Goal: Transaction & Acquisition: Purchase product/service

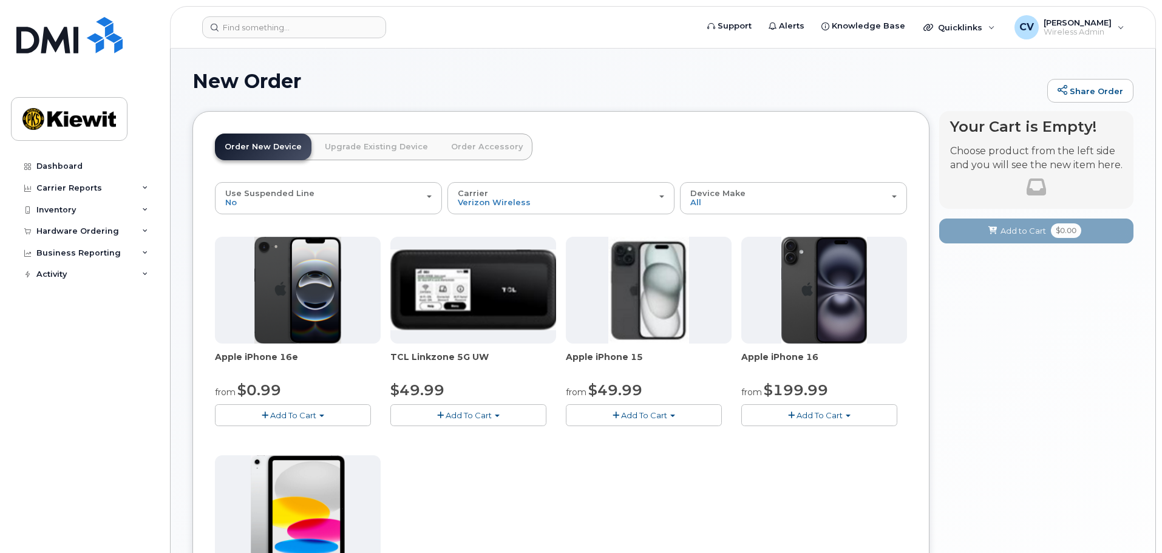
click at [474, 285] on img at bounding box center [474, 290] width 166 height 80
click at [449, 334] on div at bounding box center [474, 290] width 166 height 107
click at [436, 353] on span "TCL Linkzone 5G UW" at bounding box center [474, 363] width 166 height 24
click at [435, 355] on span "TCL Linkzone 5G UW" at bounding box center [474, 363] width 166 height 24
drag, startPoint x: 488, startPoint y: 358, endPoint x: 396, endPoint y: 351, distance: 92.6
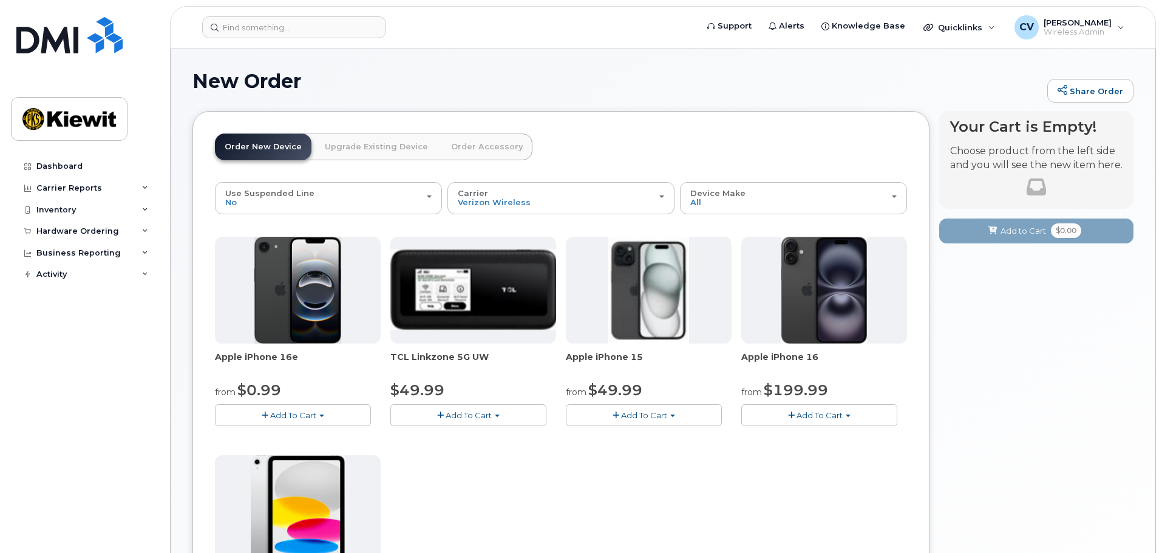
click at [387, 352] on div "Apple iPhone 16e from $0.99 Add To Cart $0.99 - 2 Year Activation (128GB) $599.…" at bounding box center [561, 451] width 692 height 428
click at [460, 360] on span "TCL Linkzone 5G UW" at bounding box center [474, 363] width 166 height 24
click at [456, 411] on span "Add To Cart" at bounding box center [469, 416] width 46 height 10
click at [1022, 443] on div "Your Cart is Empty! Choose product from the left side and you will see the new …" at bounding box center [1037, 427] width 194 height 633
click at [427, 202] on div "Use Suspended Line No" at bounding box center [328, 198] width 206 height 19
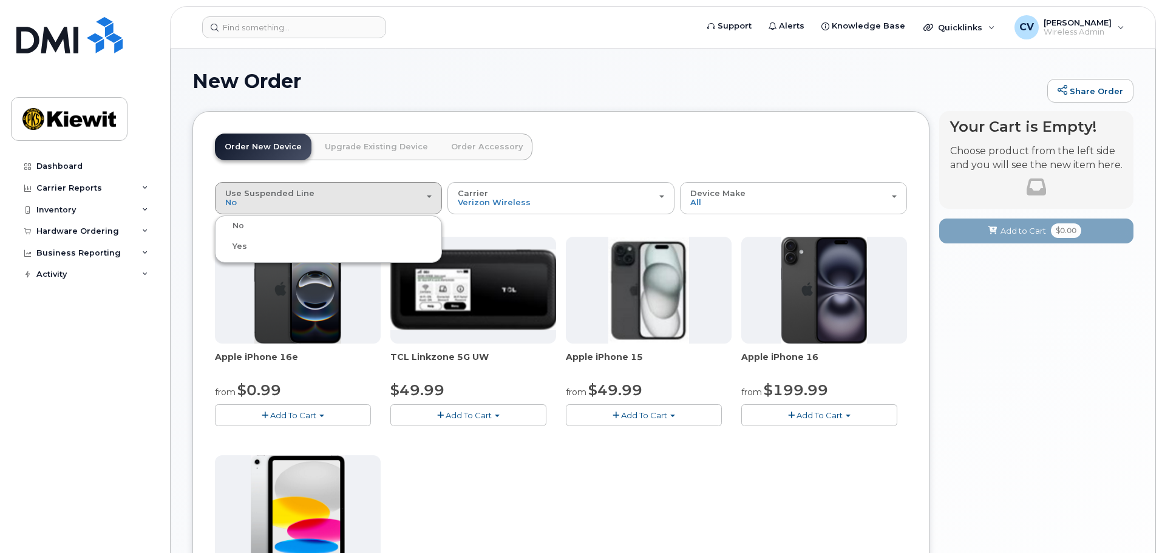
click at [301, 252] on div "change Yes" at bounding box center [328, 246] width 221 height 15
drag, startPoint x: 272, startPoint y: 200, endPoint x: 260, endPoint y: 207, distance: 14.2
click at [273, 200] on div "Use Suspended Line No" at bounding box center [328, 198] width 206 height 19
click at [244, 245] on span "Yes" at bounding box center [240, 246] width 15 height 9
click at [0, 0] on input "change Yes" at bounding box center [0, 0] width 0 height 0
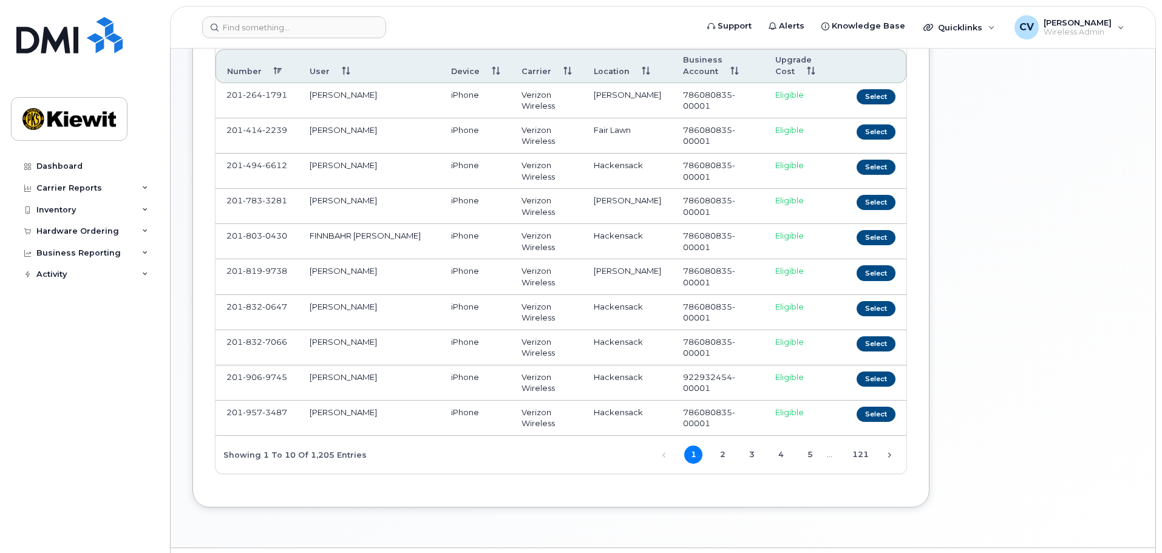
scroll to position [199, 0]
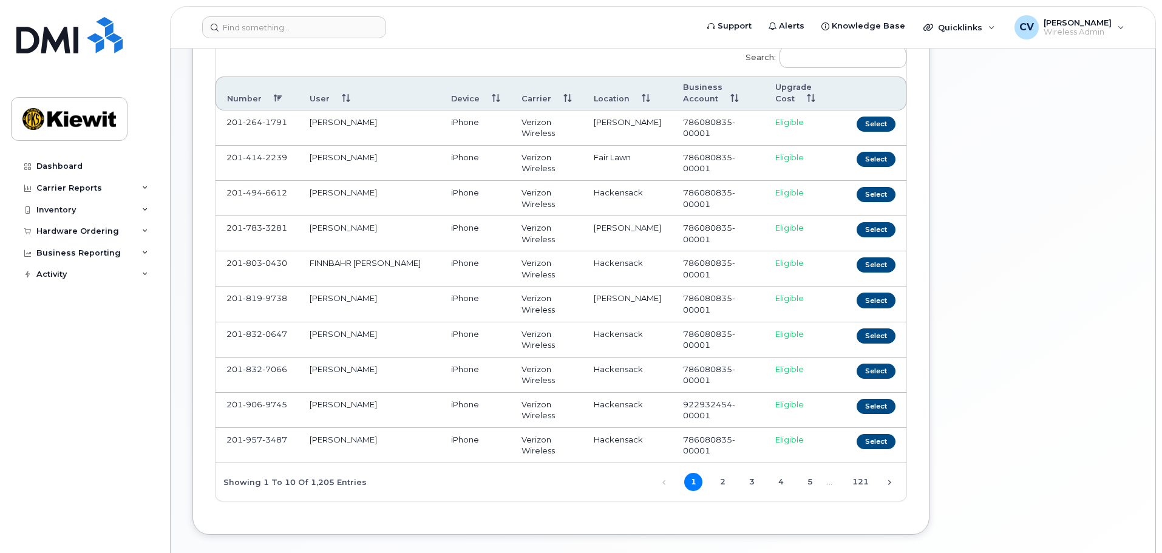
click at [279, 94] on th "Number" at bounding box center [257, 94] width 83 height 34
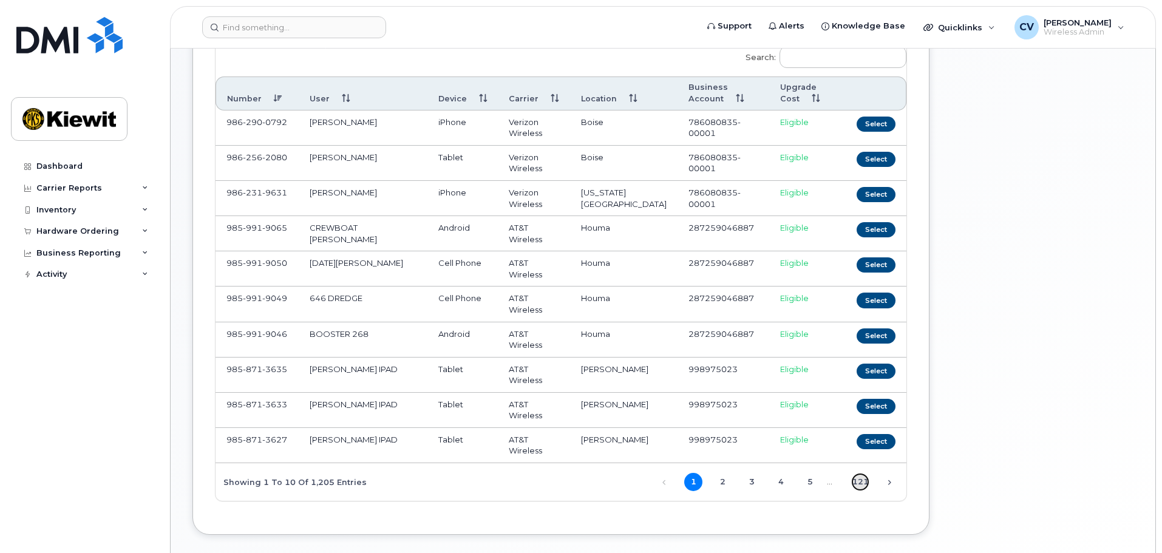
click at [859, 485] on link "121" at bounding box center [860, 482] width 18 height 18
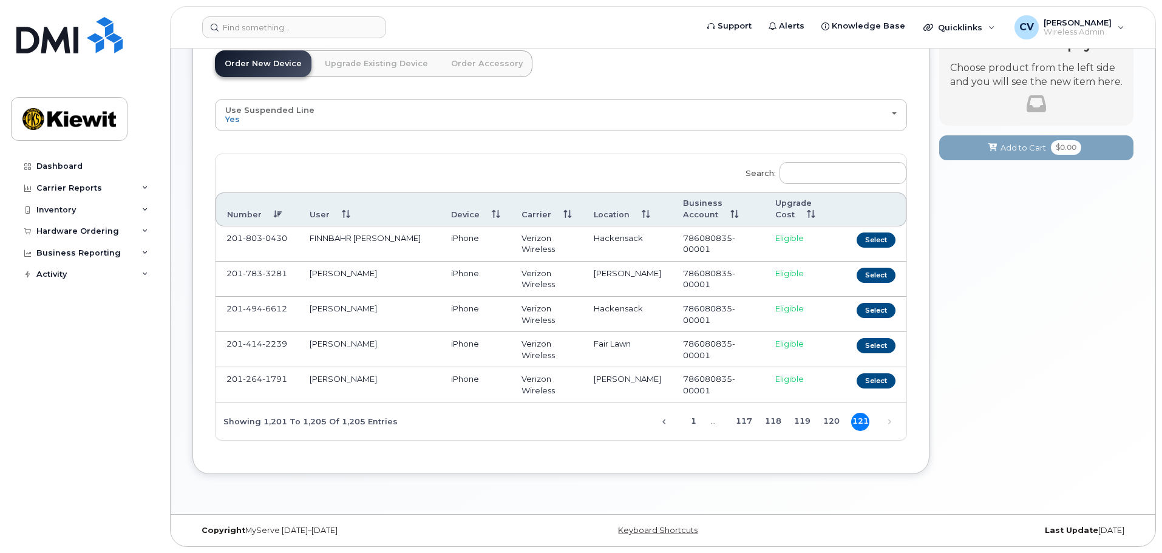
click at [793, 422] on span "1 … 117 118 119 120 121" at bounding box center [772, 421] width 196 height 10
click at [745, 419] on link "117" at bounding box center [744, 422] width 18 height 18
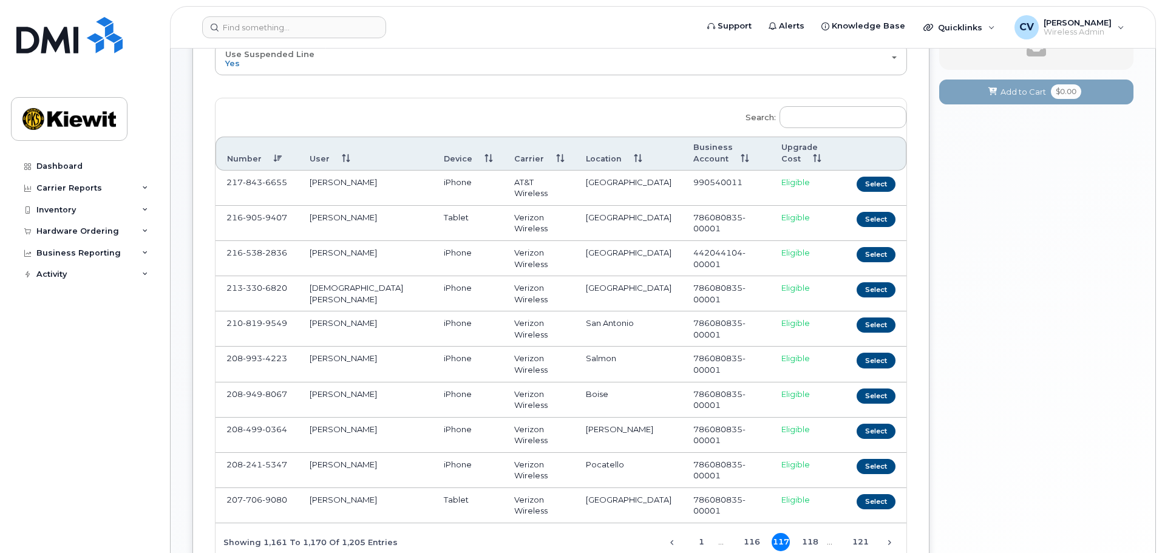
scroll to position [138, 0]
click at [811, 120] on input "Search:" at bounding box center [843, 118] width 127 height 22
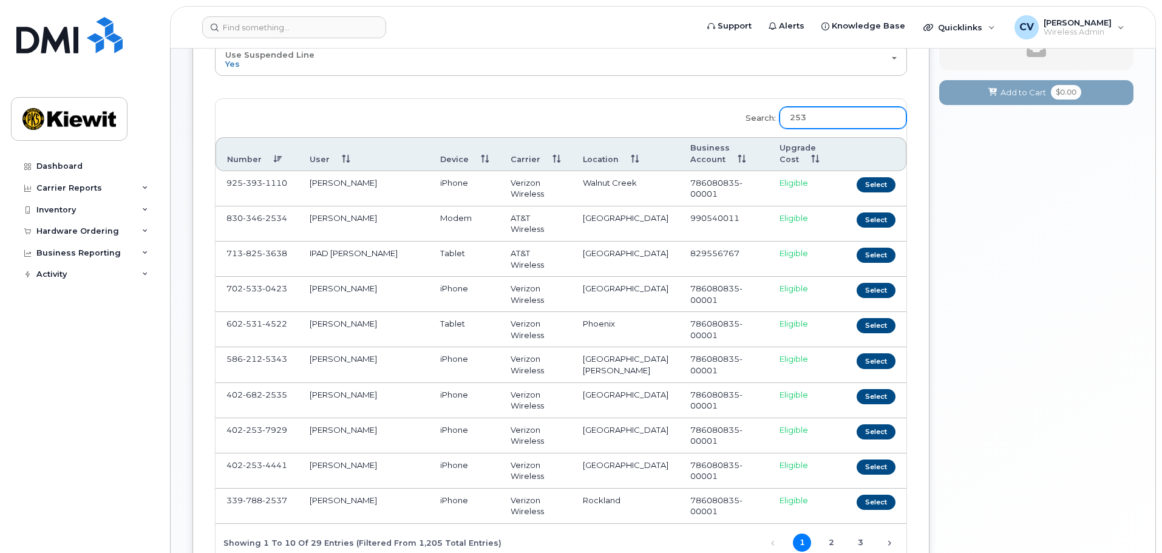
type input "253"
click at [277, 157] on th "Number" at bounding box center [257, 154] width 83 height 34
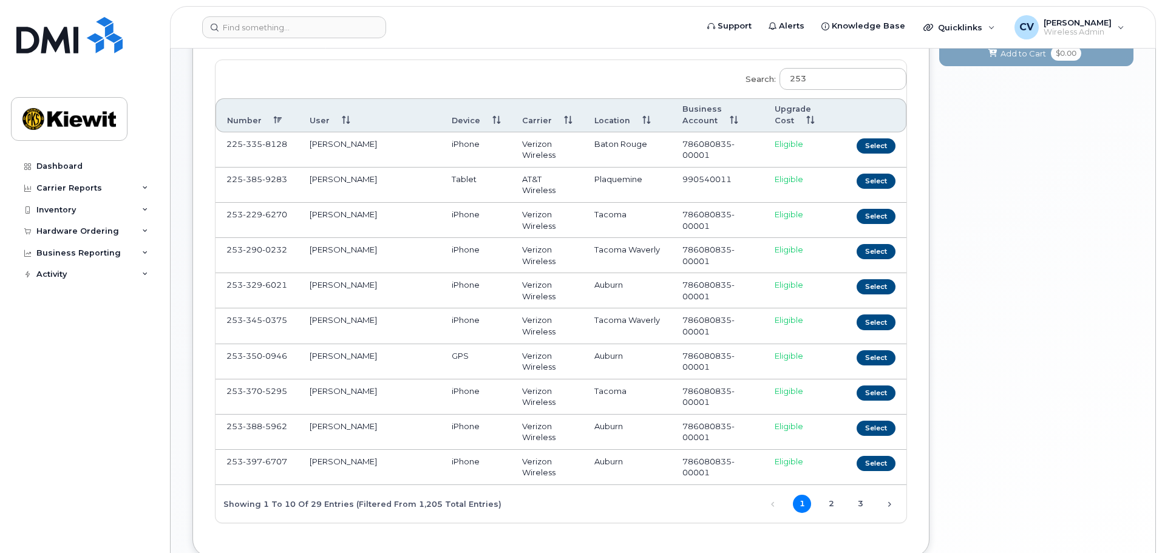
scroll to position [199, 0]
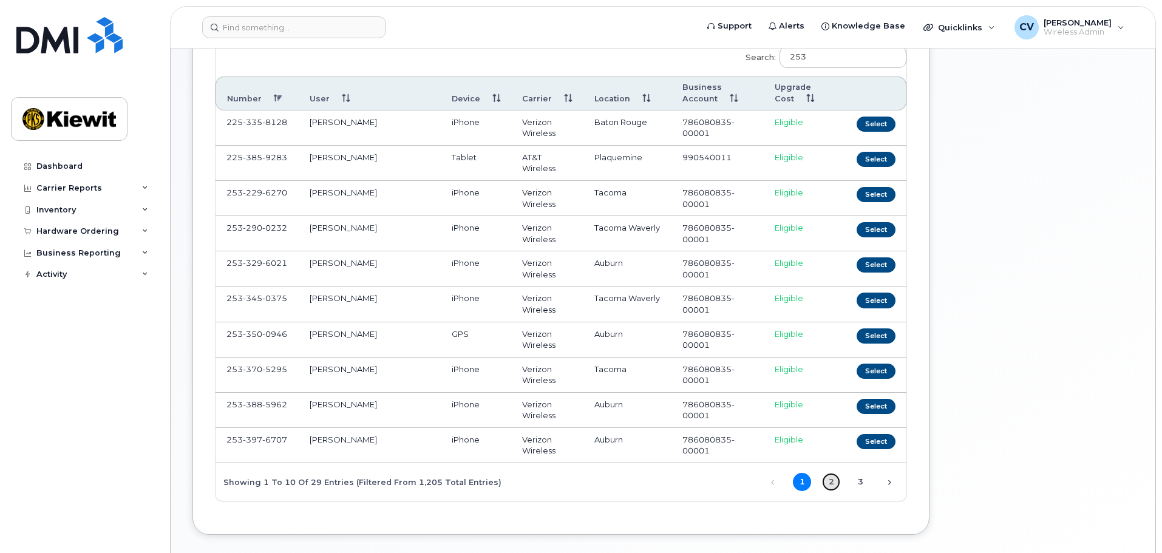
click at [832, 480] on link "2" at bounding box center [831, 482] width 18 height 18
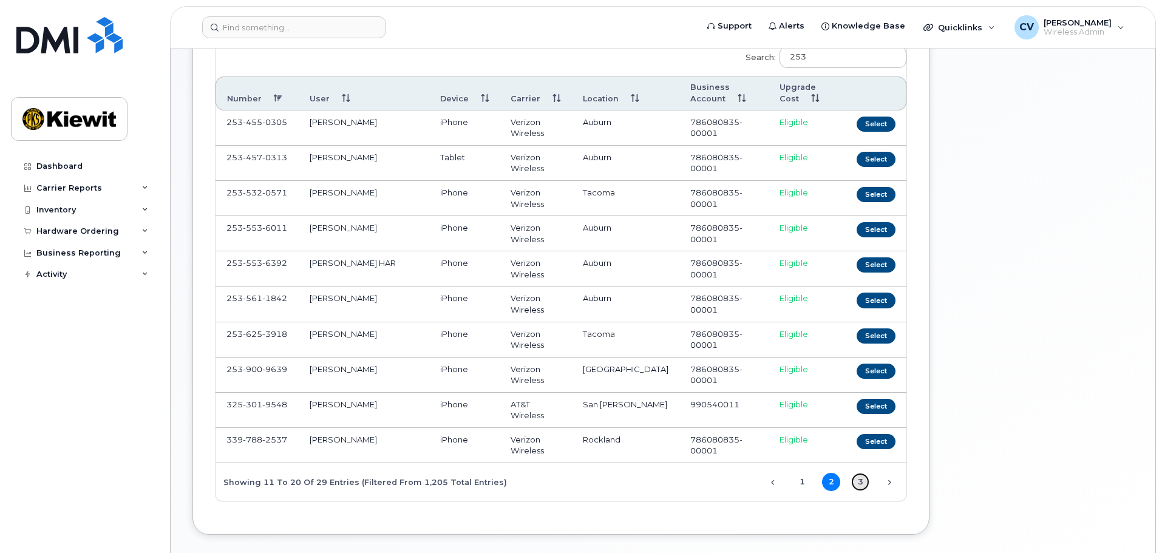
click at [862, 485] on link "3" at bounding box center [860, 482] width 18 height 18
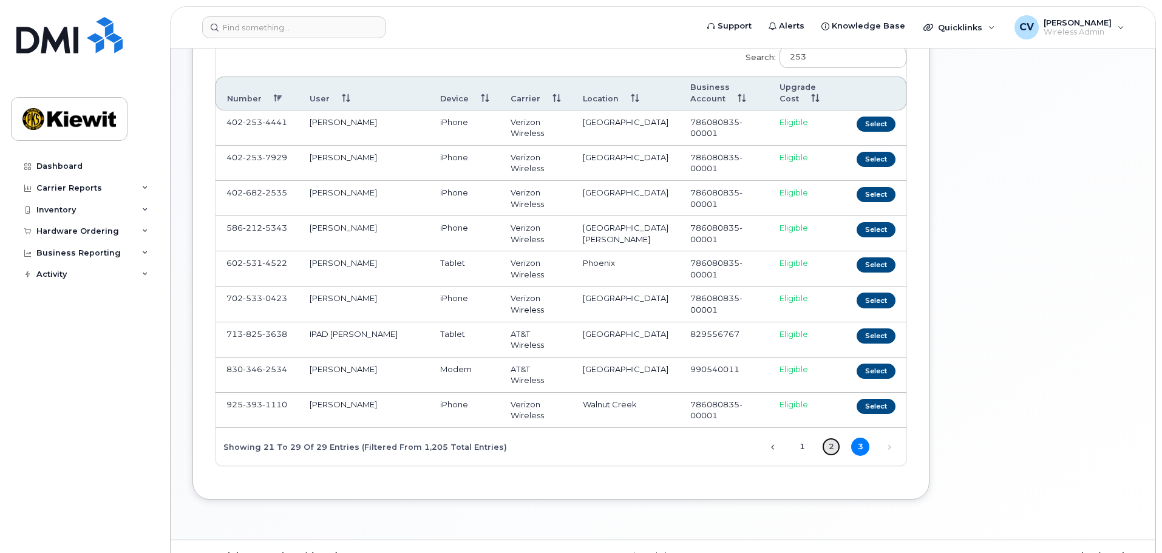
click at [833, 445] on link "2" at bounding box center [831, 447] width 18 height 18
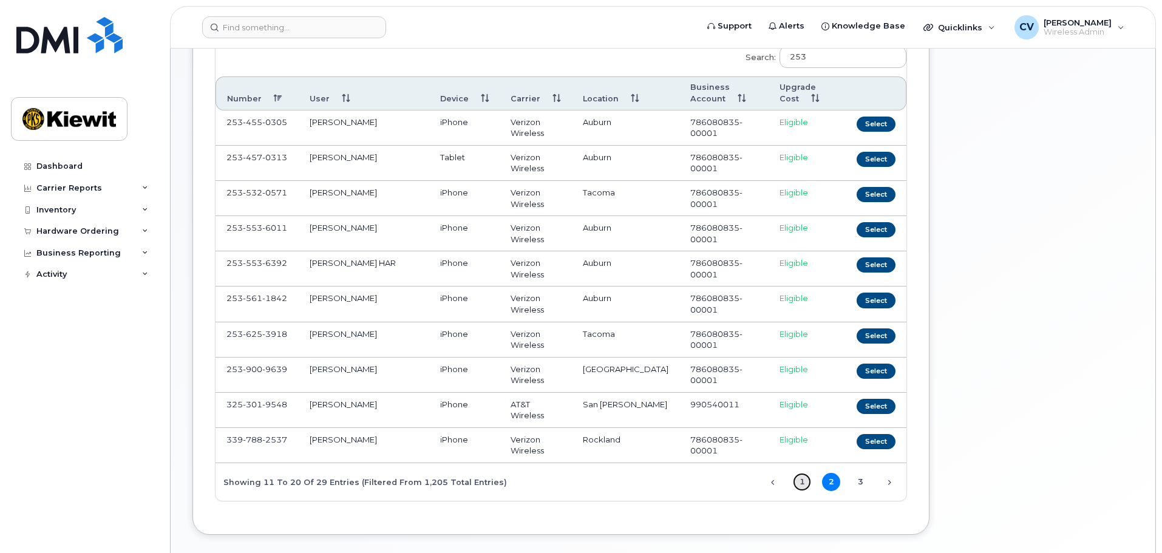
click at [796, 477] on link "1" at bounding box center [802, 482] width 18 height 18
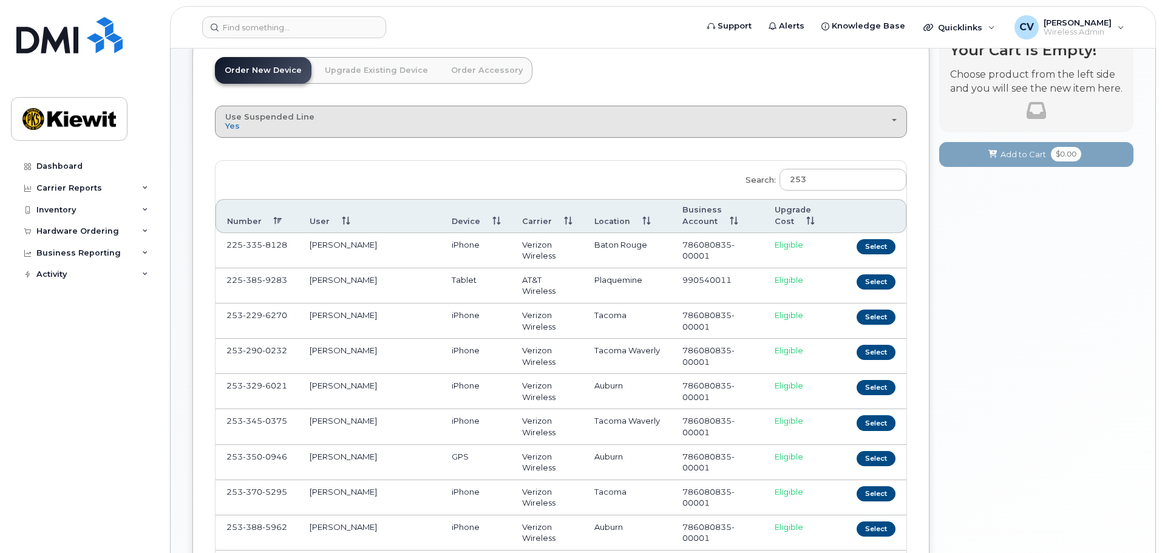
scroll to position [0, 0]
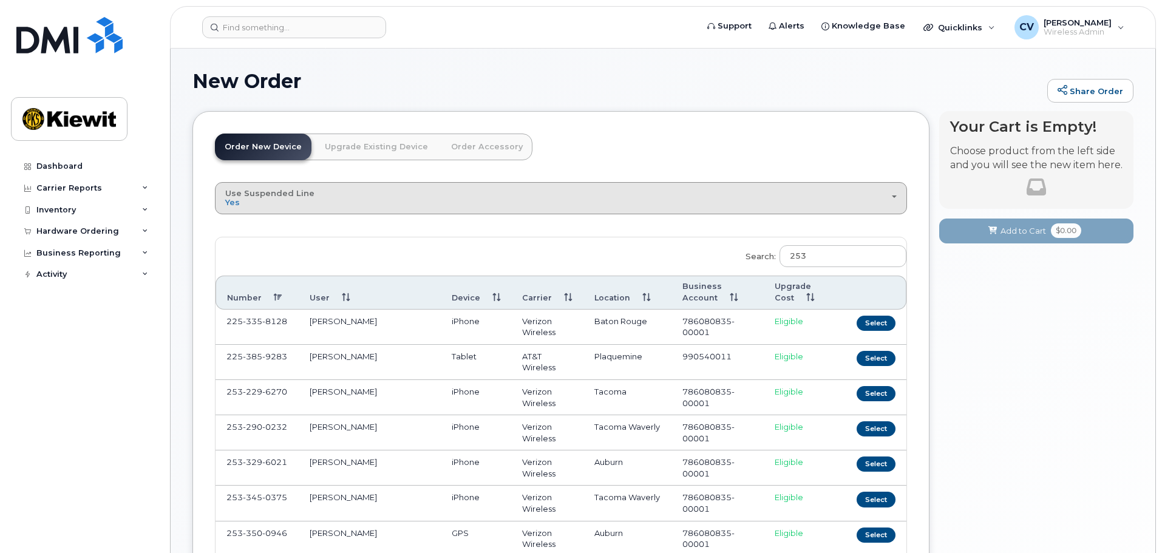
click at [246, 200] on div "Use Suspended Line Yes" at bounding box center [561, 198] width 672 height 19
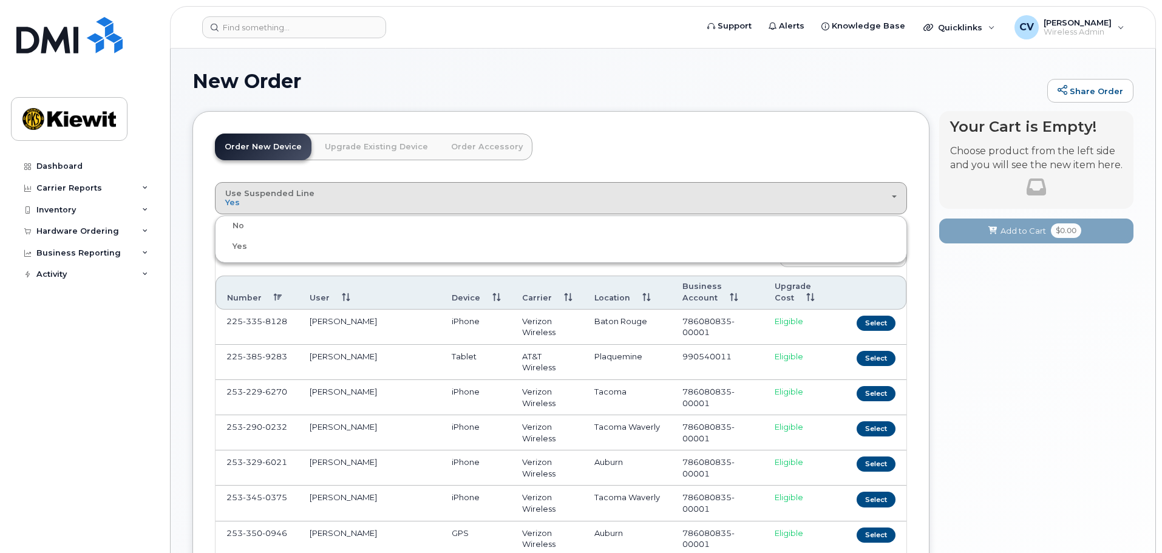
click at [245, 227] on div "No" at bounding box center [561, 226] width 686 height 15
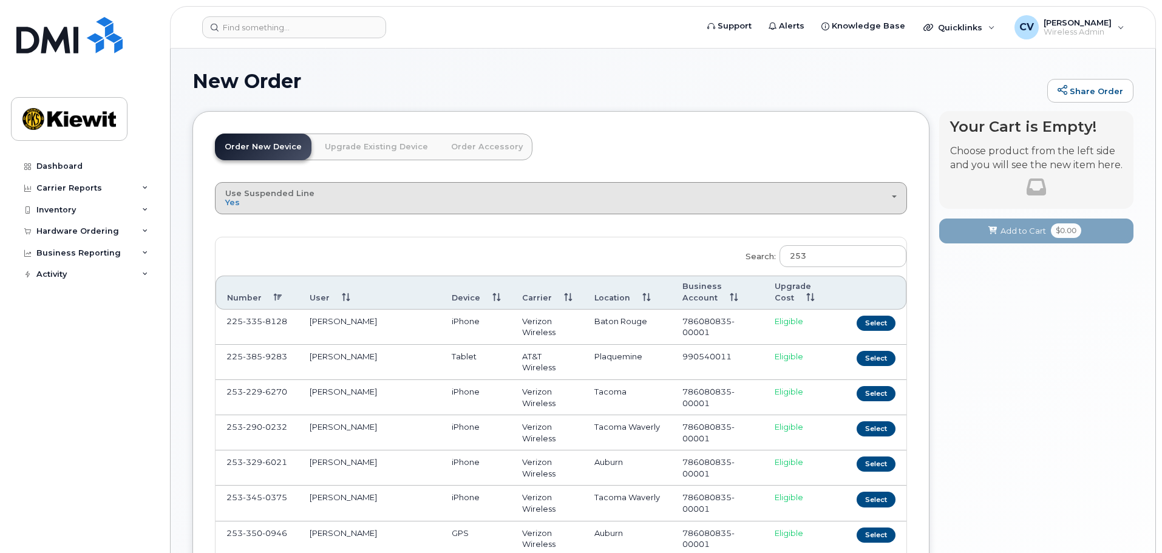
click at [248, 200] on div "Use Suspended Line Yes" at bounding box center [561, 198] width 672 height 19
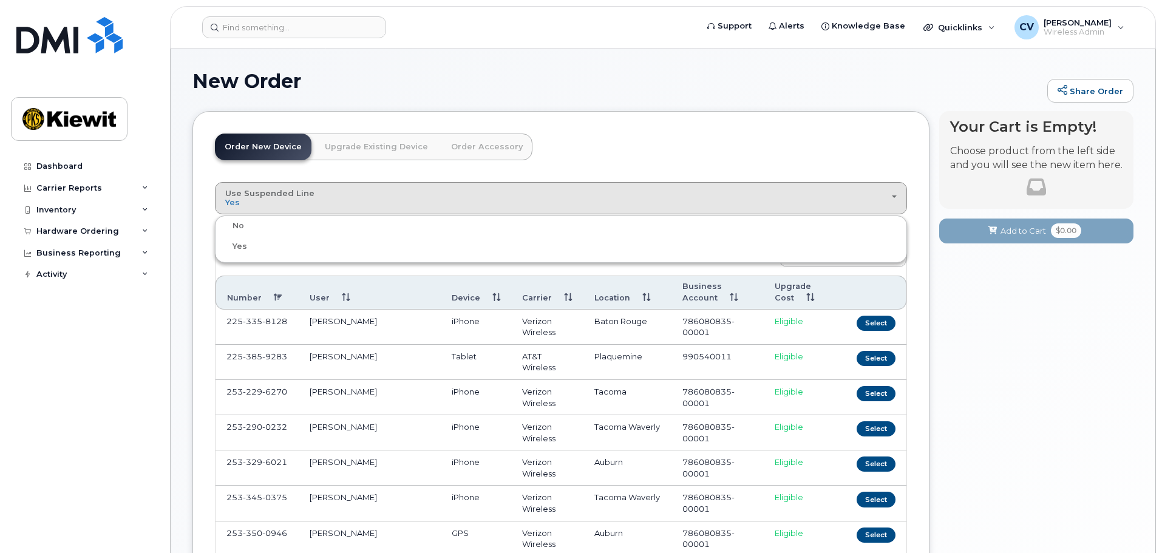
click at [236, 228] on label "No" at bounding box center [231, 226] width 26 height 15
click at [0, 0] on input "No" at bounding box center [0, 0] width 0 height 0
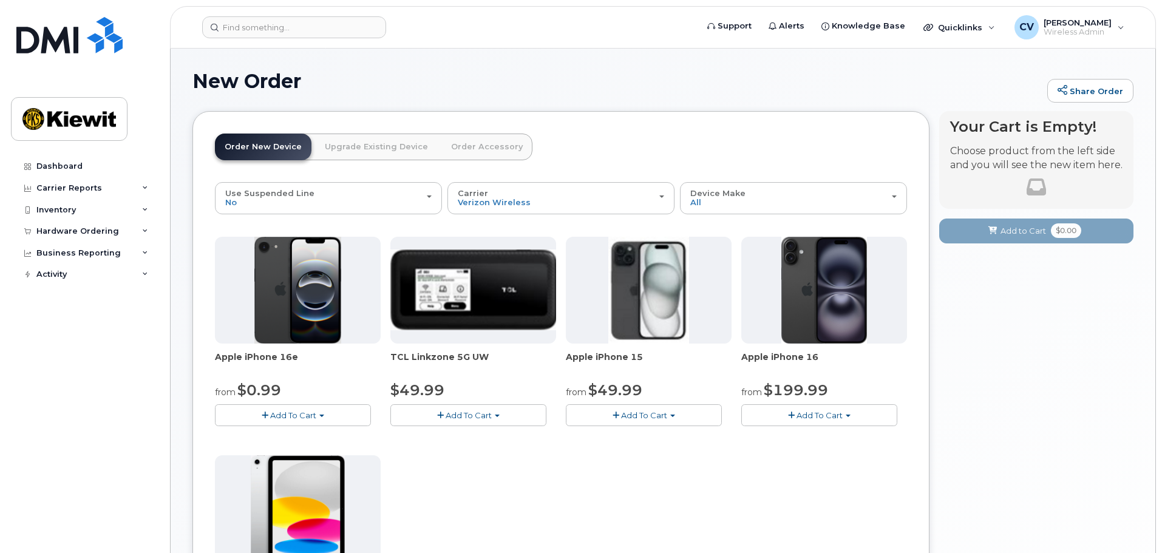
click at [440, 418] on span "button" at bounding box center [440, 416] width 7 height 8
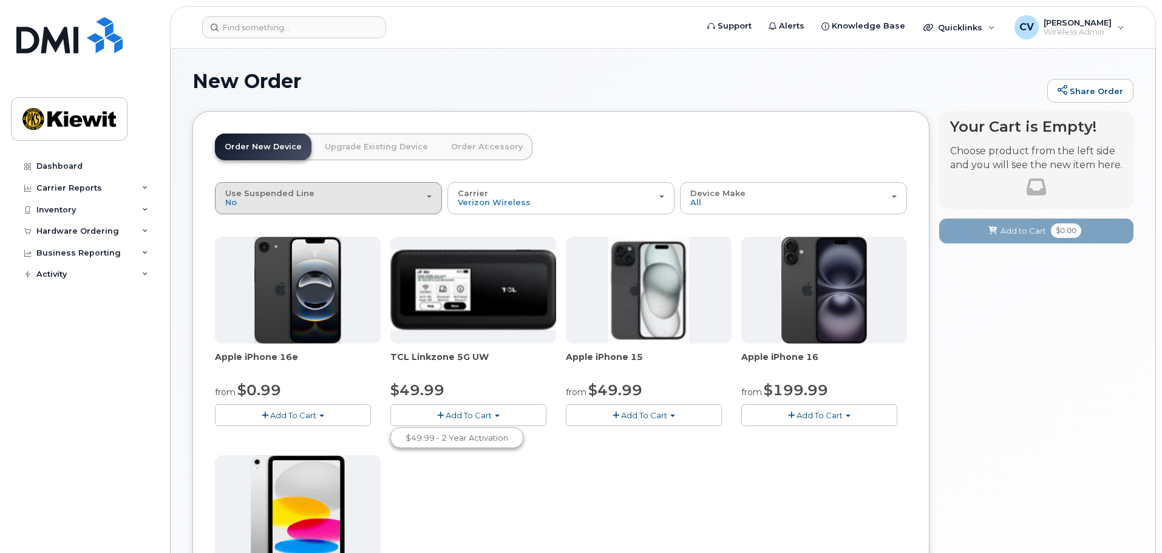
click at [301, 191] on span "Use Suspended Line" at bounding box center [269, 193] width 89 height 10
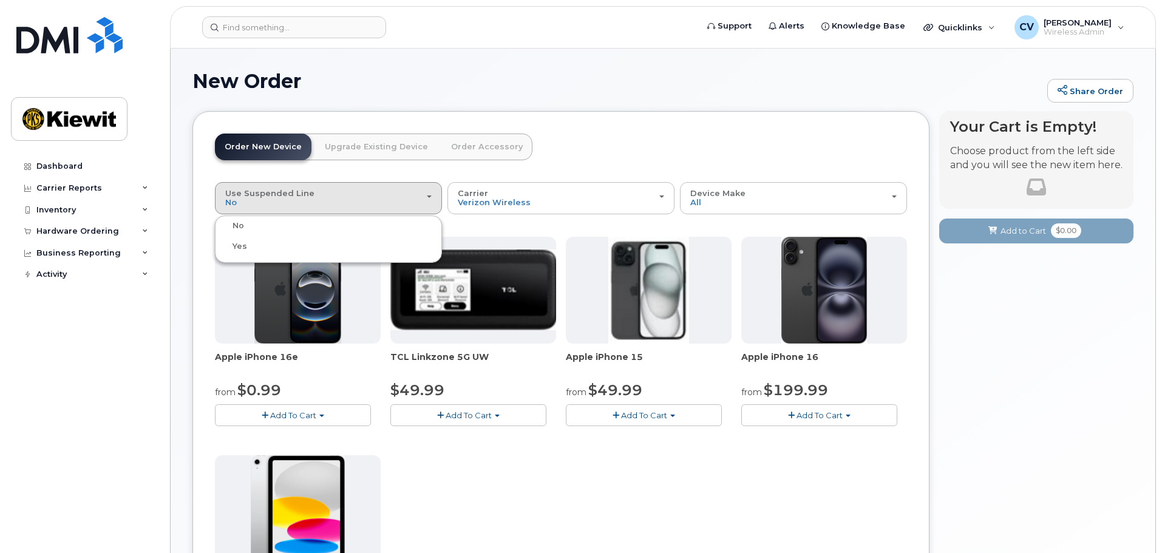
click at [237, 247] on span "Yes" at bounding box center [240, 246] width 15 height 9
click at [0, 0] on input "change Yes" at bounding box center [0, 0] width 0 height 0
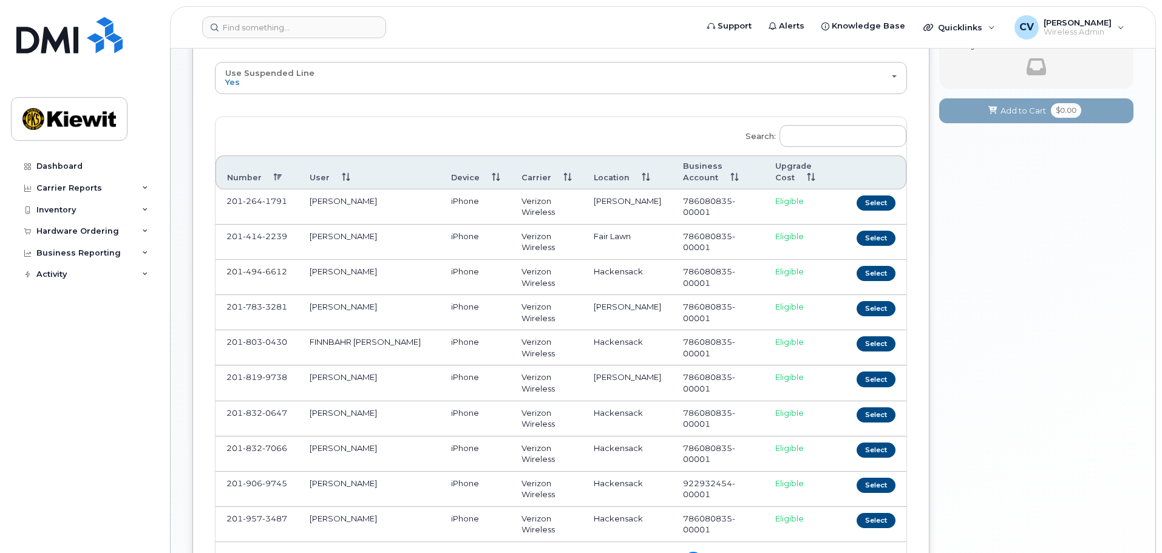
scroll to position [121, 0]
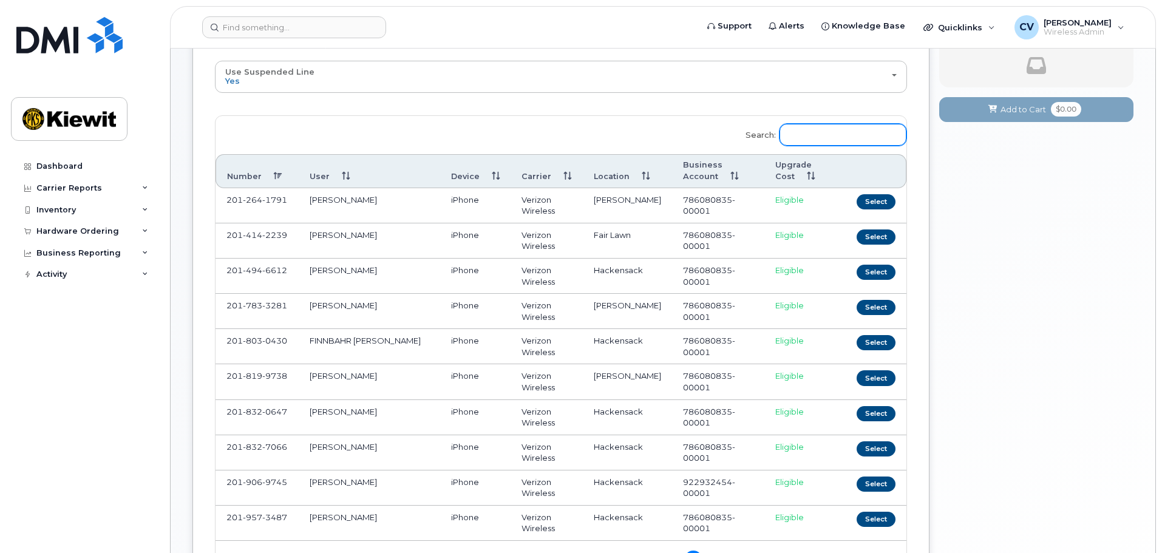
click at [828, 134] on input "Search:" at bounding box center [843, 135] width 127 height 22
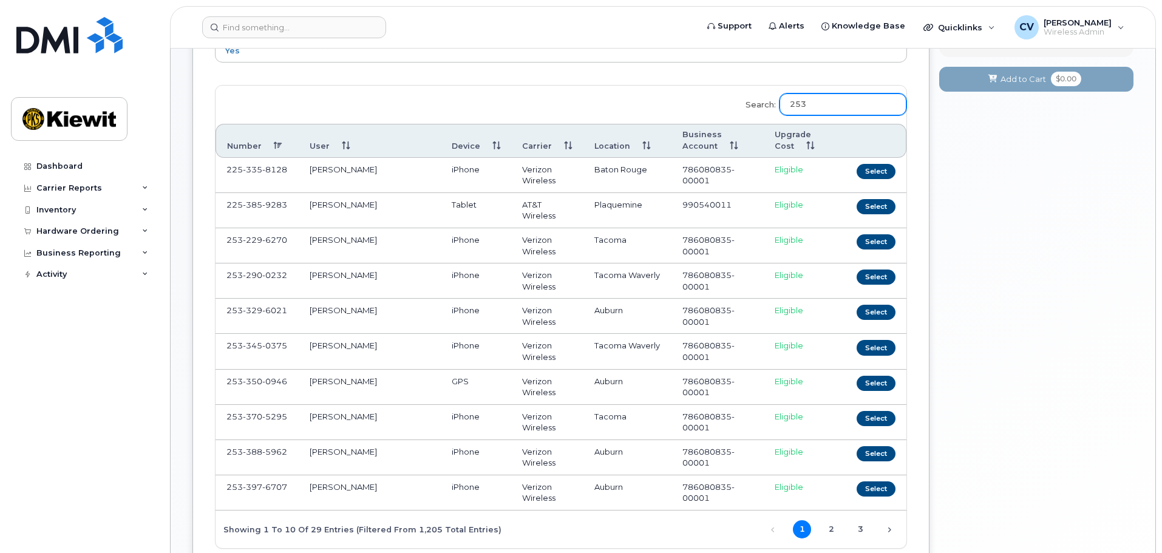
scroll to position [182, 0]
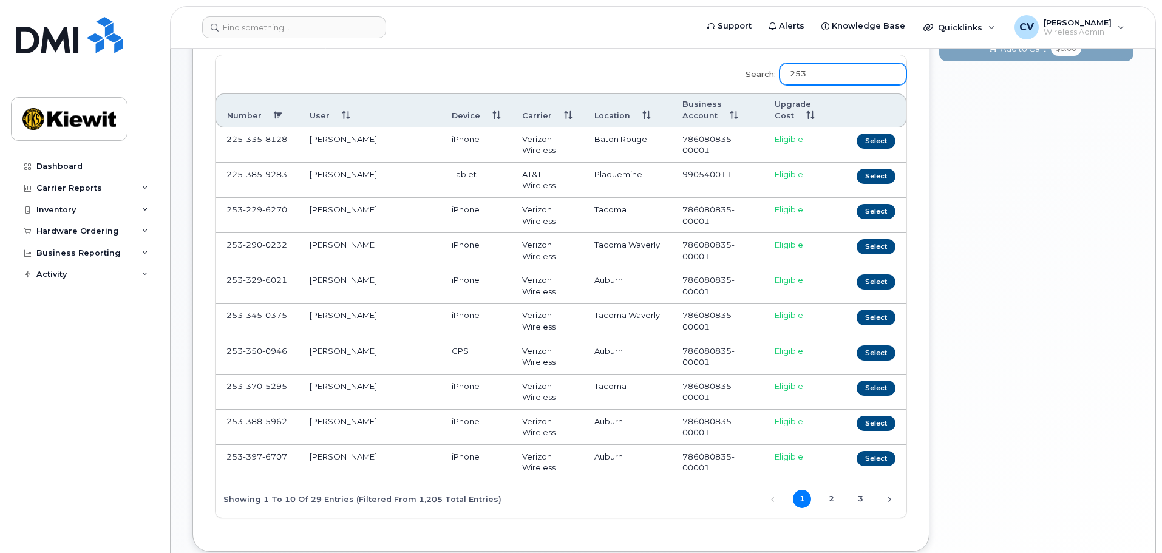
type input "253"
click at [269, 117] on th "Number" at bounding box center [257, 111] width 83 height 34
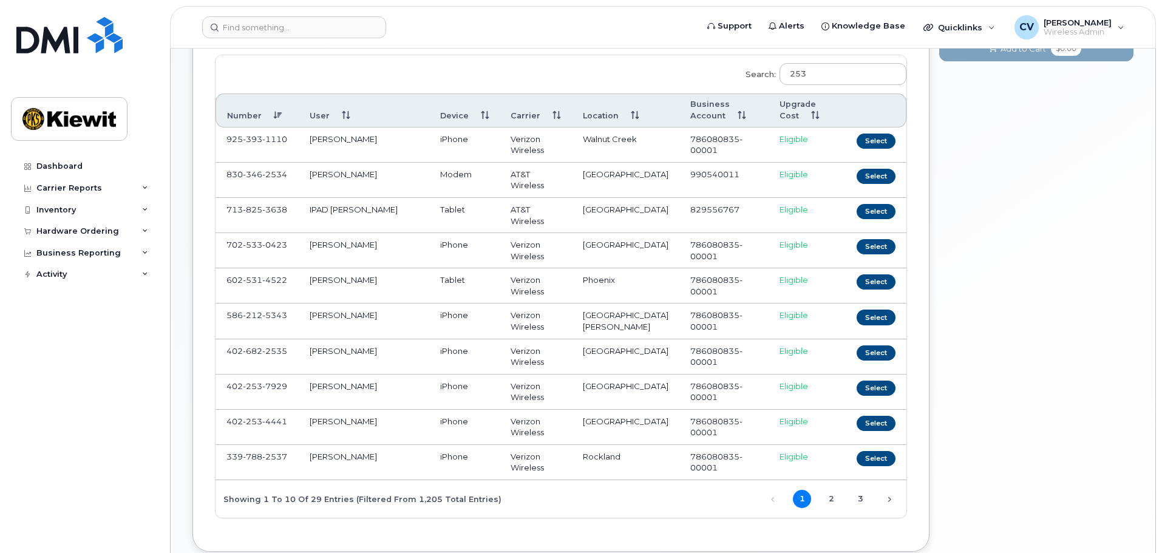
click at [269, 117] on th "Number" at bounding box center [257, 111] width 83 height 34
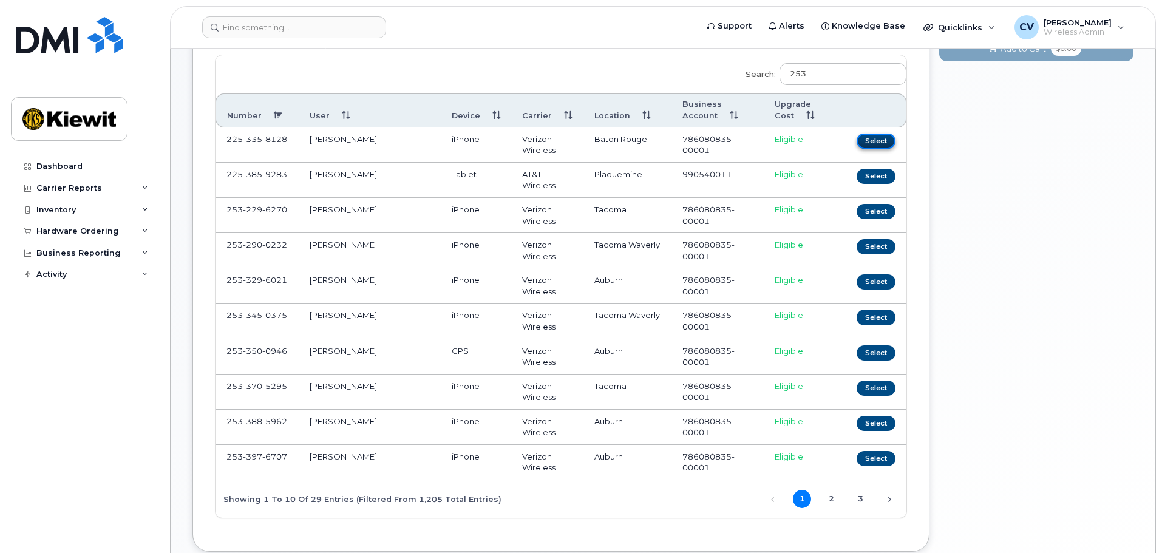
click at [869, 145] on button "Select" at bounding box center [876, 141] width 39 height 15
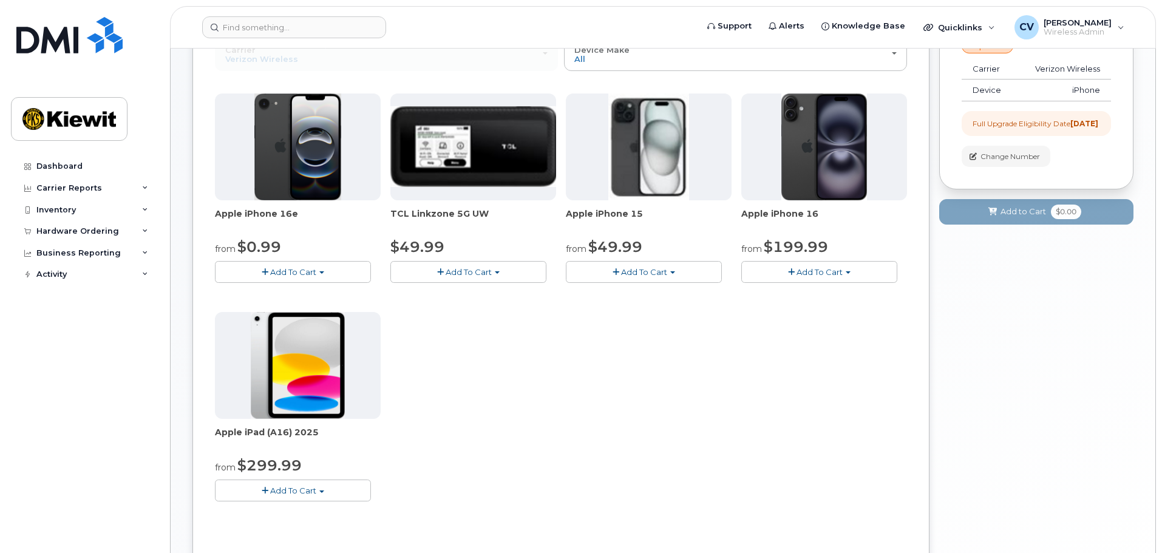
scroll to position [121, 0]
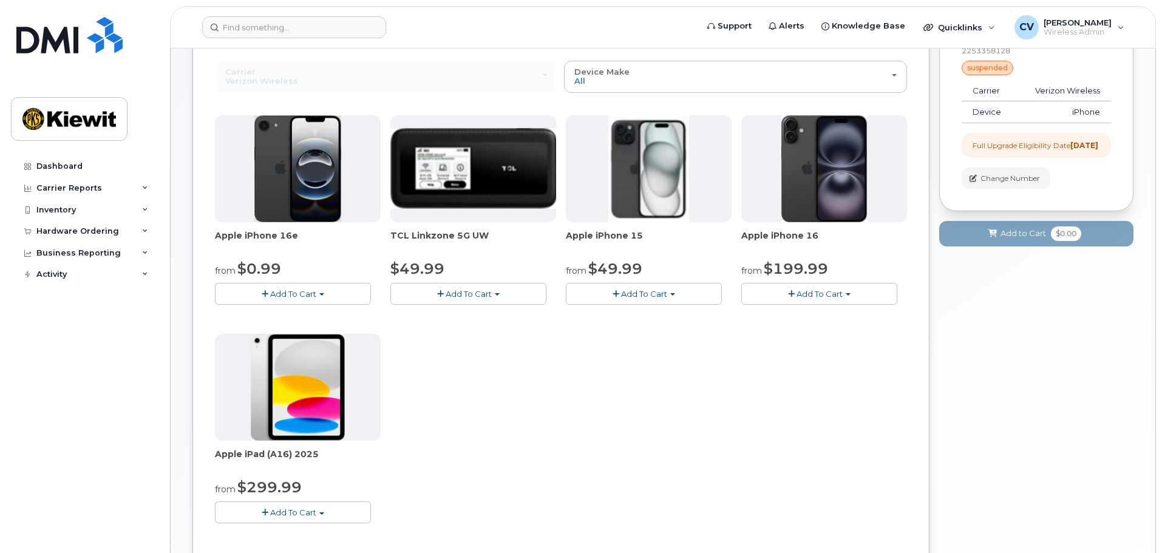
click at [488, 291] on button "Add To Cart" at bounding box center [469, 293] width 156 height 21
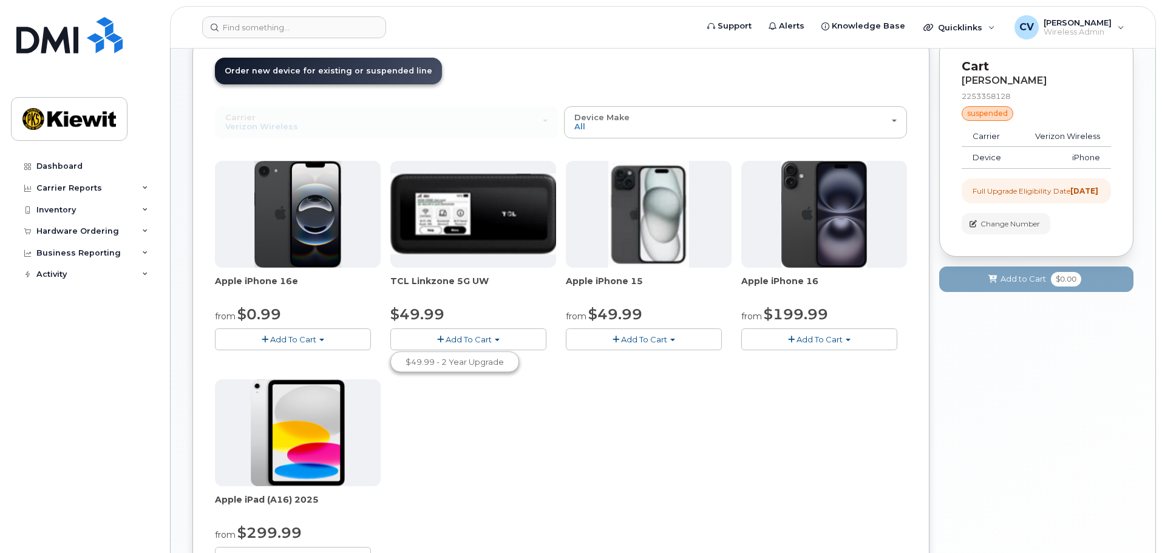
scroll to position [0, 0]
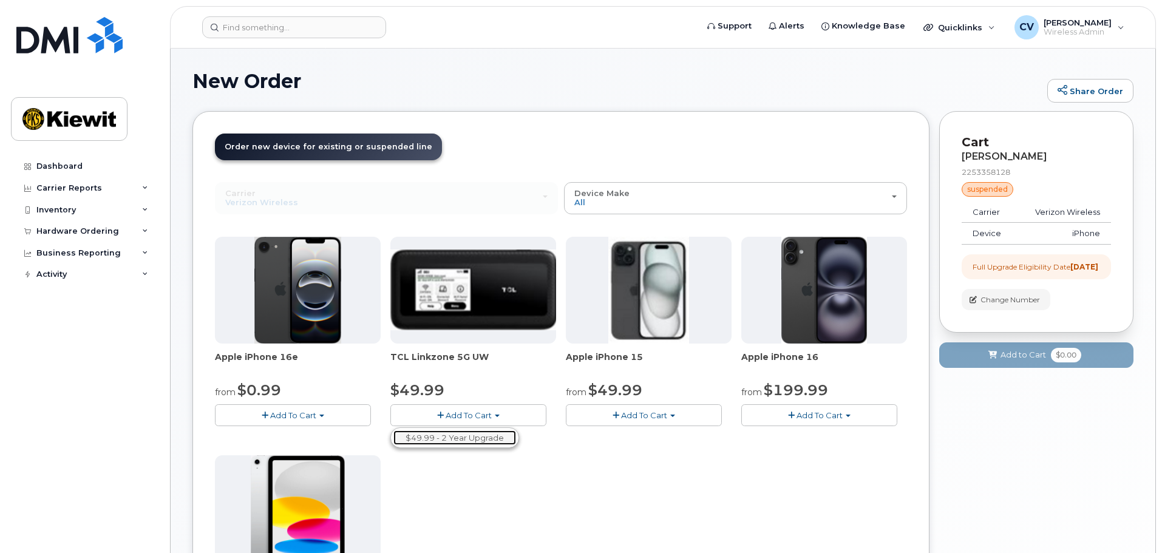
click at [429, 438] on link "$49.99 - 2 Year Upgrade" at bounding box center [455, 438] width 123 height 15
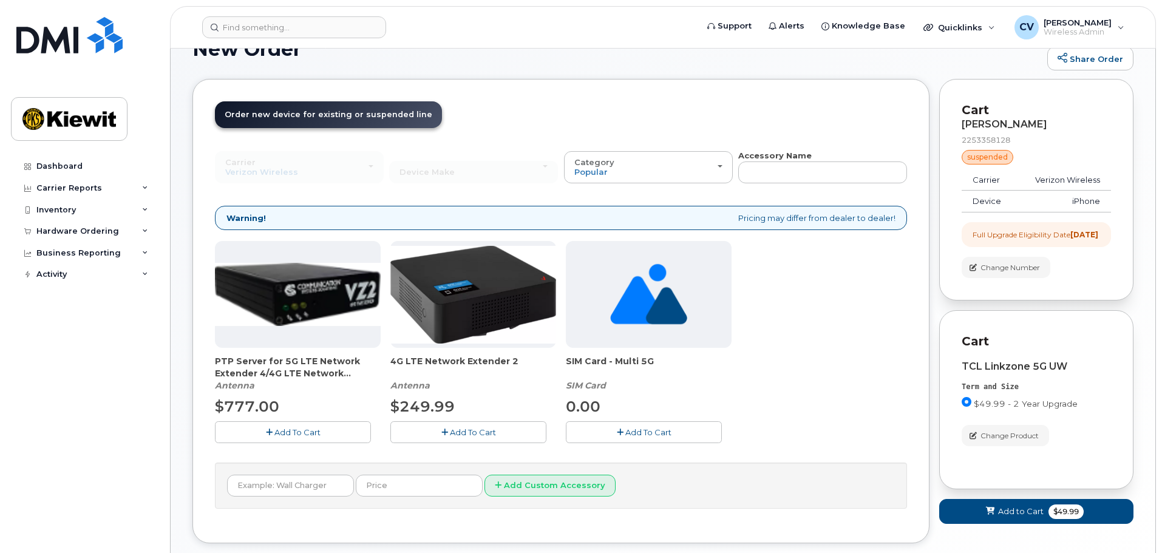
scroll to position [101, 0]
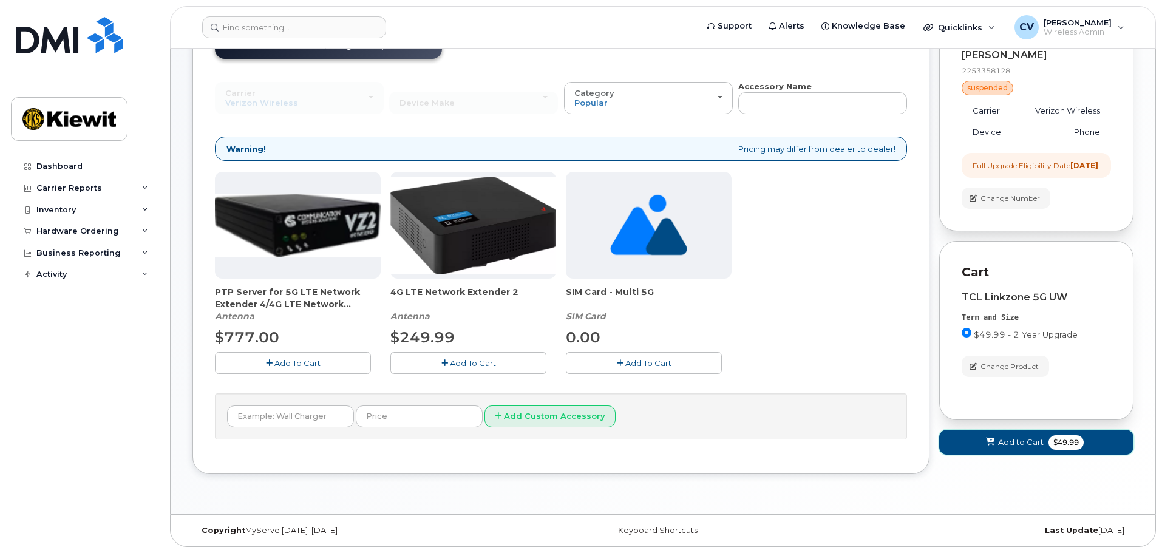
click at [1004, 448] on span "Add to Cart" at bounding box center [1021, 443] width 46 height 12
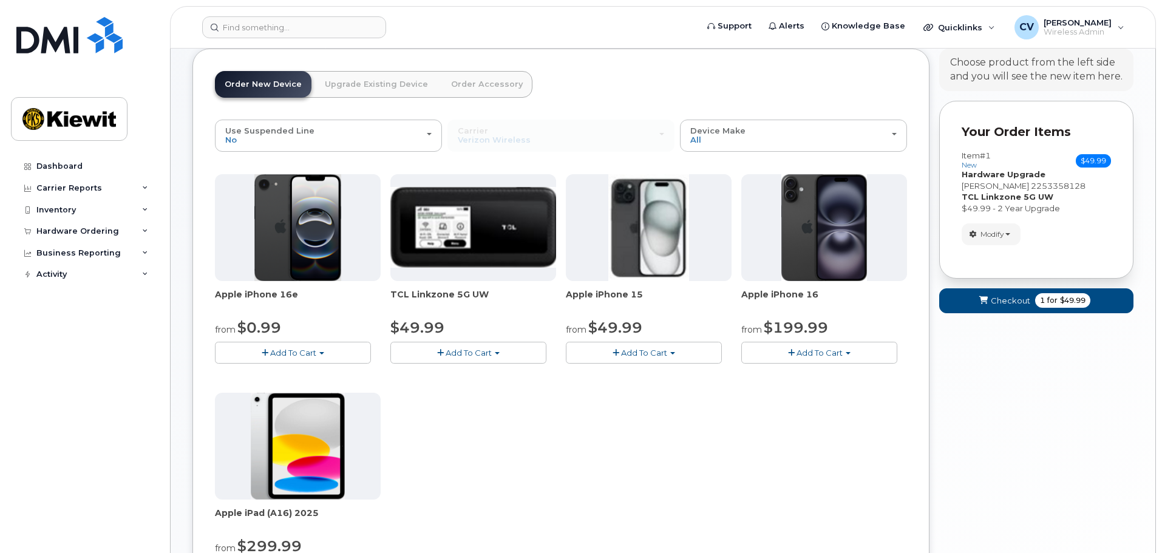
scroll to position [41, 0]
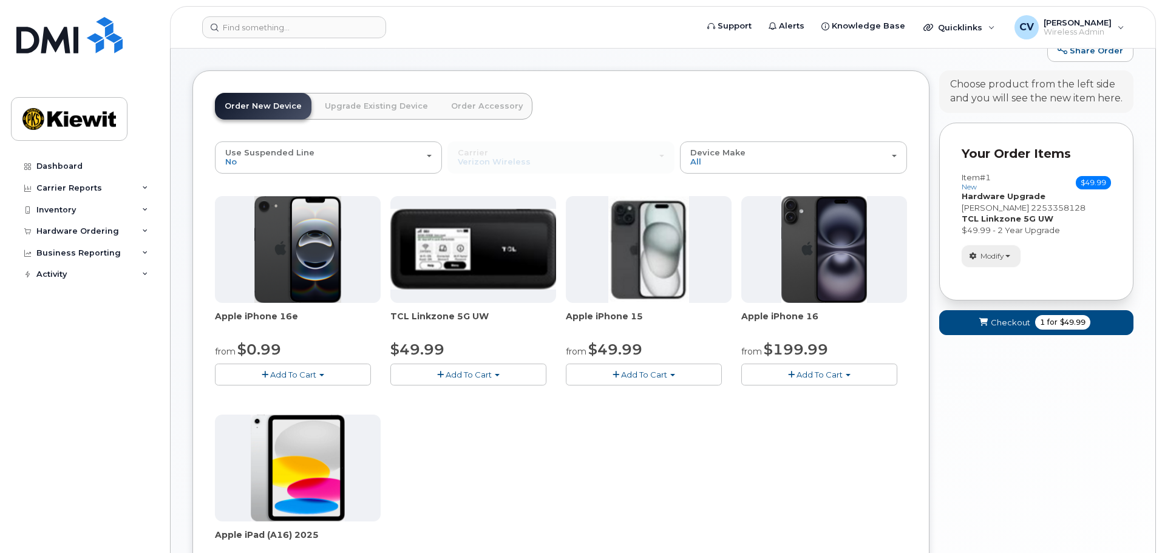
click at [998, 253] on span "Modify" at bounding box center [993, 256] width 24 height 11
click at [989, 298] on span "Remove" at bounding box center [995, 299] width 41 height 9
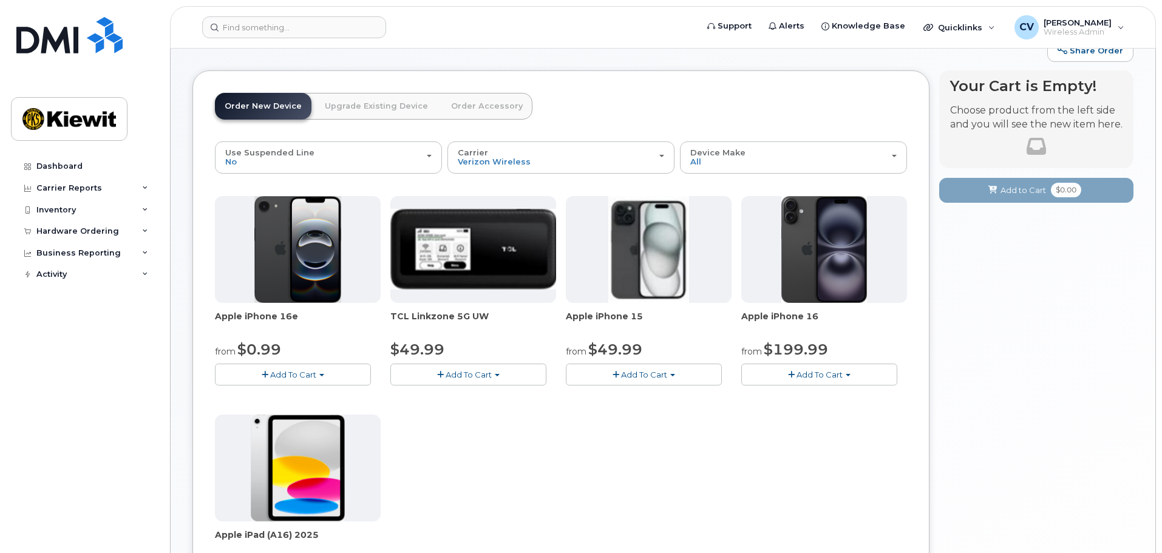
click at [445, 386] on div "Apple iPhone 16e from $0.99 Add To Cart $0.99 - 2 Year Activation (128GB) $599.…" at bounding box center [561, 410] width 692 height 428
click at [447, 380] on button "Add To Cart" at bounding box center [469, 374] width 156 height 21
click at [438, 396] on link "$49.99 - 2 Year Activation" at bounding box center [457, 397] width 127 height 15
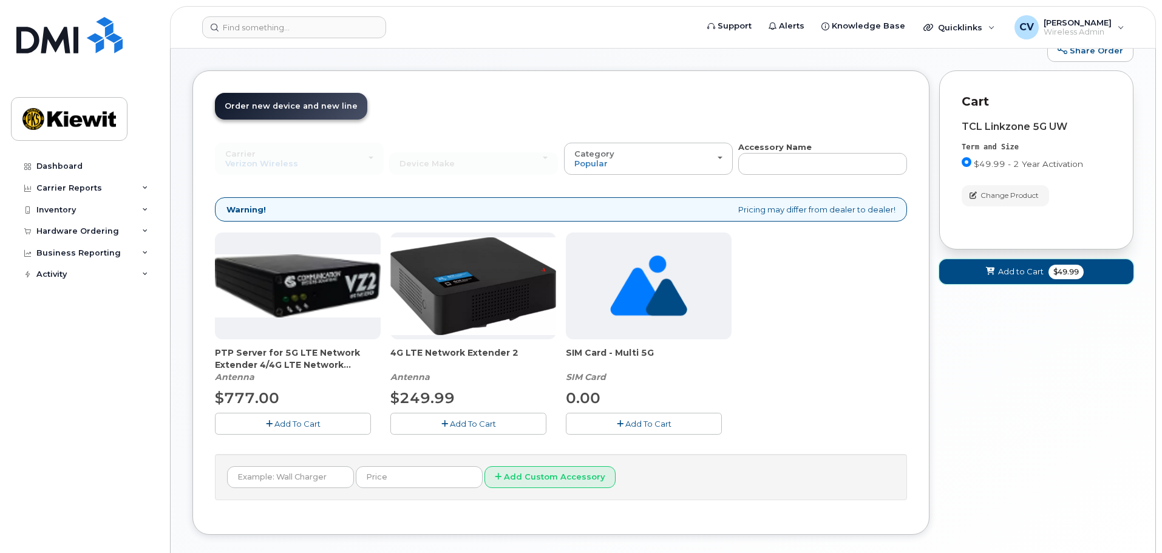
click at [992, 273] on icon at bounding box center [990, 272] width 9 height 8
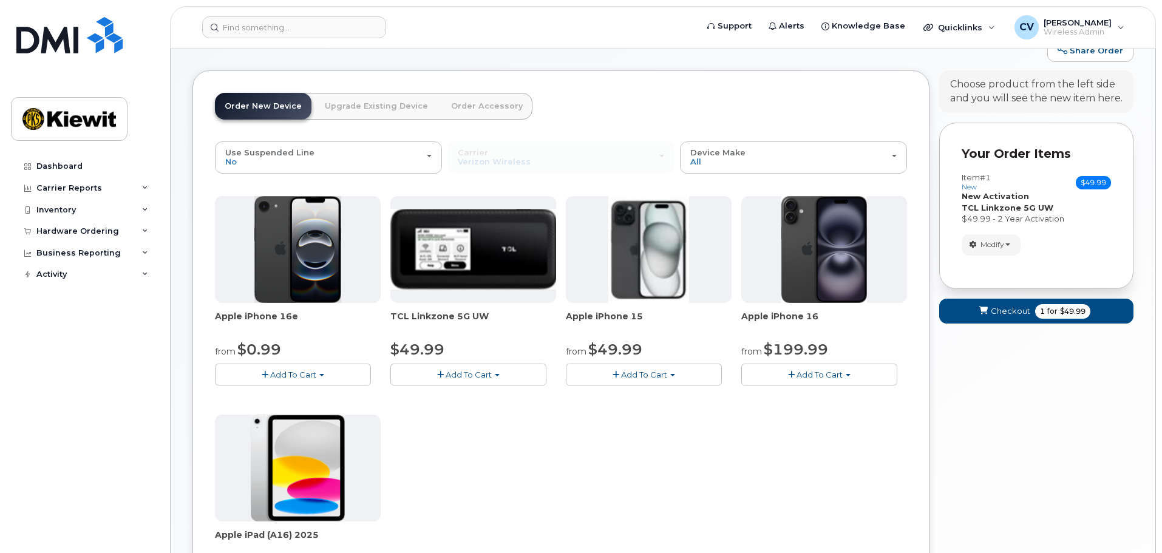
click at [473, 378] on span "Add To Cart" at bounding box center [469, 375] width 46 height 10
click at [467, 395] on link "$49.99 - 2 Year Activation" at bounding box center [457, 397] width 127 height 15
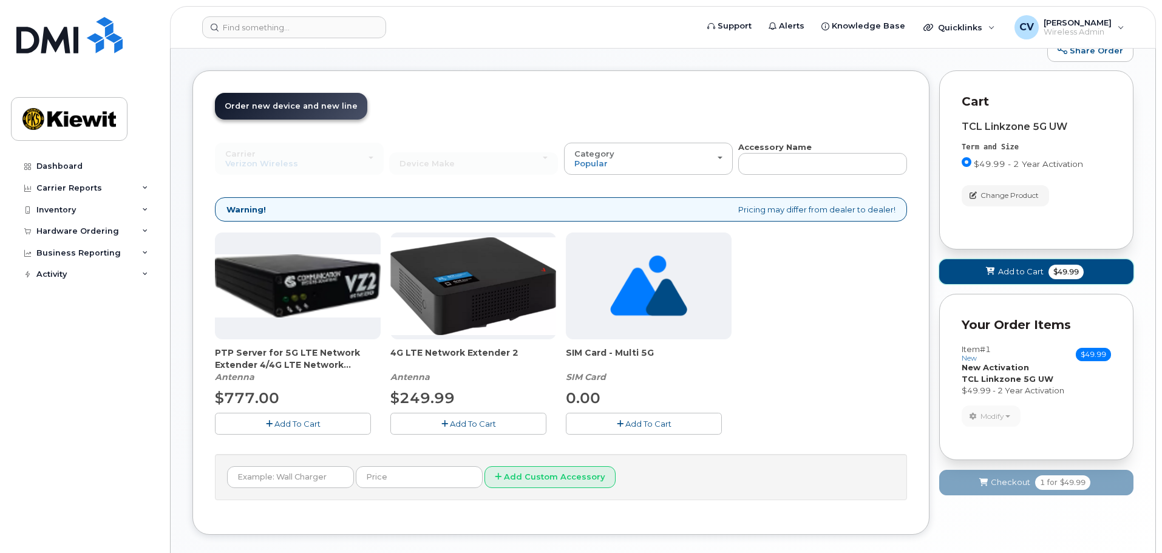
click at [1008, 263] on button "Add to Cart $49.99" at bounding box center [1037, 271] width 194 height 25
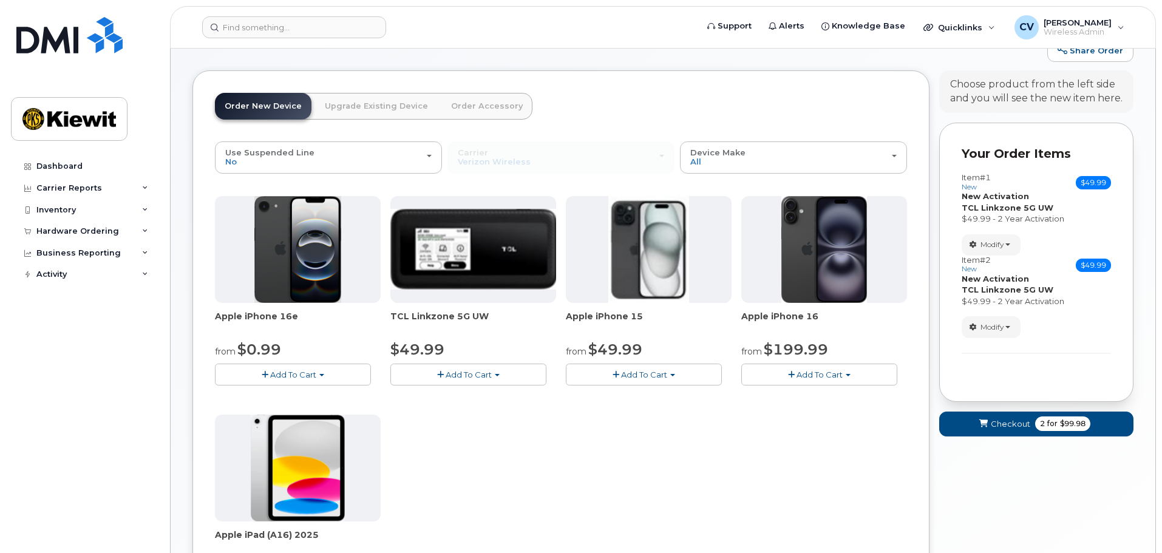
click at [488, 381] on button "Add To Cart" at bounding box center [469, 374] width 156 height 21
click at [493, 406] on ul "$49.99 - 2 Year Activation" at bounding box center [457, 397] width 133 height 21
click at [494, 377] on button "Add To Cart" at bounding box center [469, 374] width 156 height 21
click at [482, 397] on link "$49.99 - 2 Year Activation" at bounding box center [457, 397] width 127 height 15
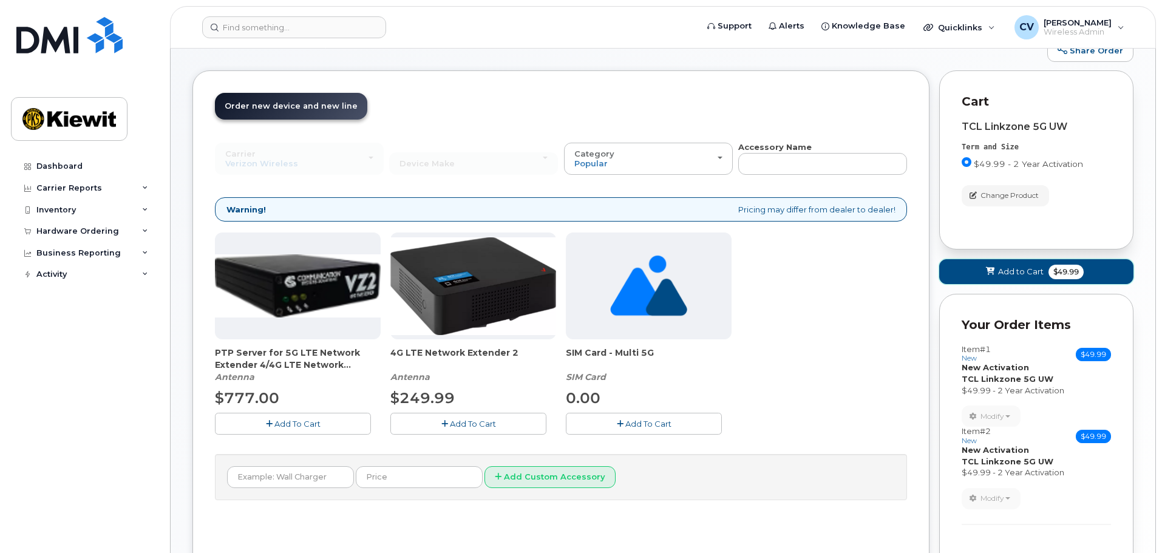
click at [1065, 270] on span "$49.99" at bounding box center [1066, 272] width 35 height 15
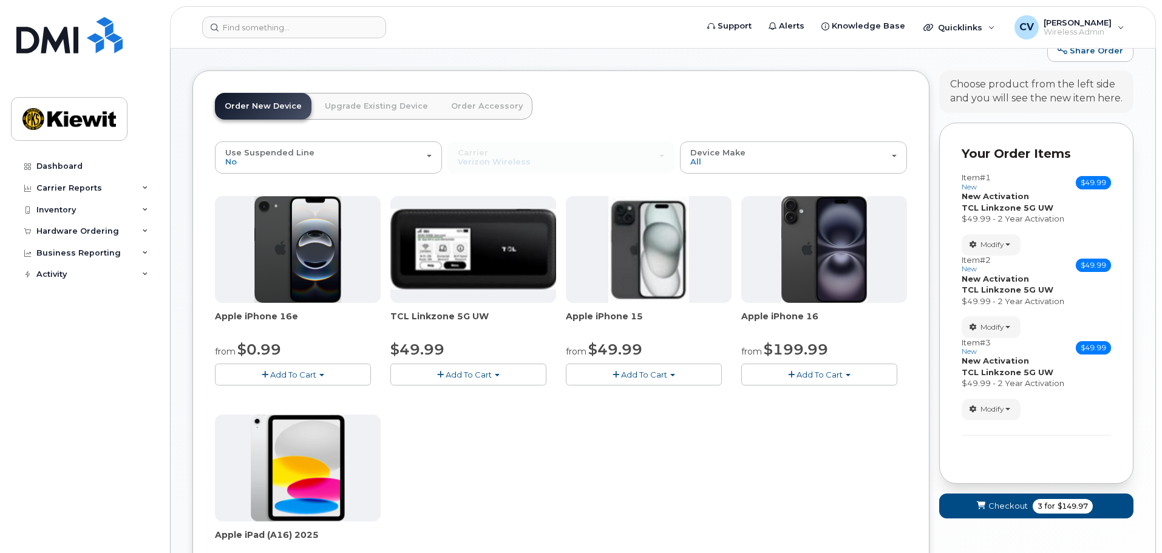
click at [507, 373] on button "Add To Cart" at bounding box center [469, 374] width 156 height 21
click at [483, 402] on link "$49.99 - 2 Year Activation" at bounding box center [457, 397] width 127 height 15
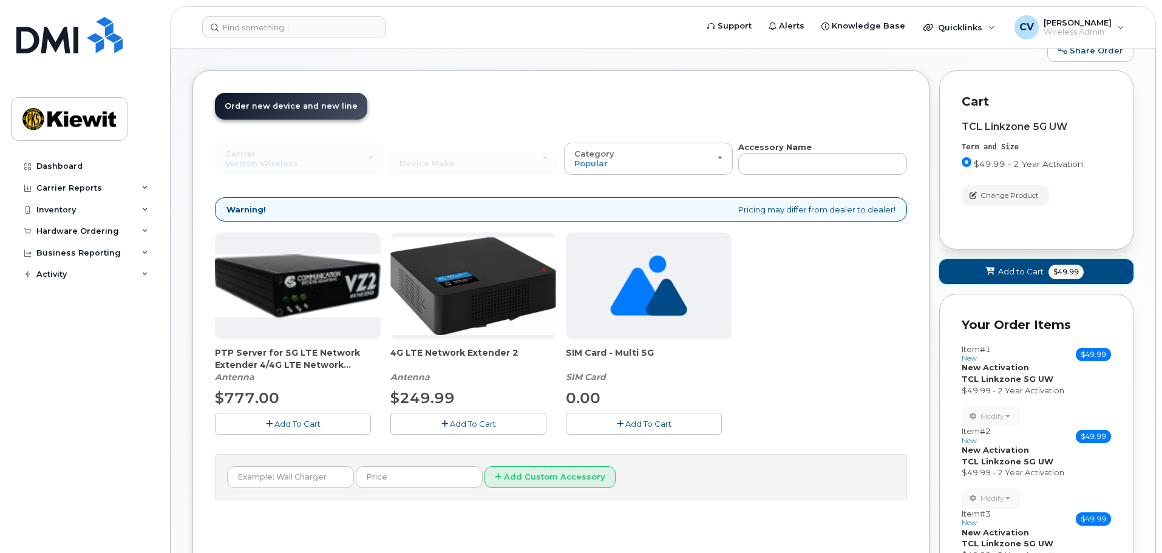
click at [1009, 265] on button "Add to Cart $49.99" at bounding box center [1037, 271] width 194 height 25
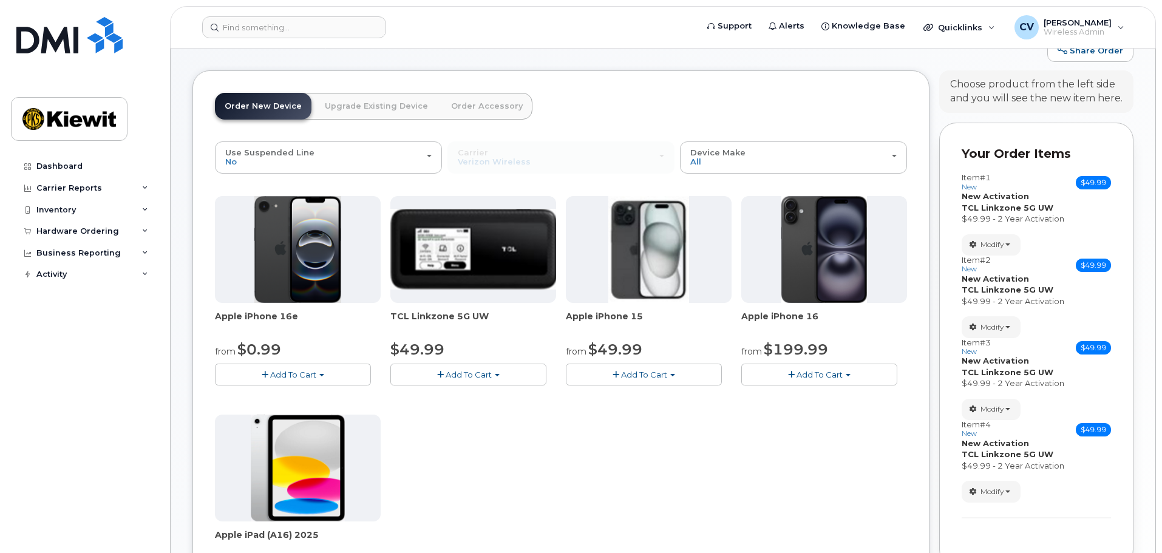
click at [482, 366] on button "Add To Cart" at bounding box center [469, 374] width 156 height 21
click at [462, 399] on link "$49.99 - 2 Year Activation" at bounding box center [457, 397] width 127 height 15
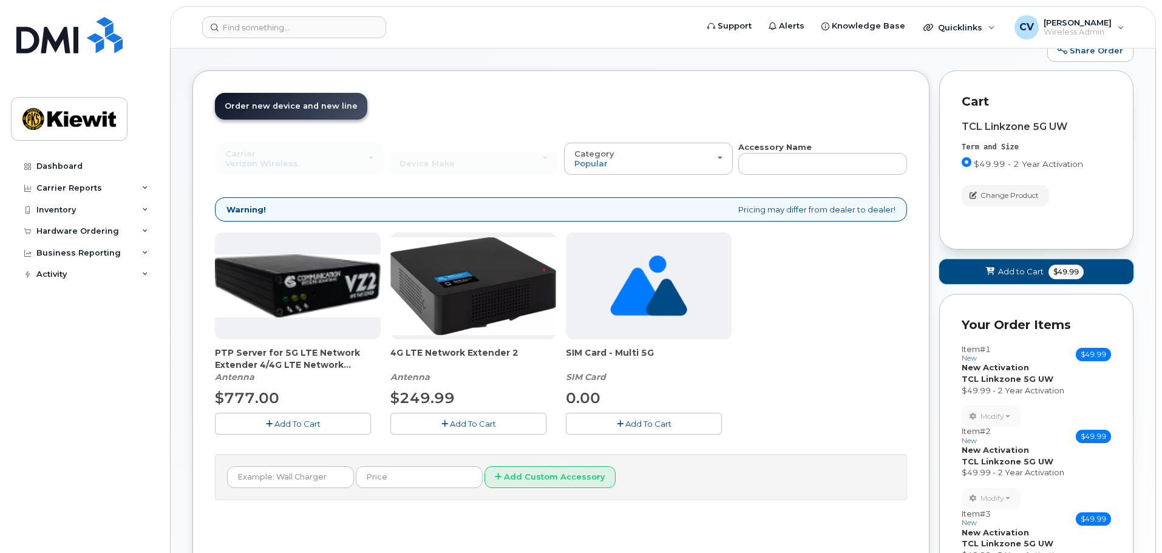
click at [1022, 270] on span "Add to Cart" at bounding box center [1021, 272] width 46 height 12
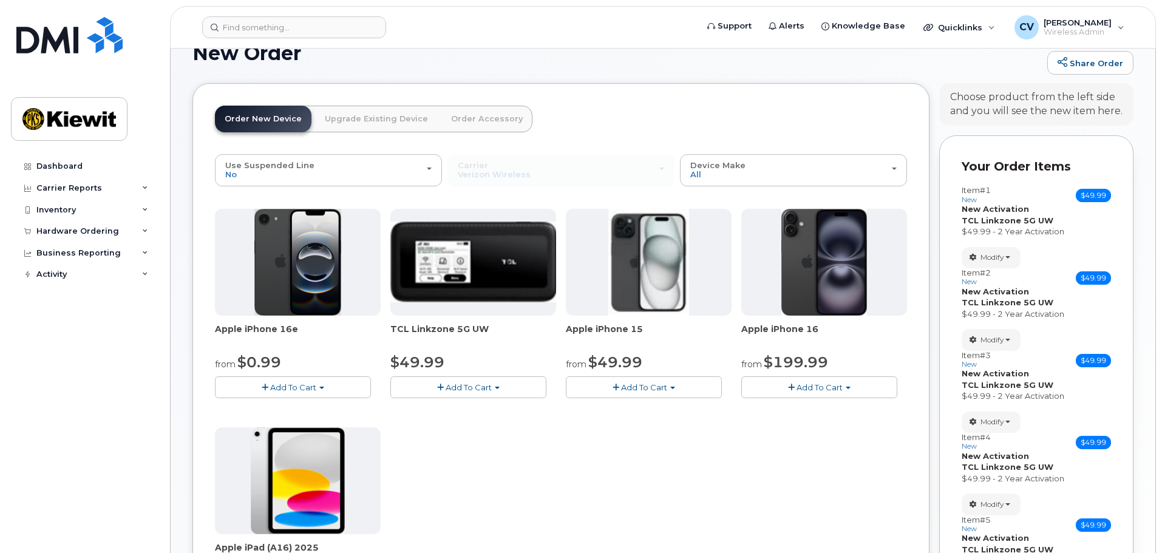
scroll to position [9, 0]
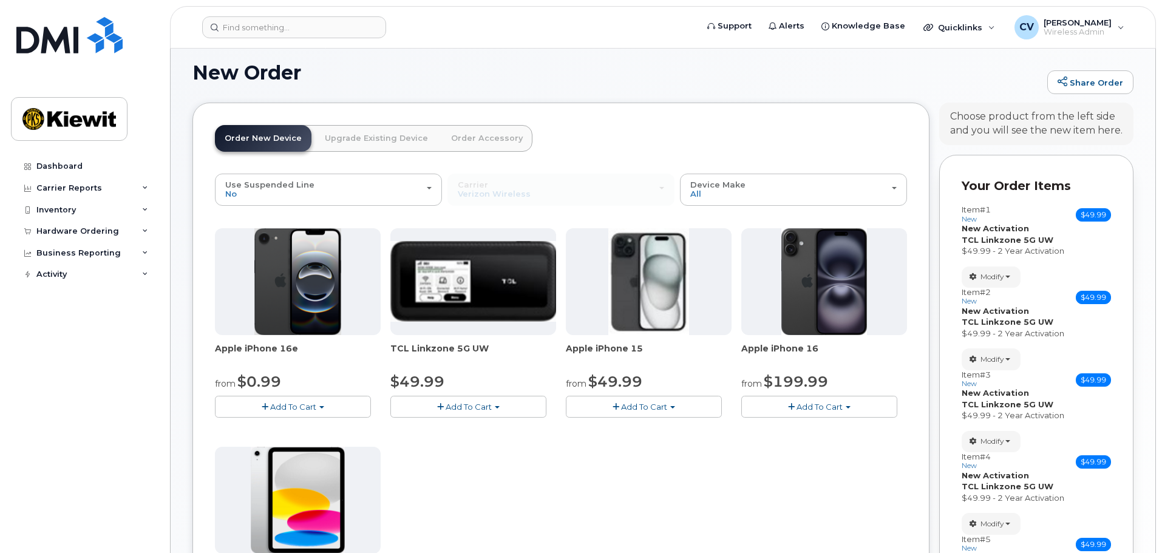
click at [532, 412] on button "Add To Cart" at bounding box center [469, 406] width 156 height 21
click at [468, 428] on link "$49.99 - 2 Year Activation" at bounding box center [457, 429] width 127 height 15
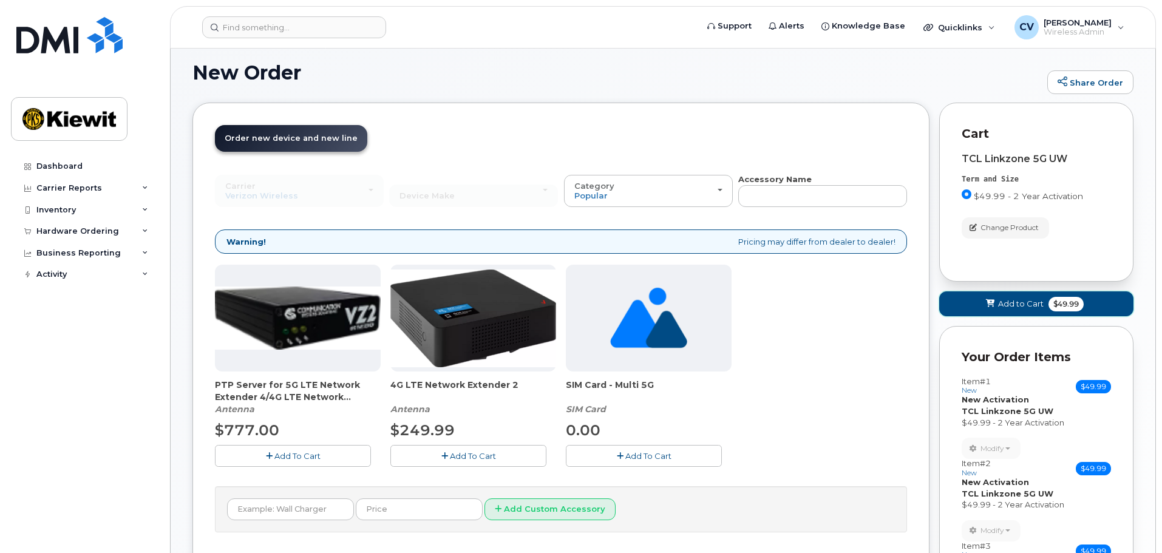
click at [1025, 301] on span "Add to Cart" at bounding box center [1021, 304] width 46 height 12
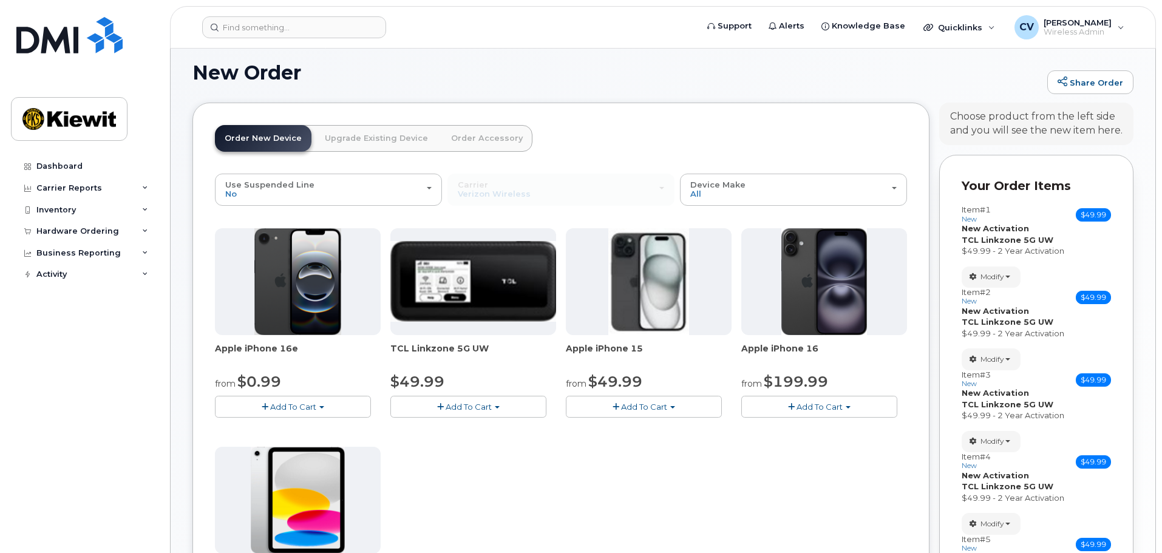
click at [506, 404] on button "Add To Cart" at bounding box center [469, 406] width 156 height 21
click at [486, 426] on link "$49.99 - 2 Year Activation" at bounding box center [457, 429] width 127 height 15
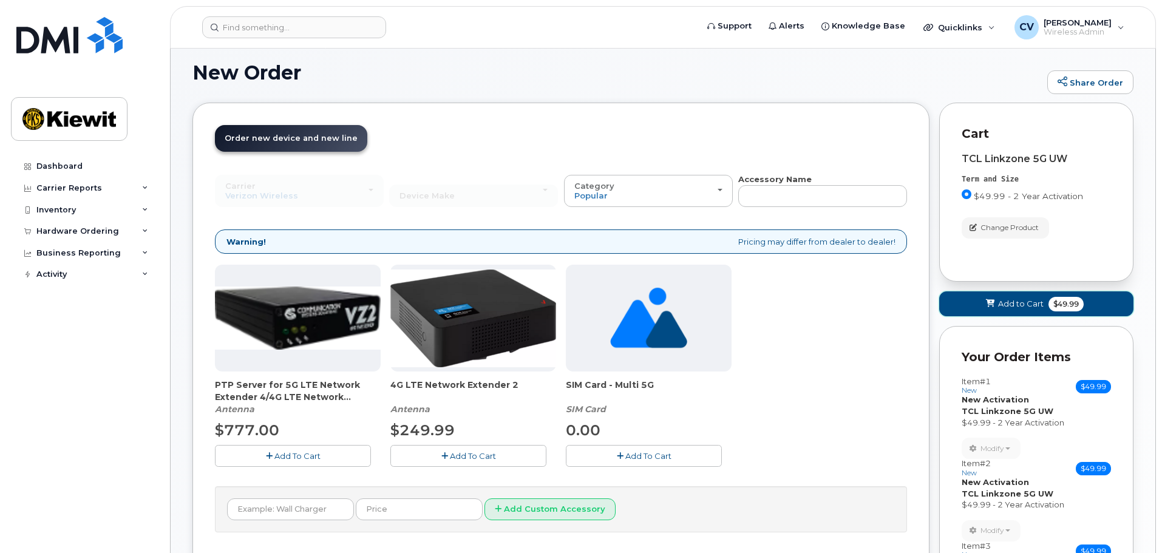
click at [1009, 300] on span "Add to Cart" at bounding box center [1021, 304] width 46 height 12
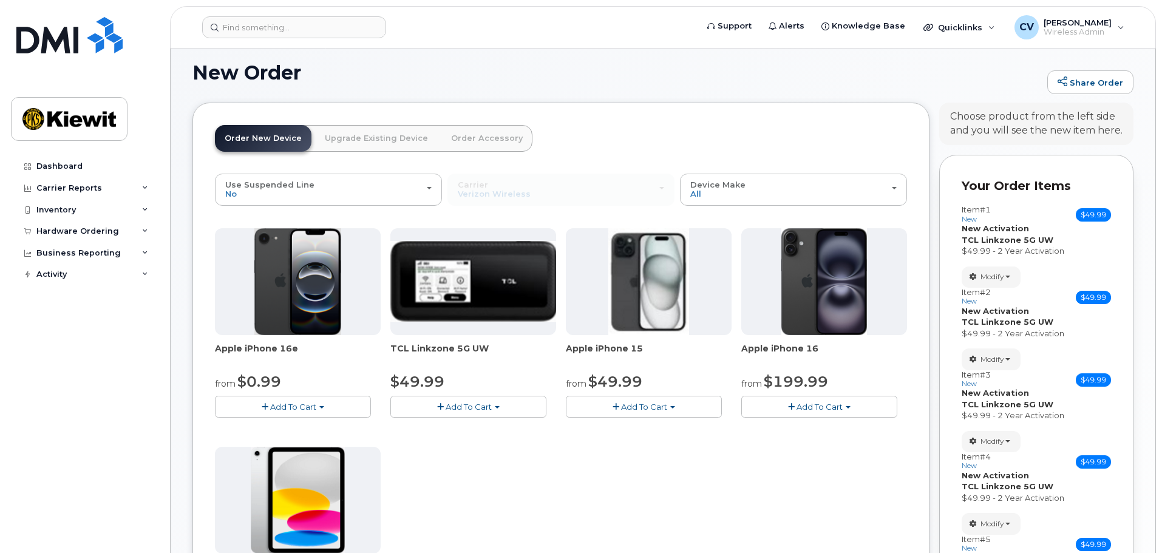
click at [480, 403] on span "Add To Cart" at bounding box center [469, 407] width 46 height 10
click at [471, 428] on link "$49.99 - 2 Year Activation" at bounding box center [457, 429] width 127 height 15
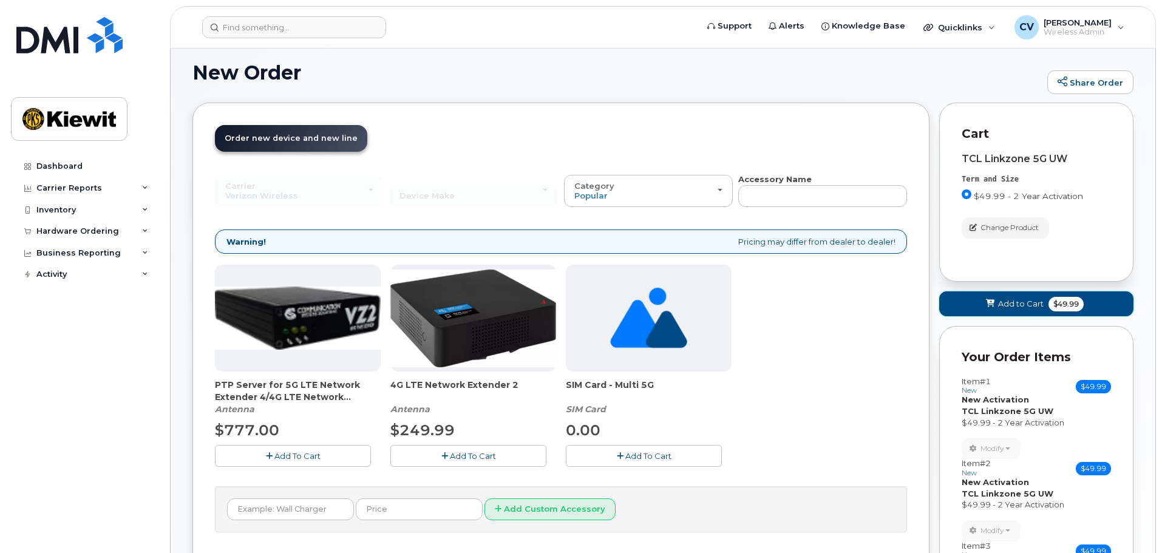
click at [1028, 306] on span "Add to Cart" at bounding box center [1021, 304] width 46 height 12
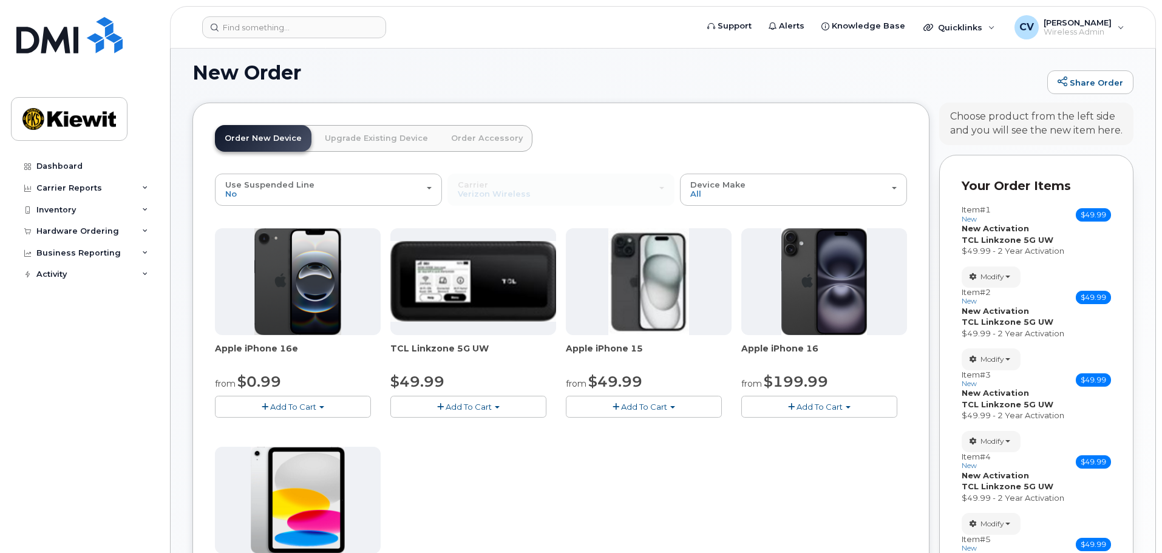
click at [495, 409] on button "Add To Cart" at bounding box center [469, 406] width 156 height 21
click at [489, 426] on link "$49.99 - 2 Year Activation" at bounding box center [457, 429] width 127 height 15
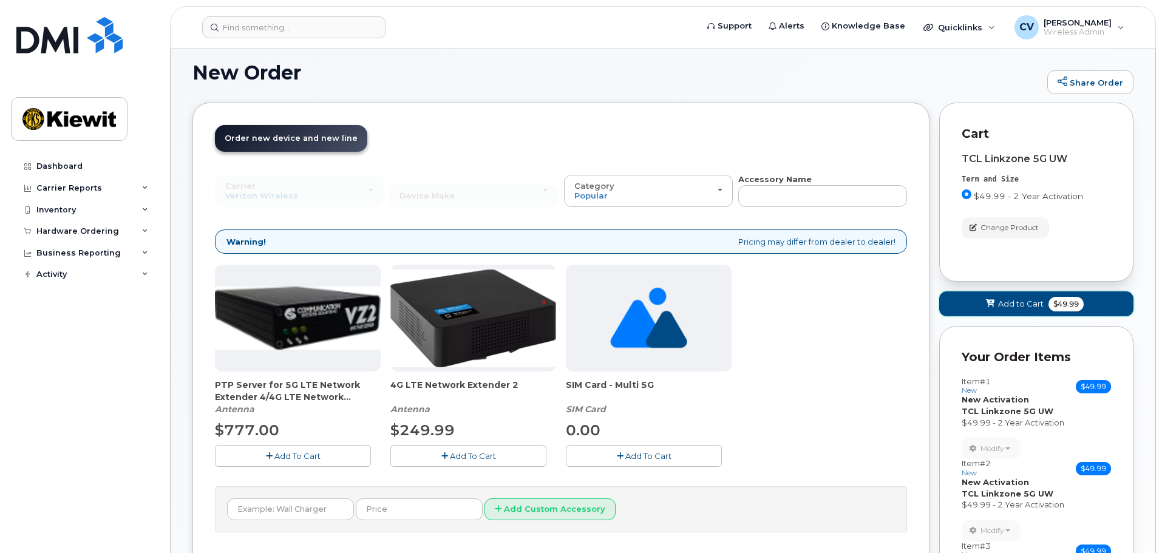
click at [994, 310] on span at bounding box center [991, 304] width 12 height 12
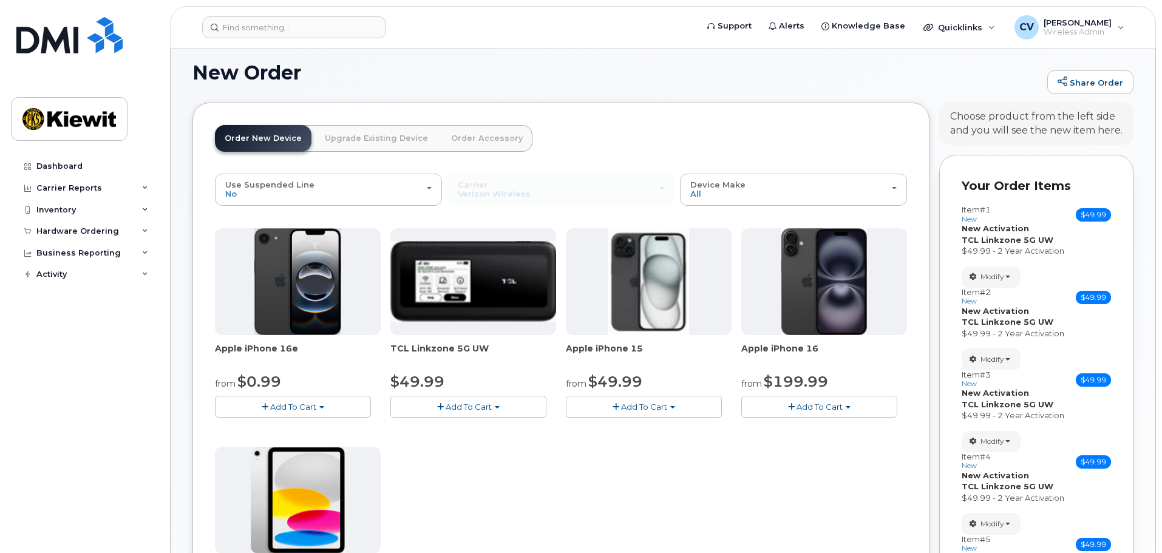
click at [502, 405] on button "Add To Cart" at bounding box center [469, 406] width 156 height 21
click at [491, 426] on link "$49.99 - 2 Year Activation" at bounding box center [457, 429] width 127 height 15
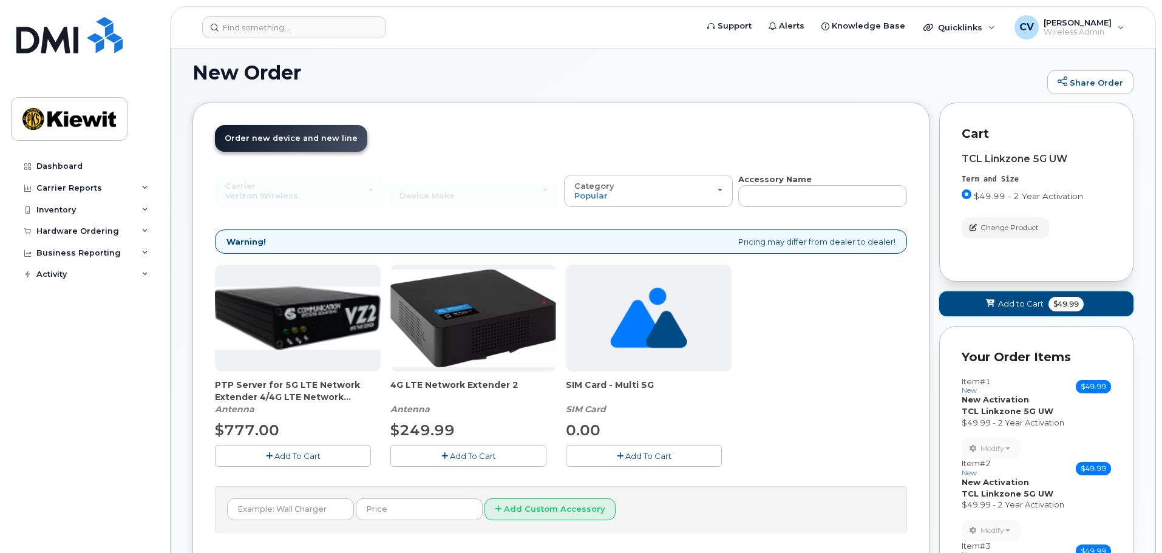
click at [989, 292] on button "Add to Cart $49.99" at bounding box center [1037, 304] width 194 height 25
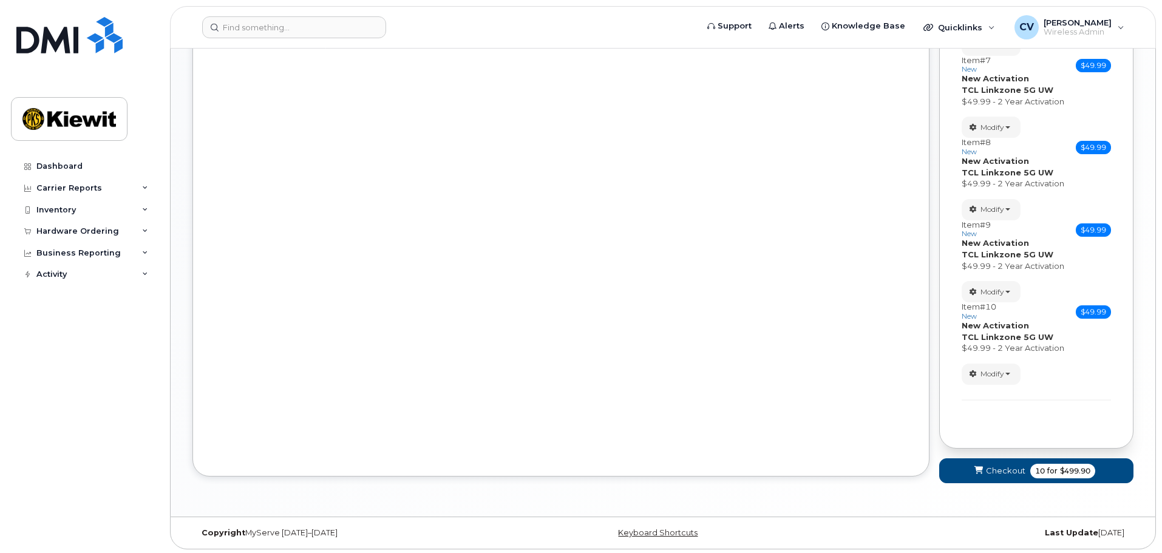
scroll to position [655, 0]
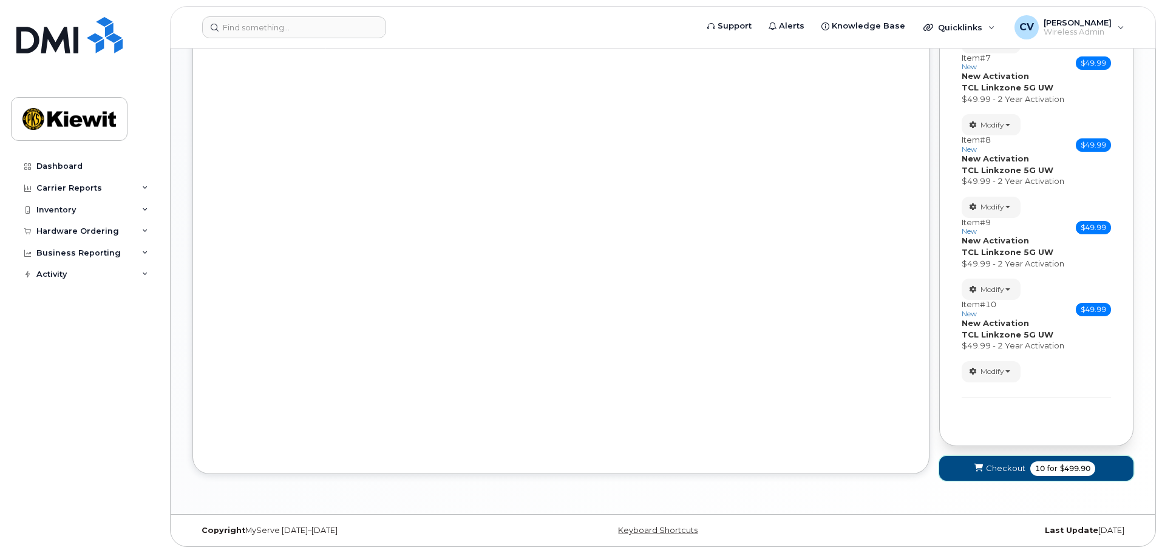
click at [1035, 471] on span "10" at bounding box center [1040, 468] width 10 height 11
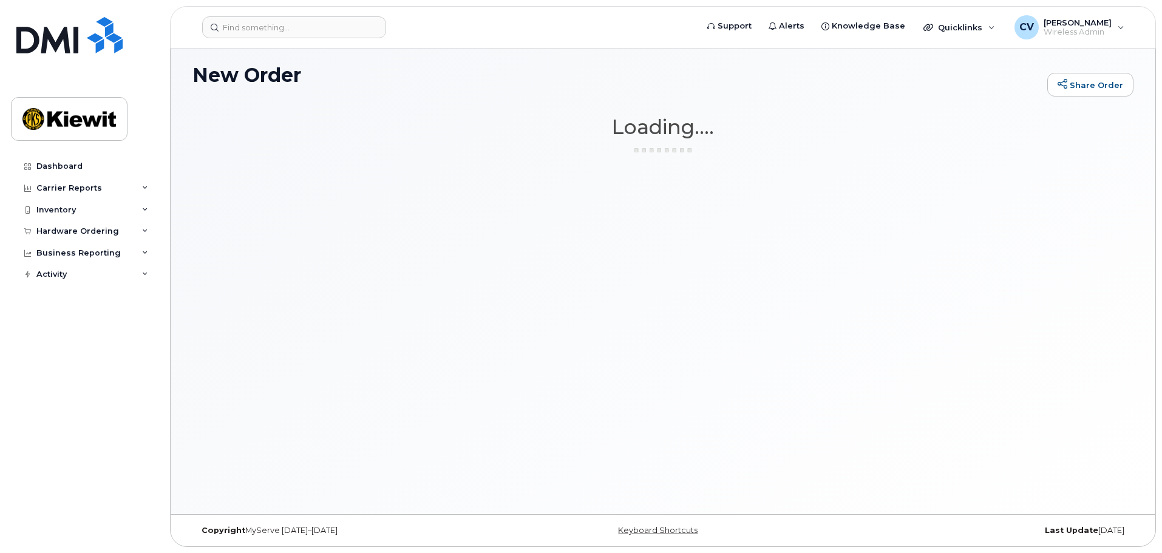
scroll to position [6, 0]
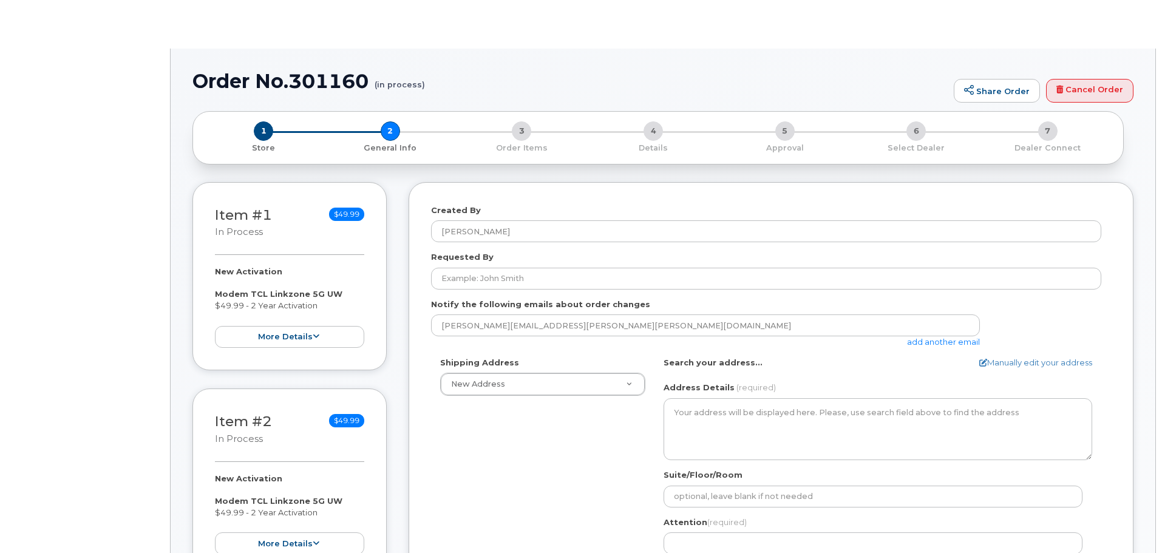
select select
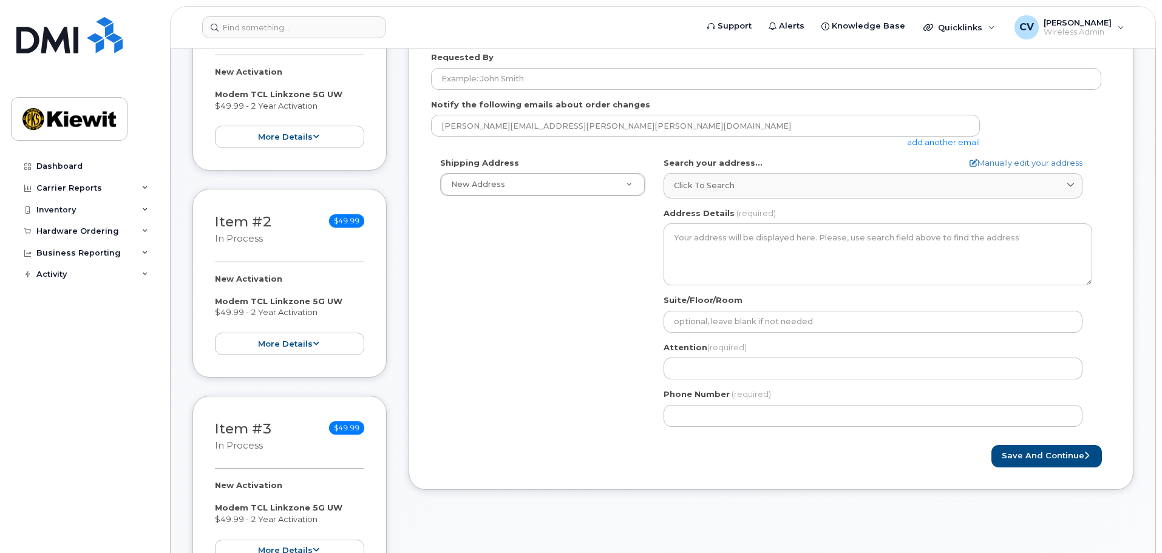
scroll to position [121, 0]
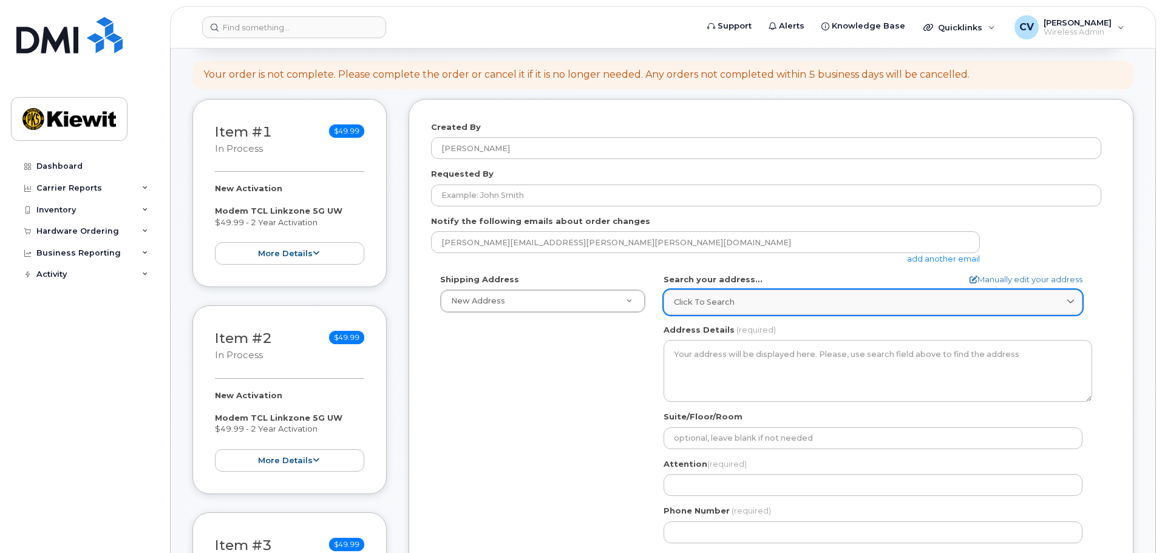
click at [697, 298] on span "Click to search" at bounding box center [704, 302] width 61 height 12
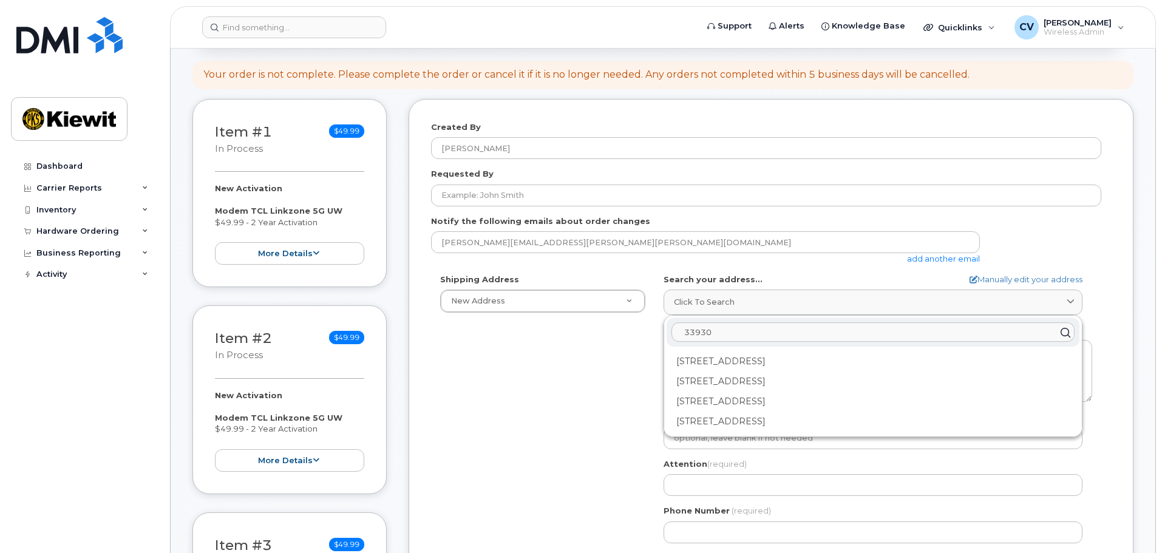
type input "33930"
click at [743, 351] on div "33930 33930 Weyerhaeuser Way S Federal Way WA 98001 33930 9th Ave S Federal Way…" at bounding box center [873, 376] width 418 height 121
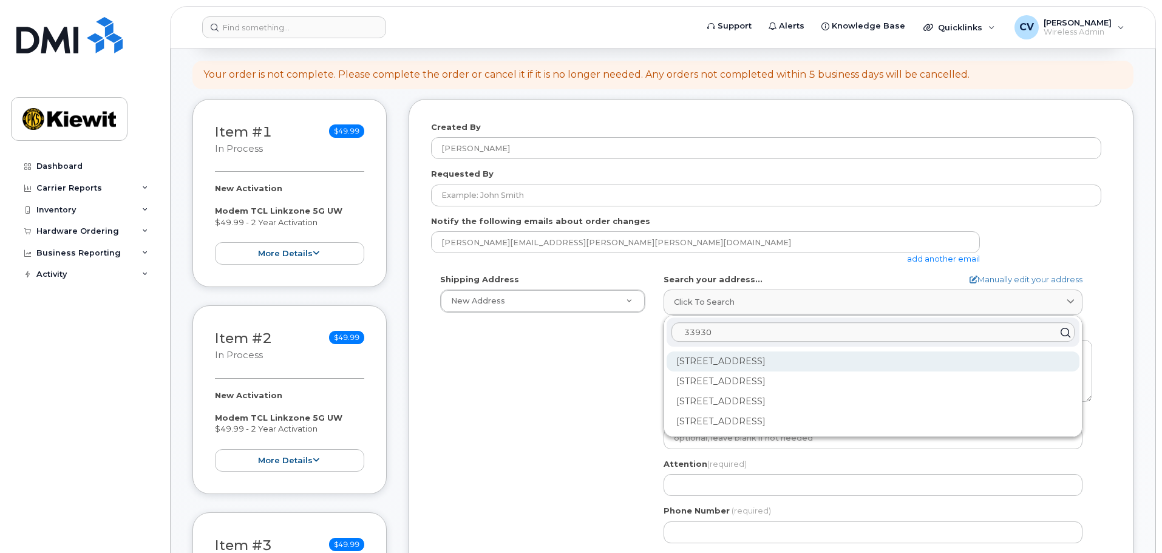
click at [735, 360] on div "33930 Weyerhaeuser Way S Federal Way WA 98001" at bounding box center [873, 362] width 413 height 20
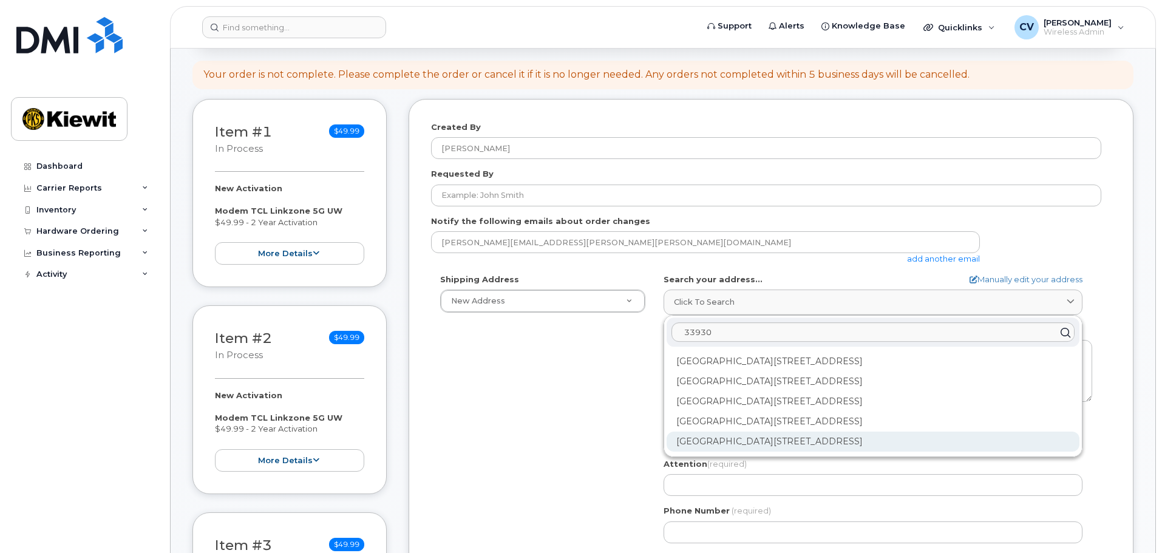
click at [812, 442] on div "33930 Weyerhaeuser Way S Ste 300 Federal Way WA 98001-9772" at bounding box center [873, 442] width 413 height 20
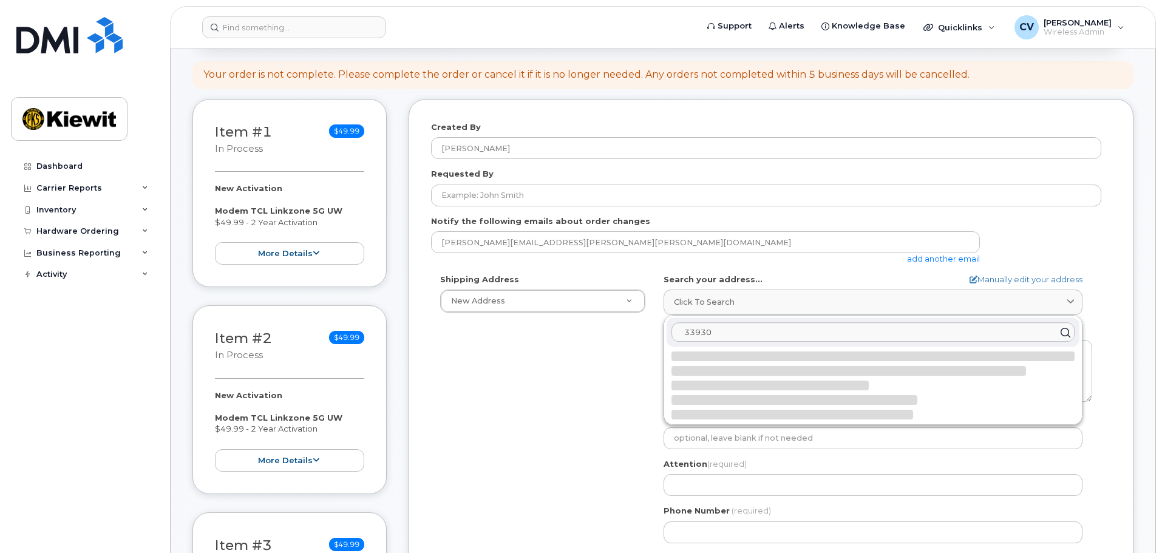
select select
type textarea "33930 Weyerhaeuser Way S Ste 300 FEDERAL WAY WA 98001-9772 UNITED STATES"
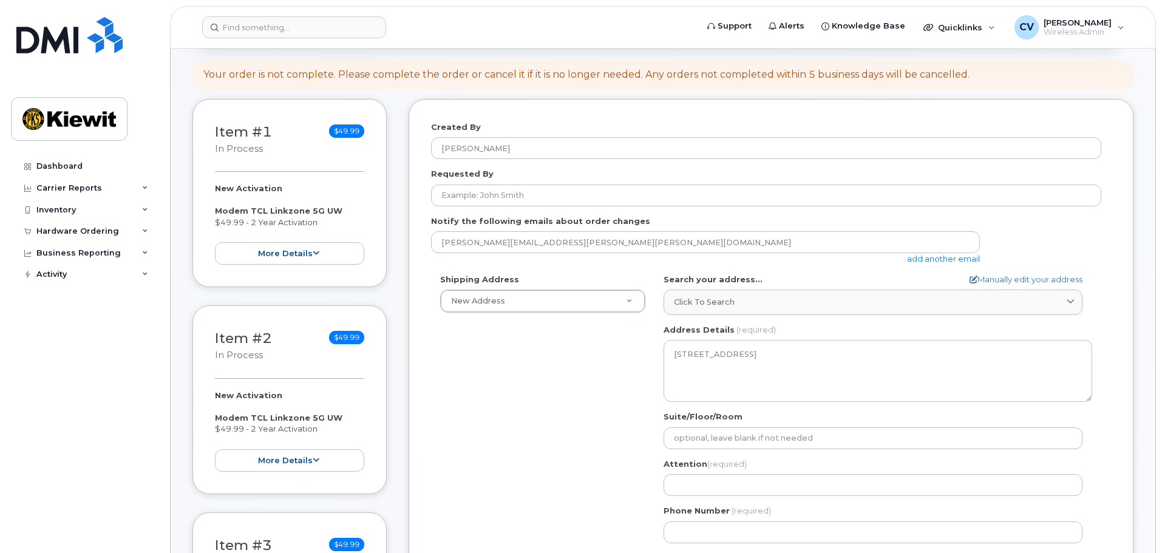
click at [627, 442] on div "Shipping Address New Address New Address WA Federal Way Search your address... …" at bounding box center [766, 413] width 670 height 279
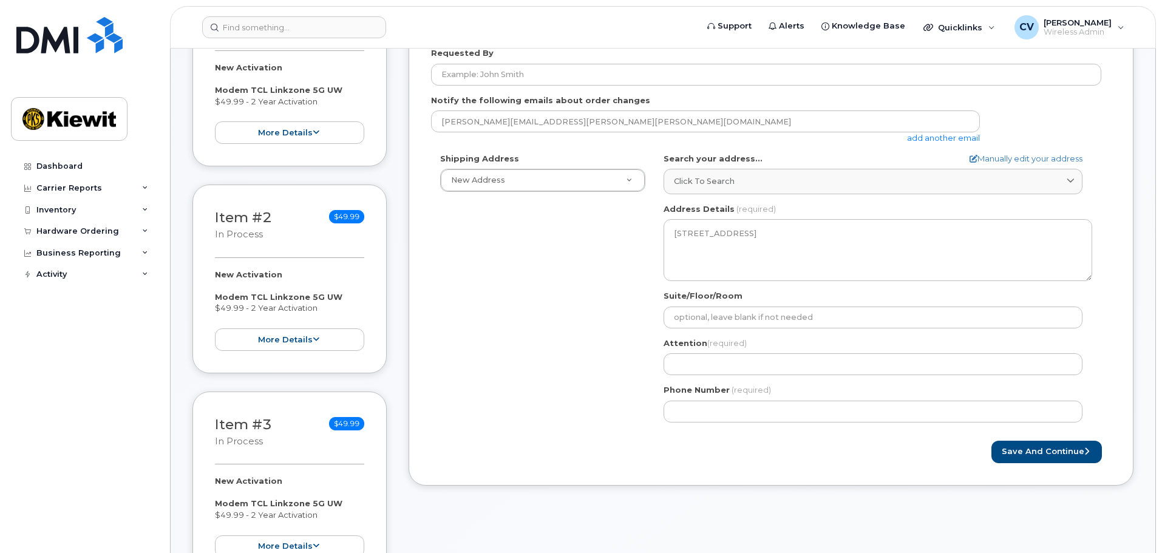
scroll to position [243, 0]
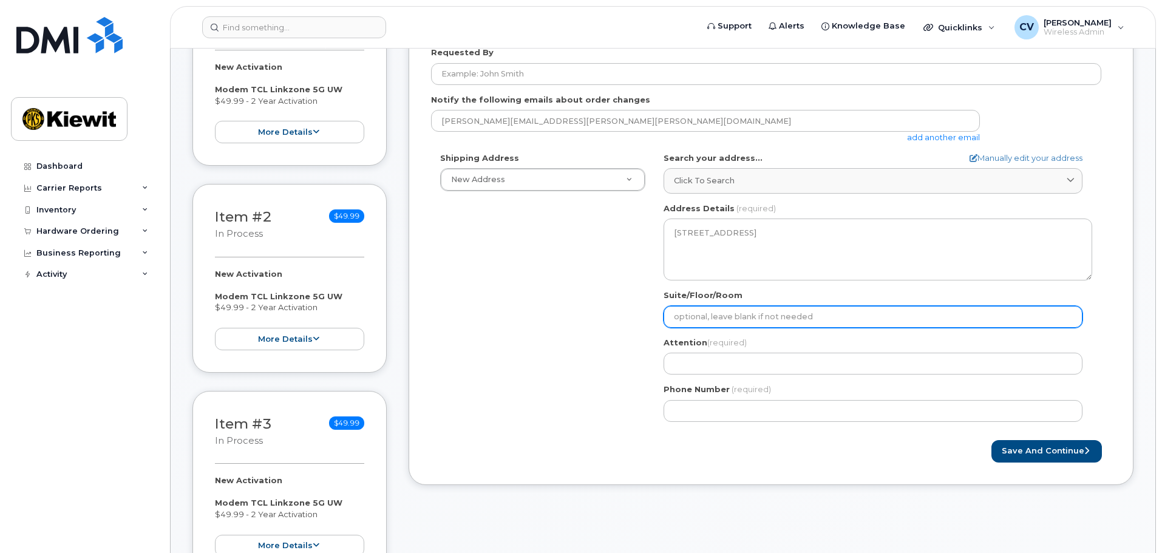
click at [730, 322] on input "Suite/Floor/Room" at bounding box center [873, 317] width 419 height 22
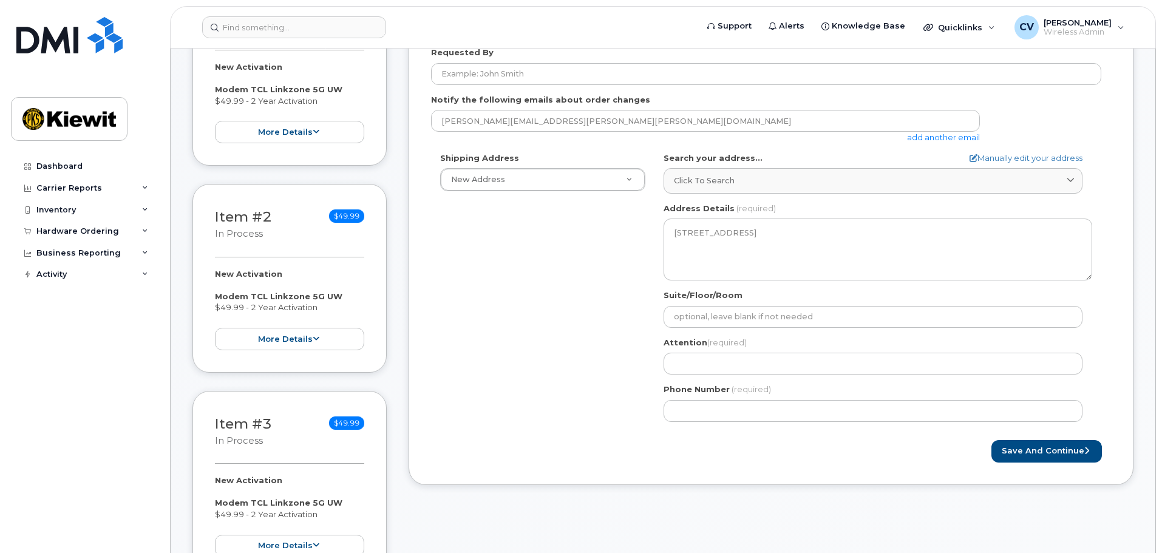
click at [621, 363] on div "Shipping Address New Address New Address WA Federal Way Search your address... …" at bounding box center [766, 291] width 670 height 279
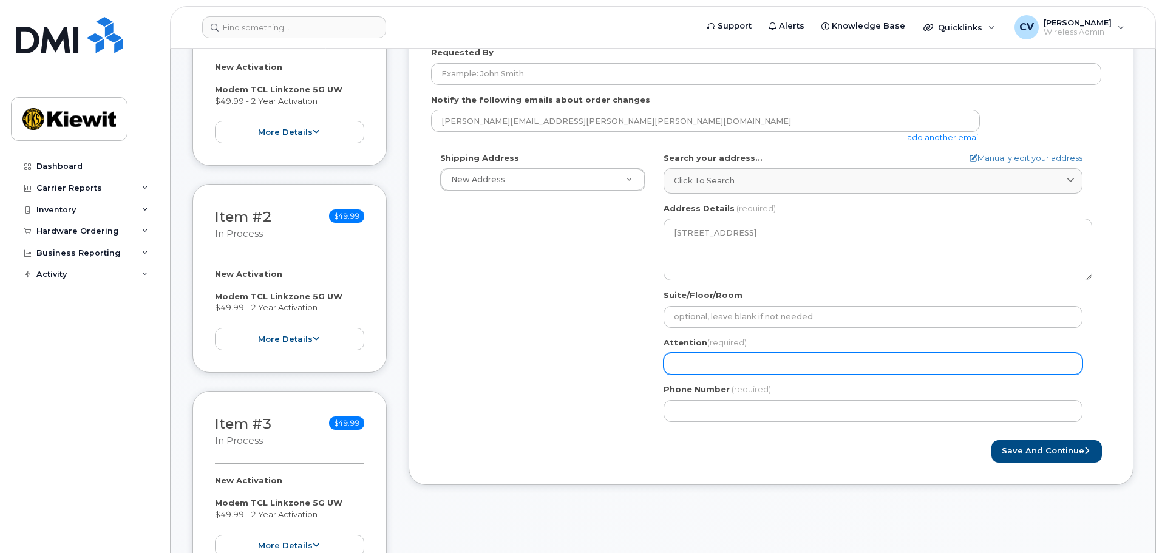
click at [711, 370] on input "Attention (required)" at bounding box center [873, 364] width 419 height 22
click at [706, 360] on input "Attention (required)" at bounding box center [873, 364] width 419 height 22
select select
type input "C"
select select
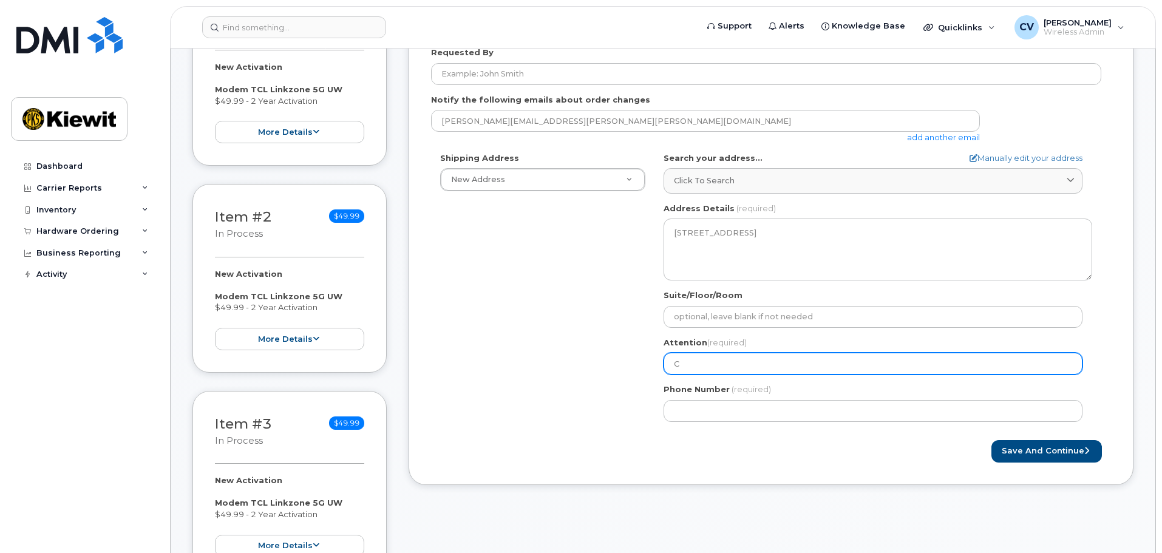
type input "Ca"
select select
type input "Car"
select select
type input "Carl"
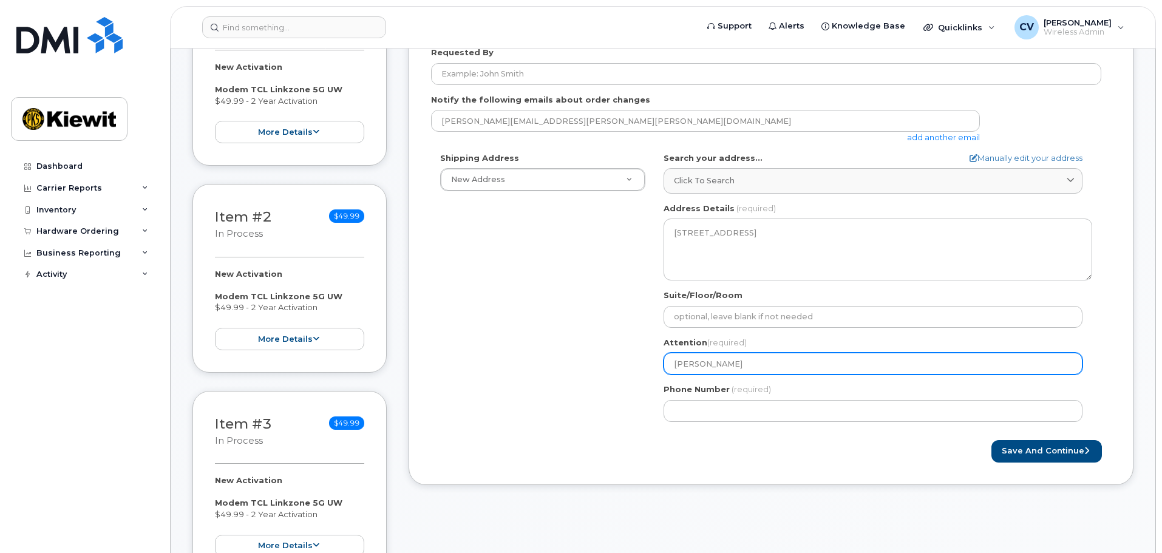
select select
type input "Carl V"
select select
type input "Carl Va"
select select
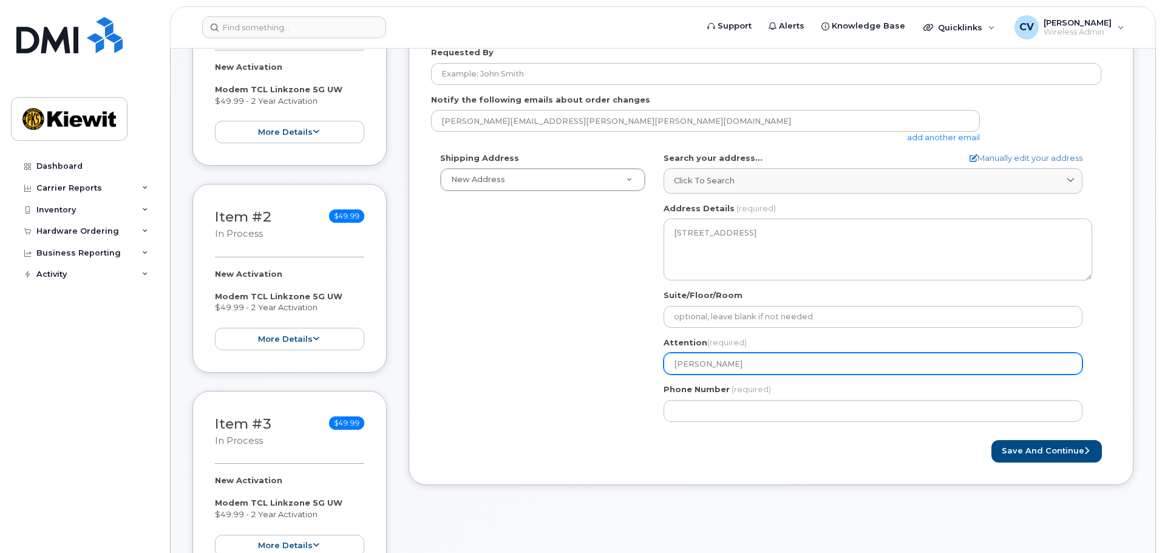
type input "Carl Vav"
select select
type input "Carl Vavr"
select select
type input "Carl Vavre"
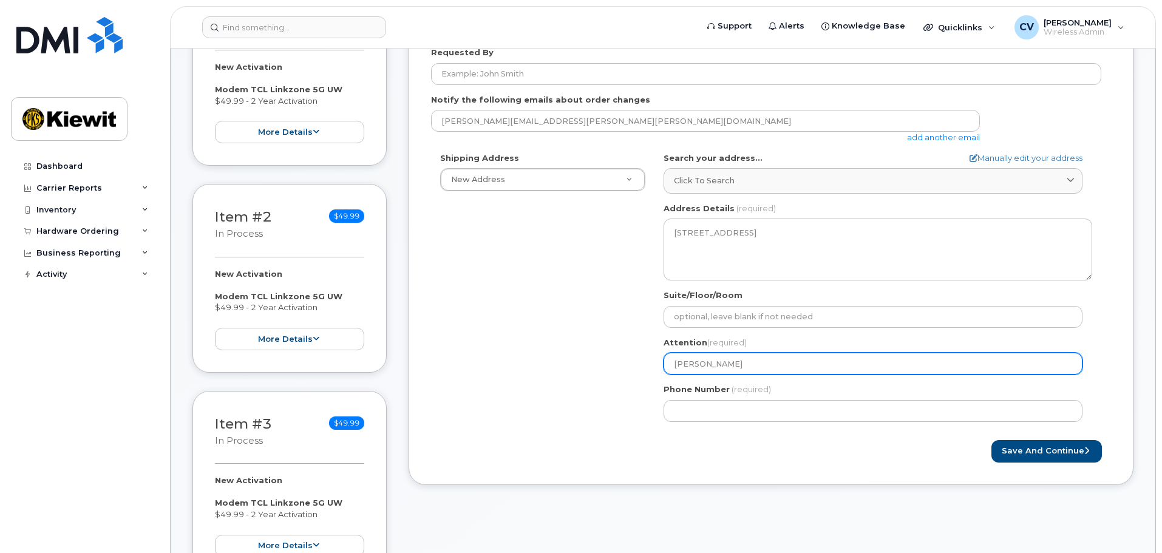
select select
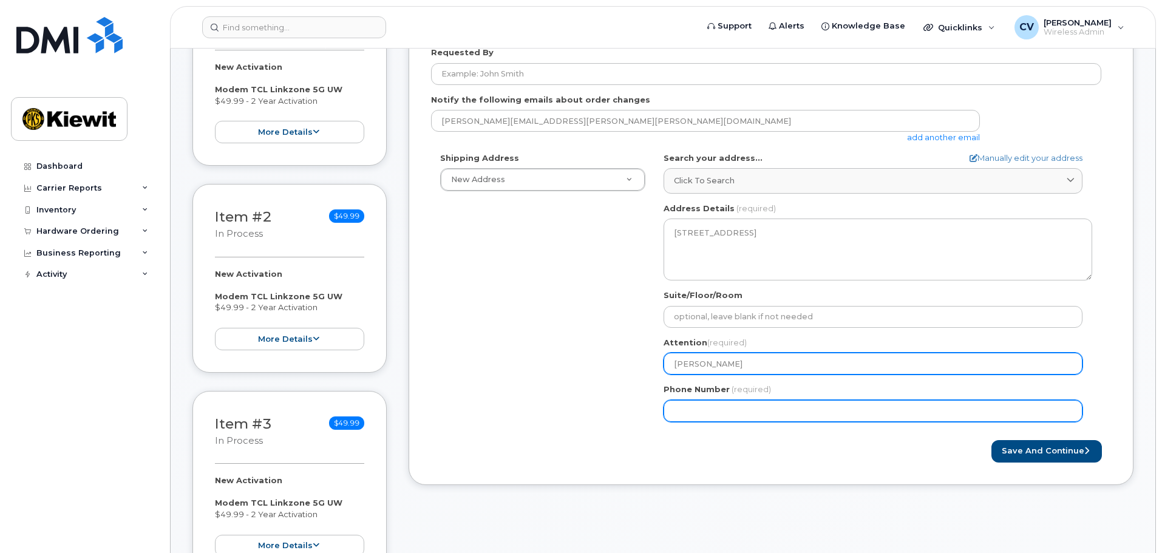
type input "[PERSON_NAME]"
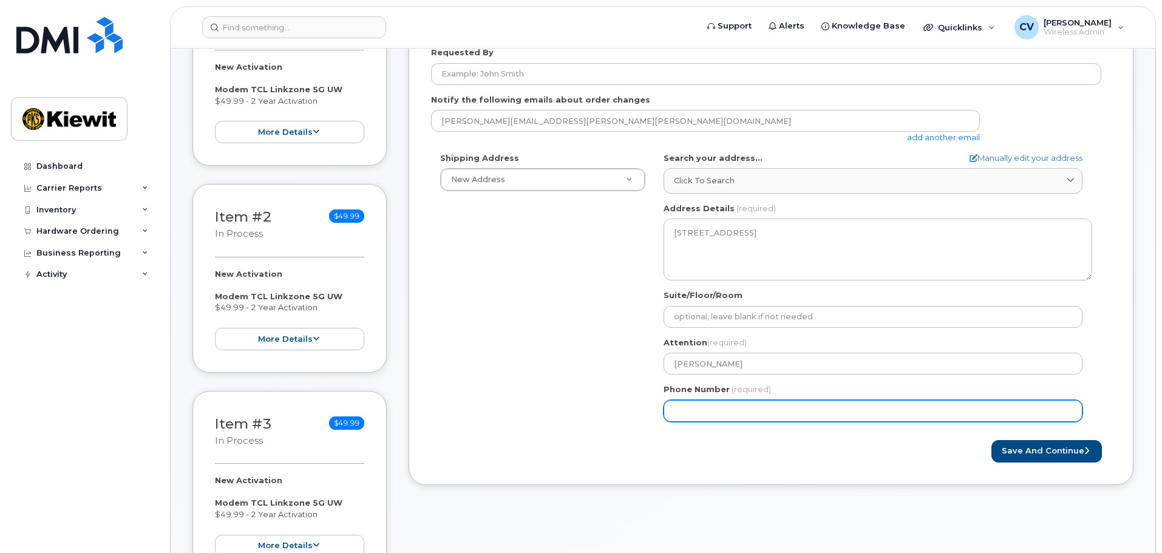
click at [761, 418] on input "Phone Number" at bounding box center [873, 411] width 419 height 22
type input "253943411"
select select
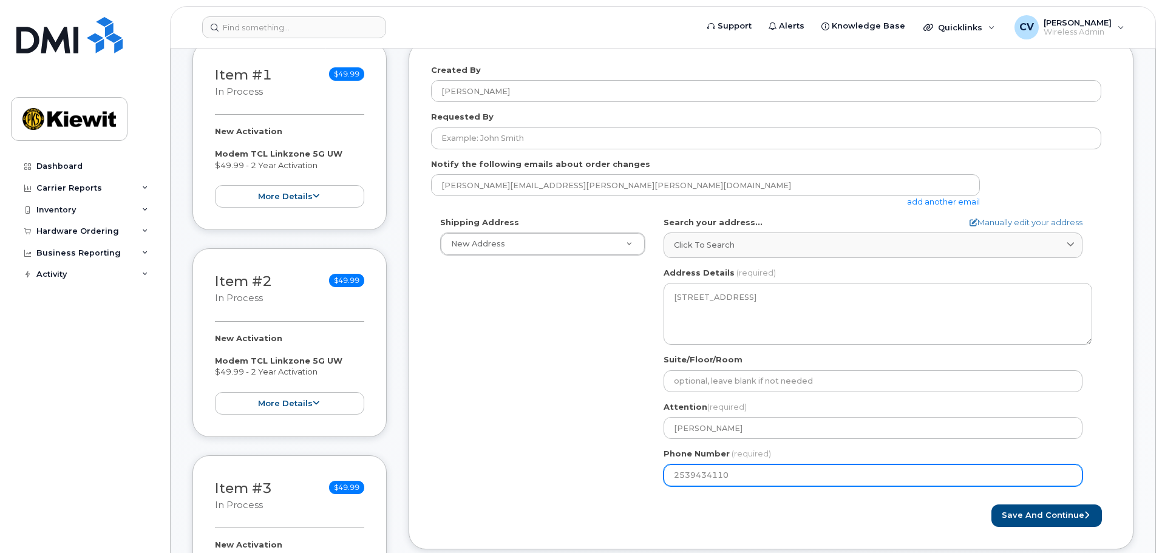
scroll to position [121, 0]
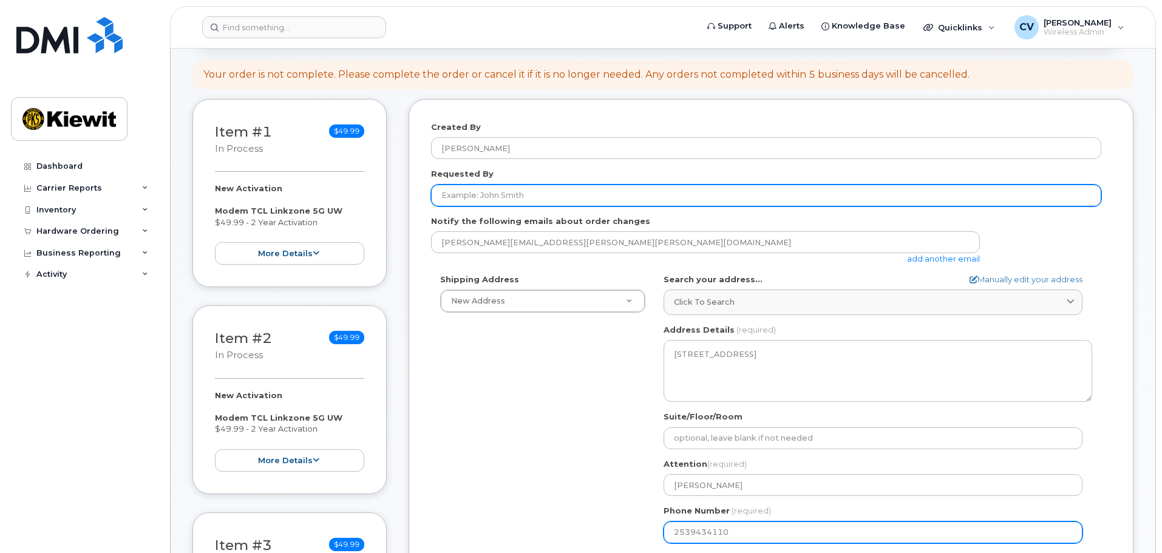
type input "2539434110"
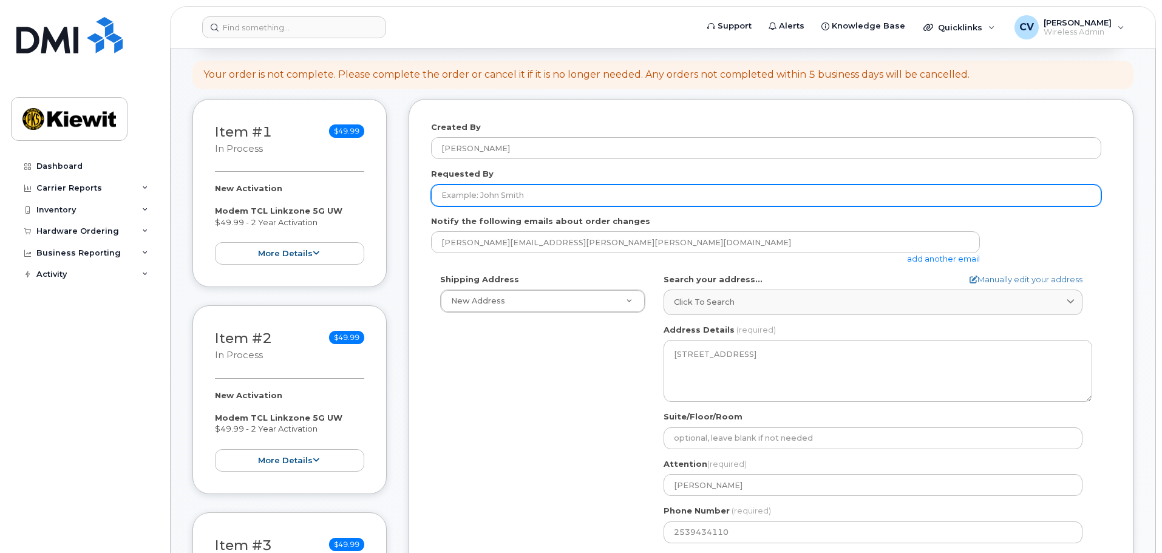
click at [487, 194] on input "Requested By" at bounding box center [766, 196] width 670 height 22
type input "Ciera.Uyeunten@kiewit.com"
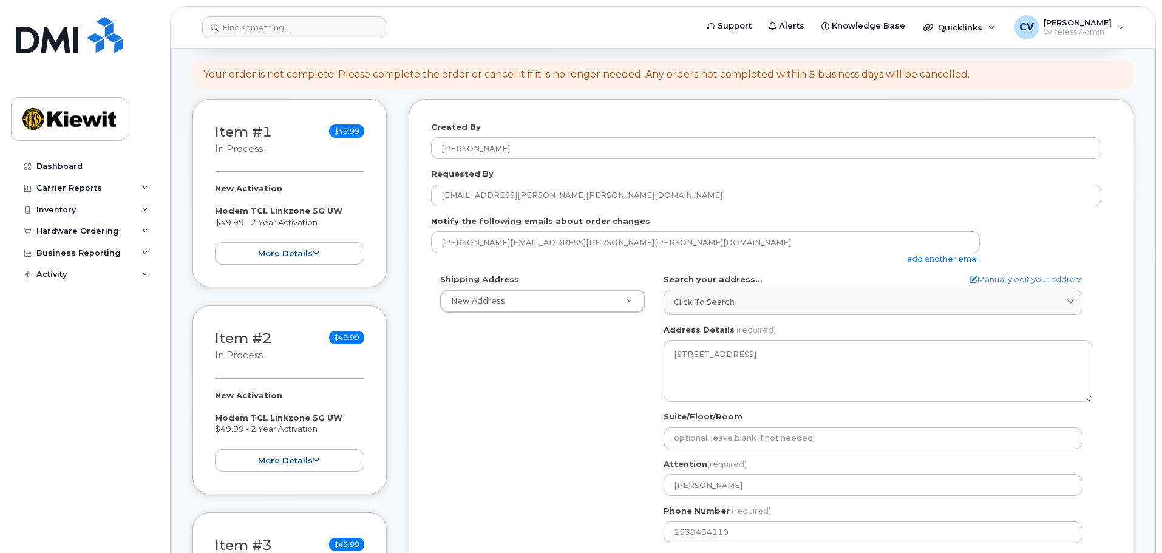
click at [1021, 237] on div "carl.vavrek@kiewit.com add another email" at bounding box center [766, 247] width 670 height 33
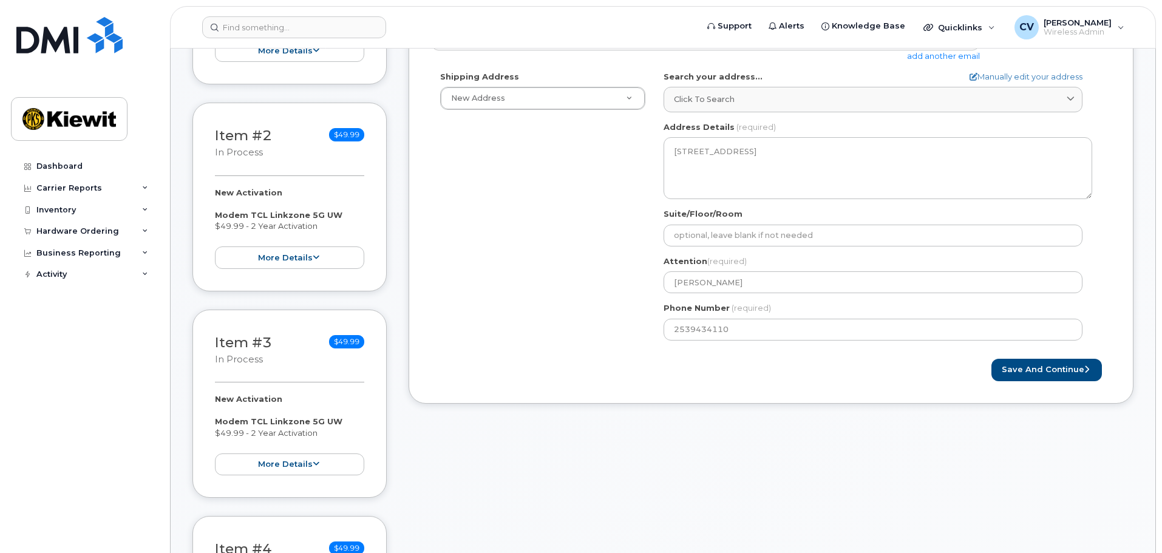
scroll to position [243, 0]
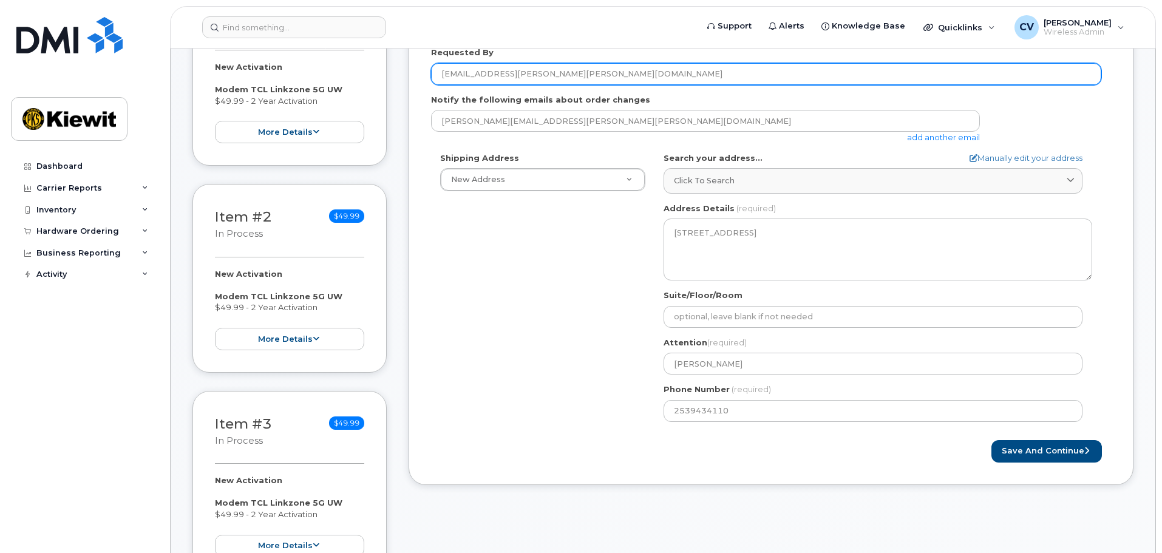
drag, startPoint x: 566, startPoint y: 78, endPoint x: 428, endPoint y: 72, distance: 138.6
click at [428, 72] on div "Created By Carl Vavrek Requested By Ciera.Uyeunten@kiewit.com Notify the follow…" at bounding box center [771, 232] width 725 height 508
type input "c"
type input "[PERSON_NAME]"
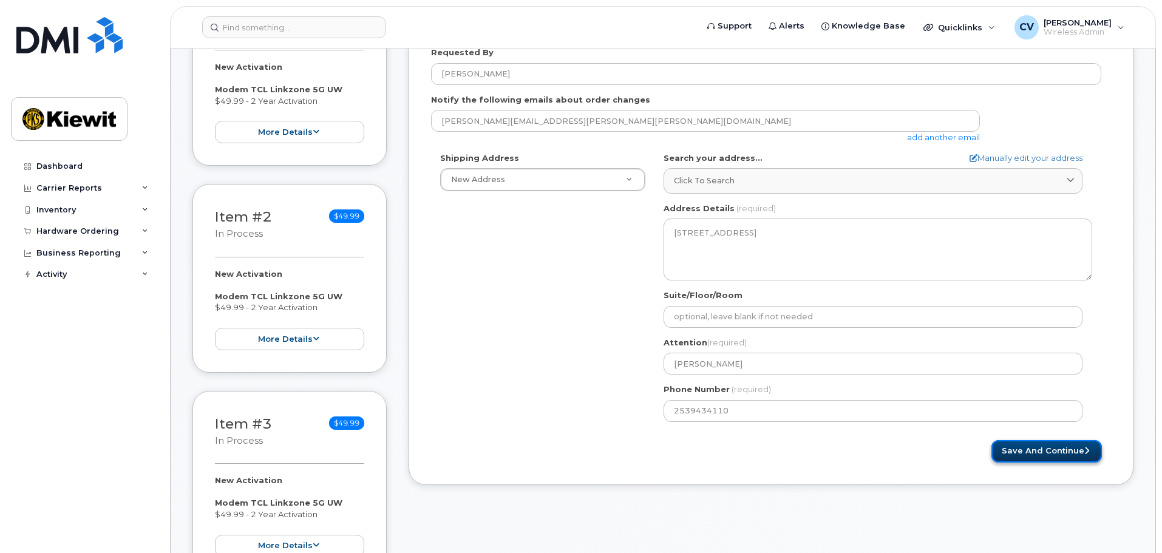
click at [1059, 457] on button "Save and Continue" at bounding box center [1047, 451] width 111 height 22
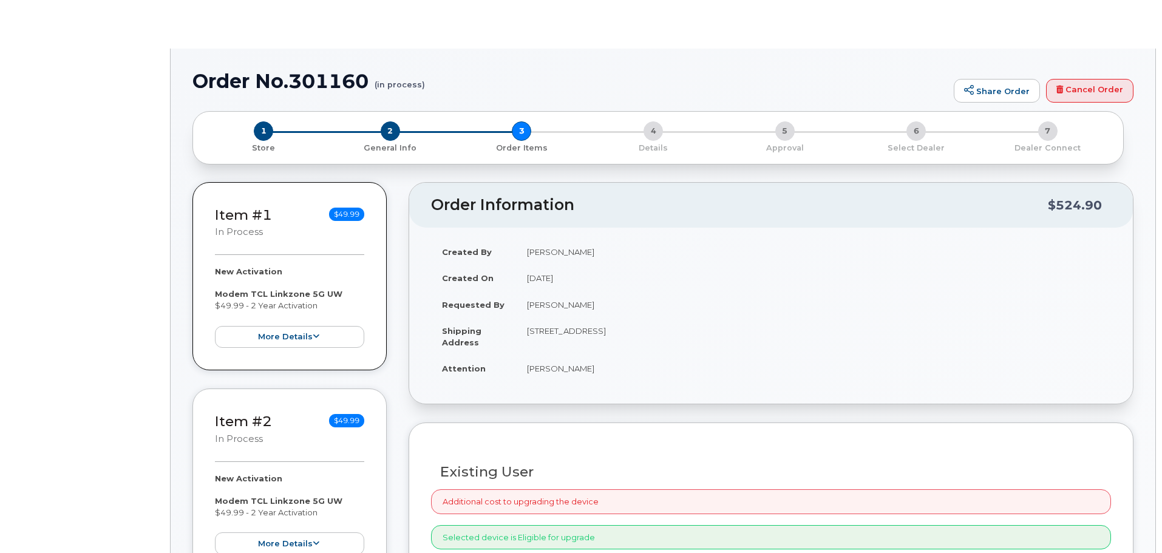
radio input "true"
select select
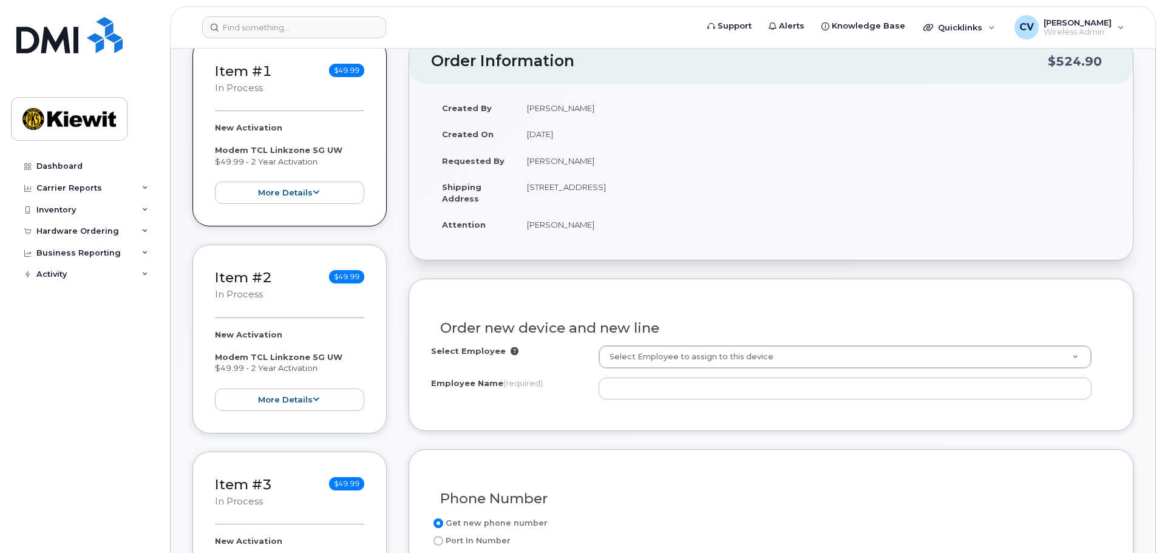
scroll to position [243, 0]
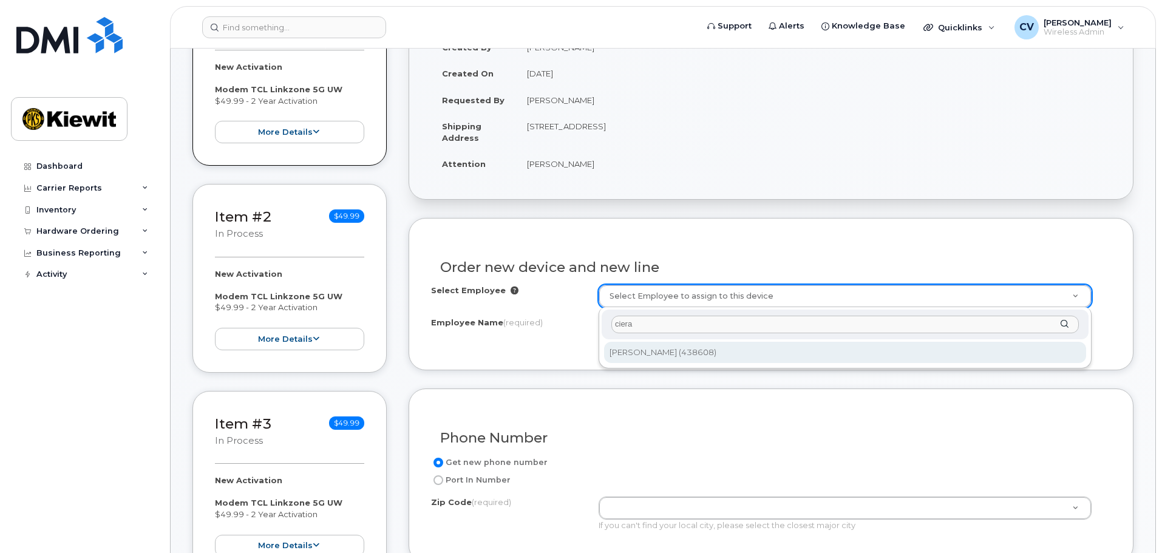
type input "ciera"
type input "2156346"
type input "[PERSON_NAME]"
type input "[STREET_ADDRESS]"
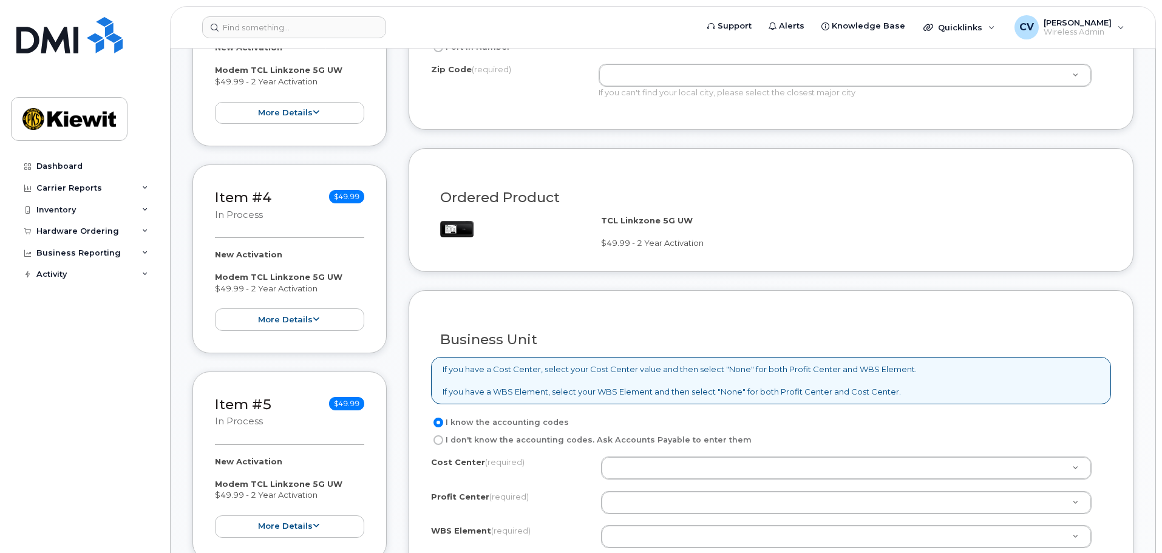
scroll to position [850, 0]
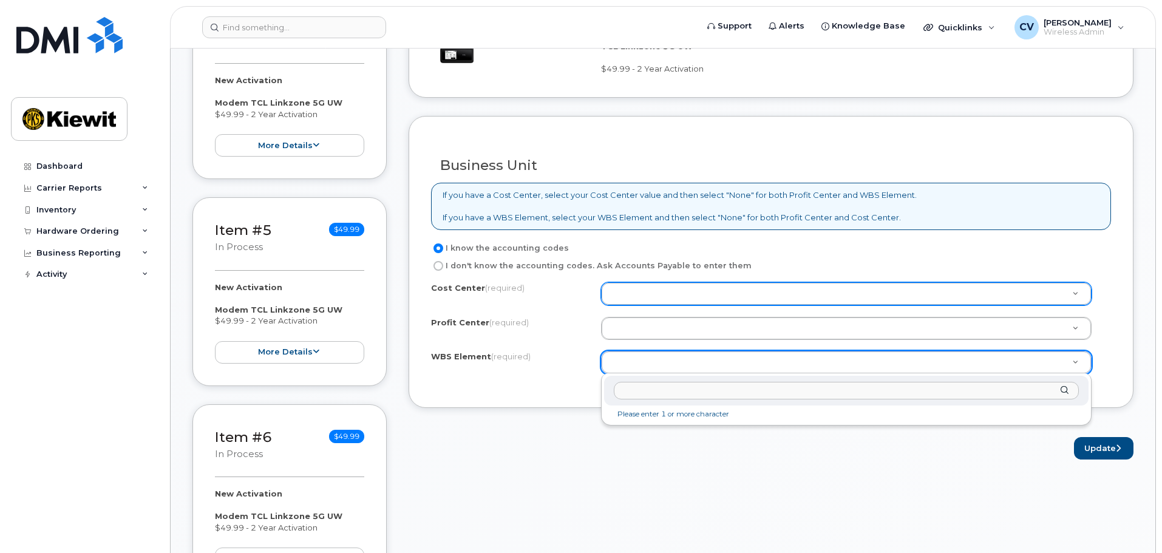
click at [644, 395] on input "text" at bounding box center [846, 391] width 465 height 18
paste input "106525.1176"
type input "106525.1176"
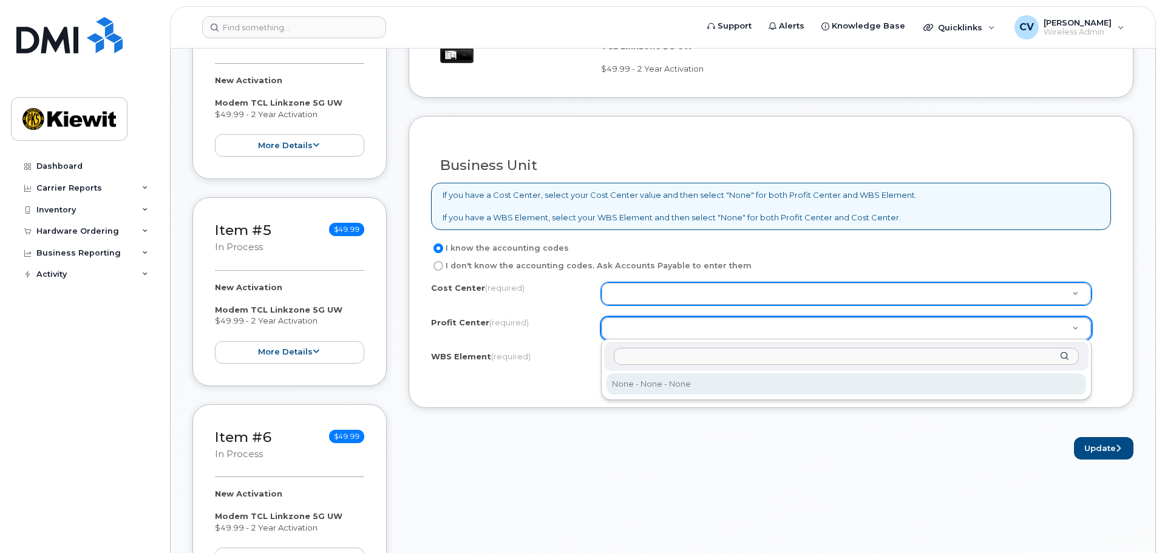
select select "None"
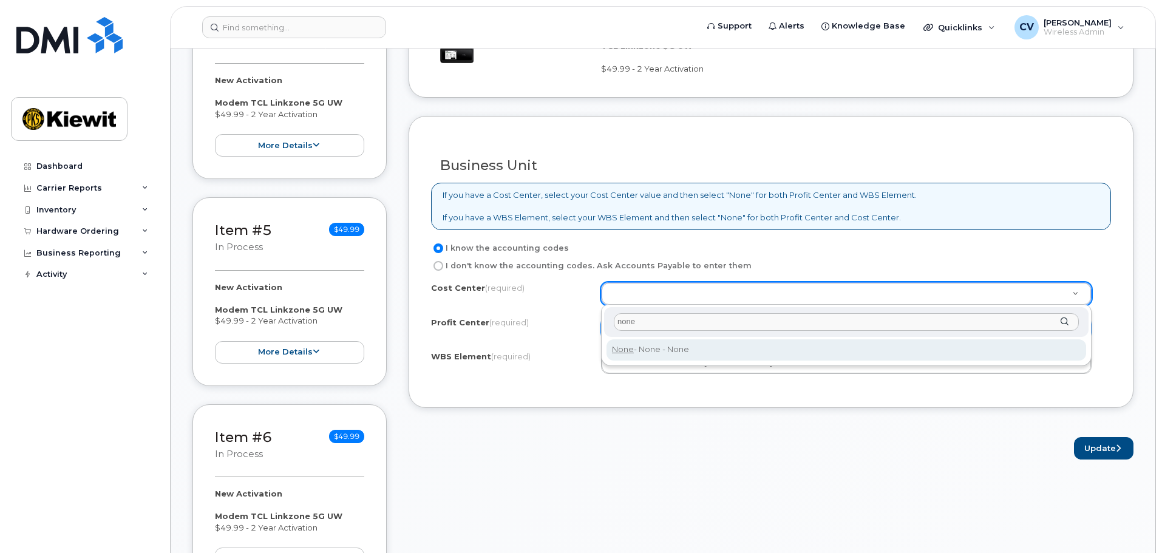
type input "none"
type input "None"
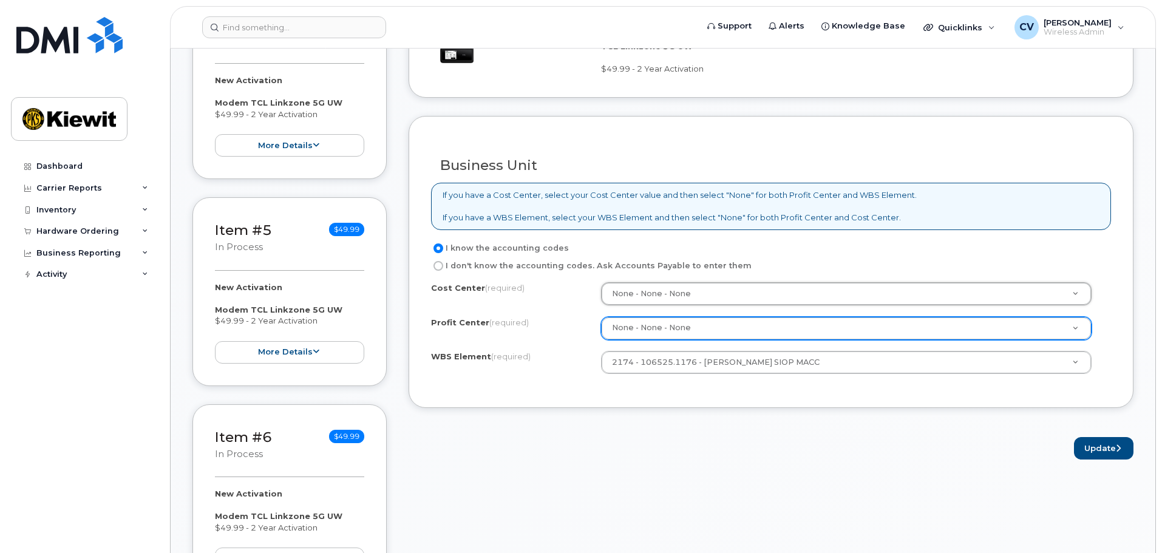
click at [650, 434] on form "Existing User Additional cost to upgrading the device Selected device is Eligib…" at bounding box center [771, 35] width 725 height 849
click at [1090, 448] on button "Update" at bounding box center [1104, 448] width 60 height 22
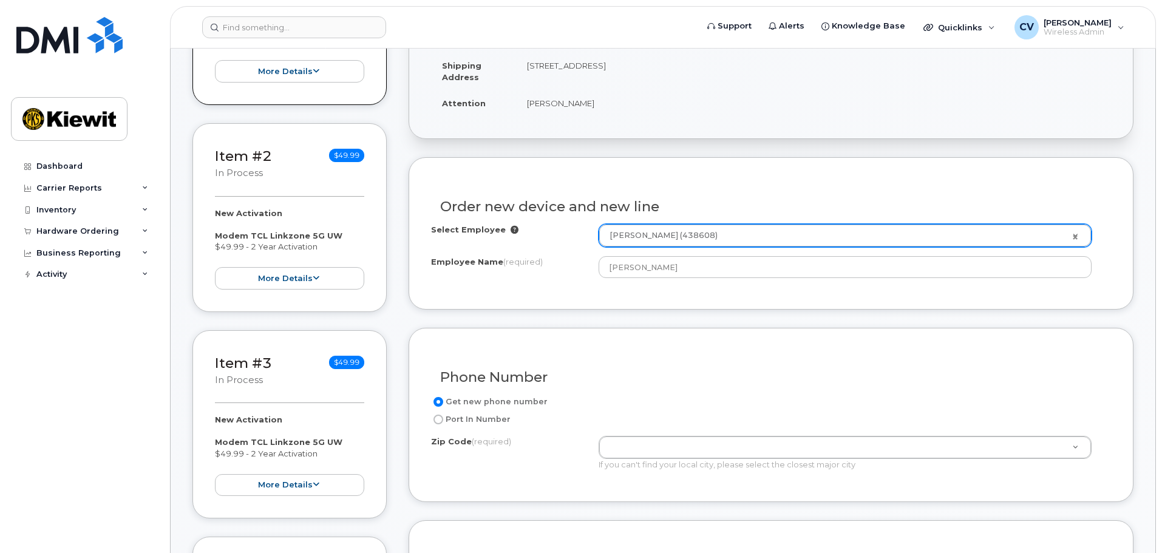
scroll to position [266, 0]
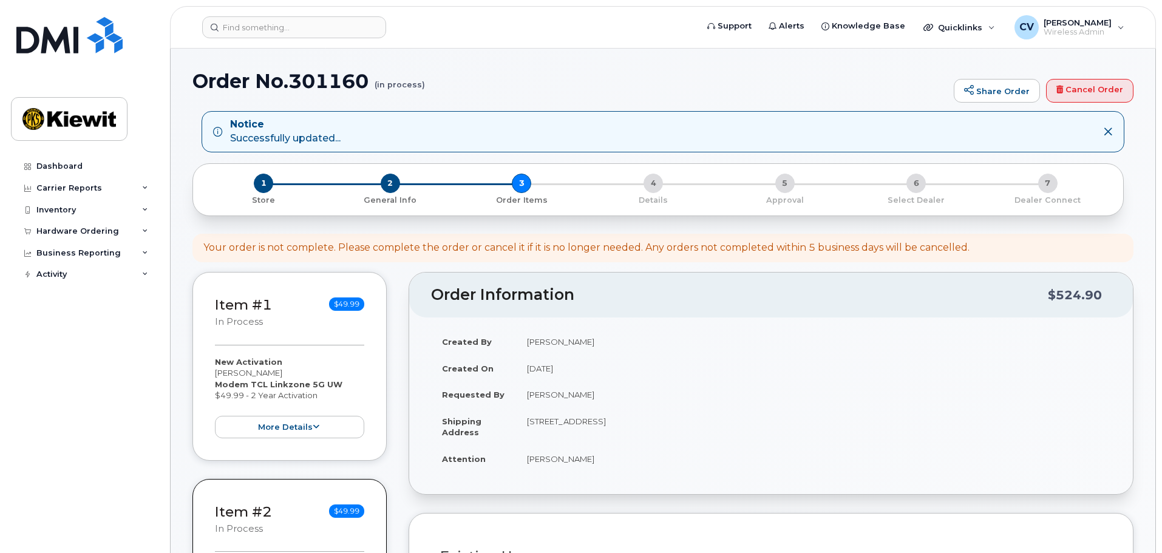
select select
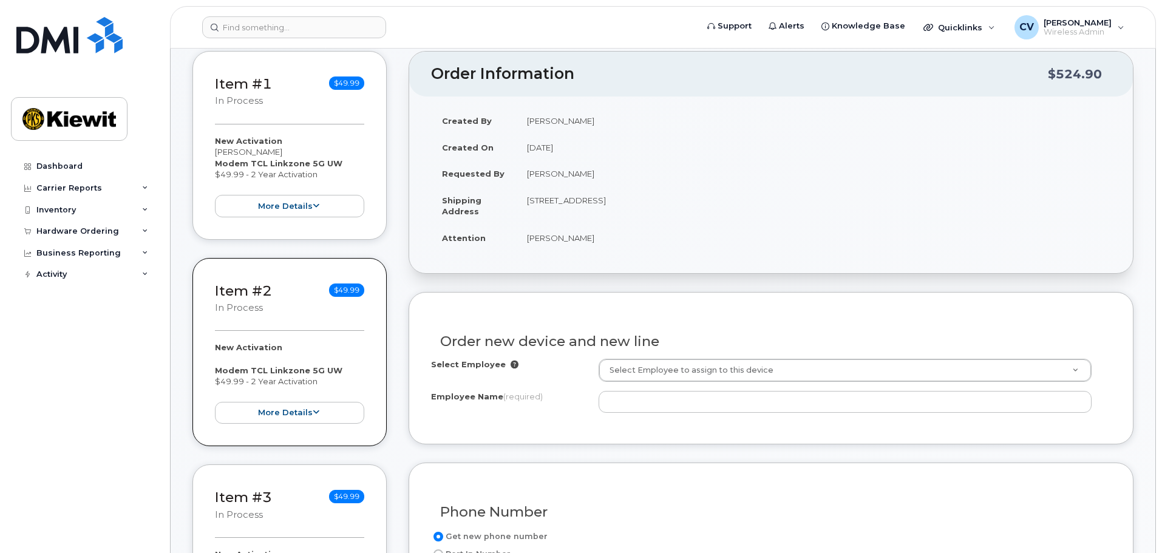
scroll to position [243, 0]
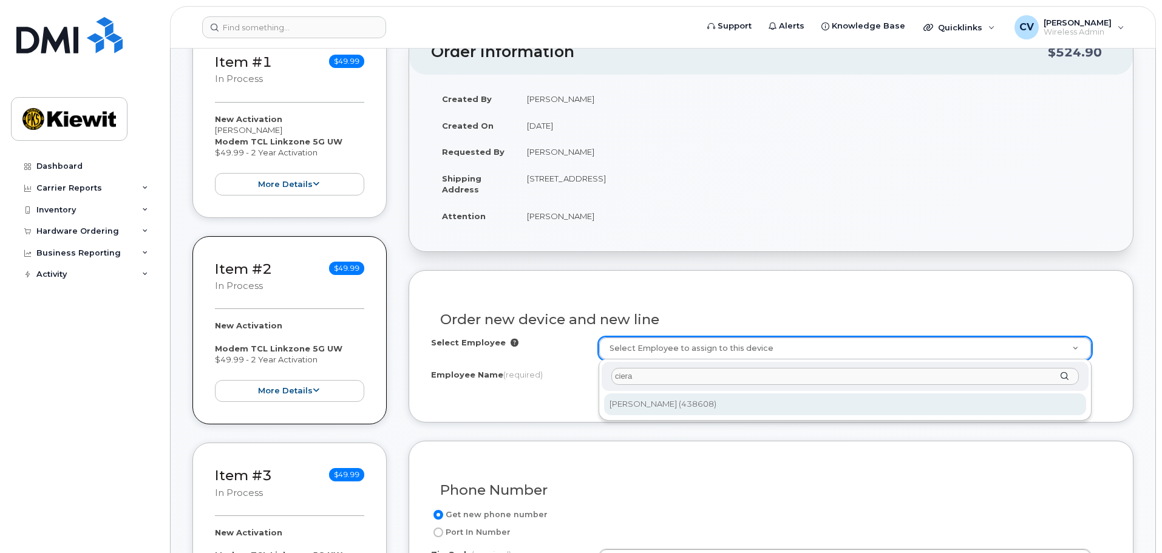
type input "ciera"
type input "2156346"
type input "[PERSON_NAME]"
type input "[STREET_ADDRESS]"
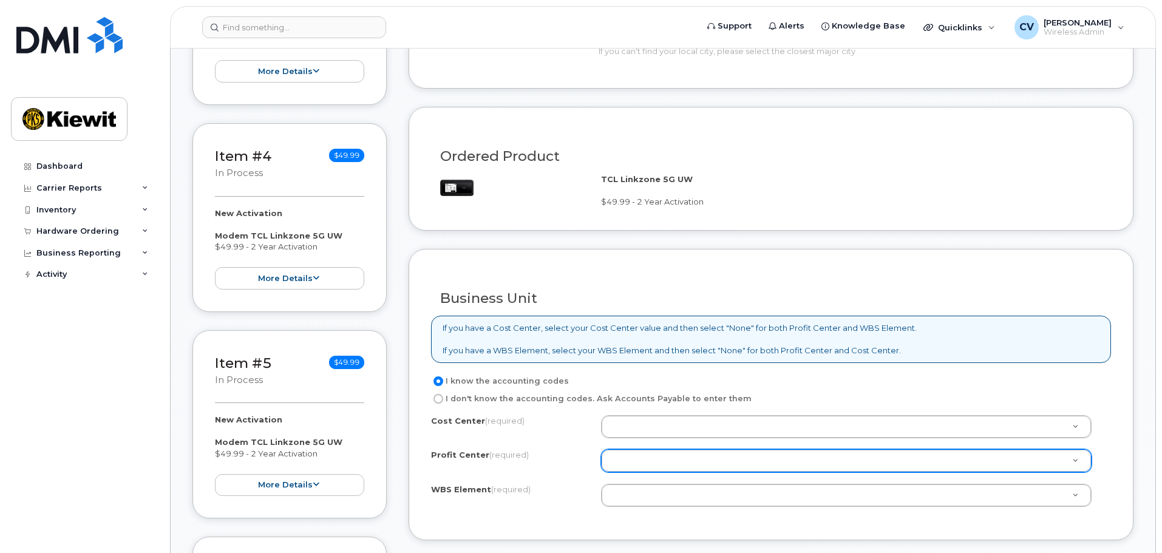
scroll to position [850, 0]
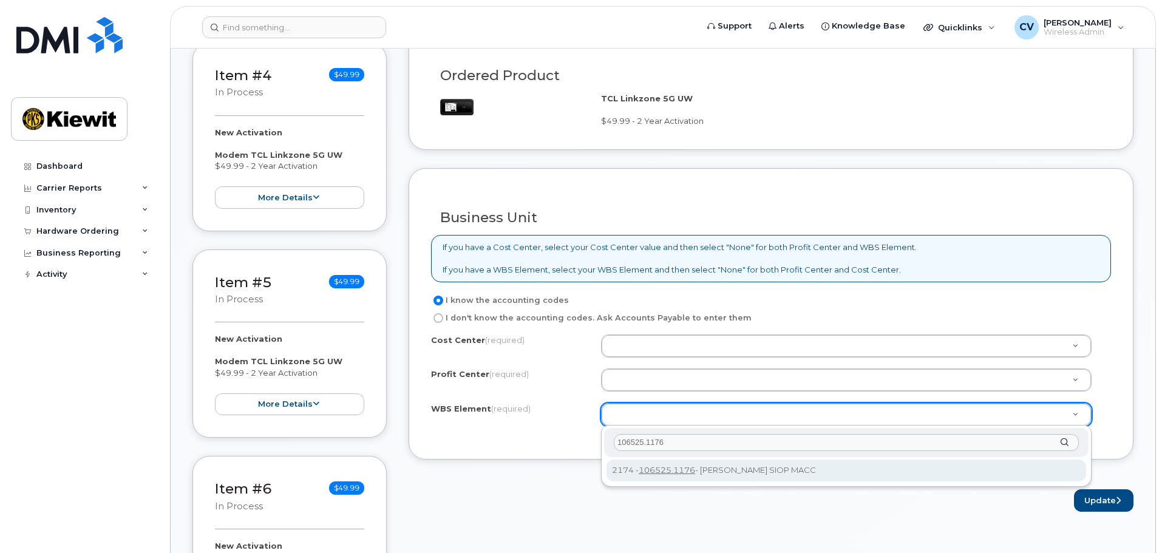
type input "106525.1176"
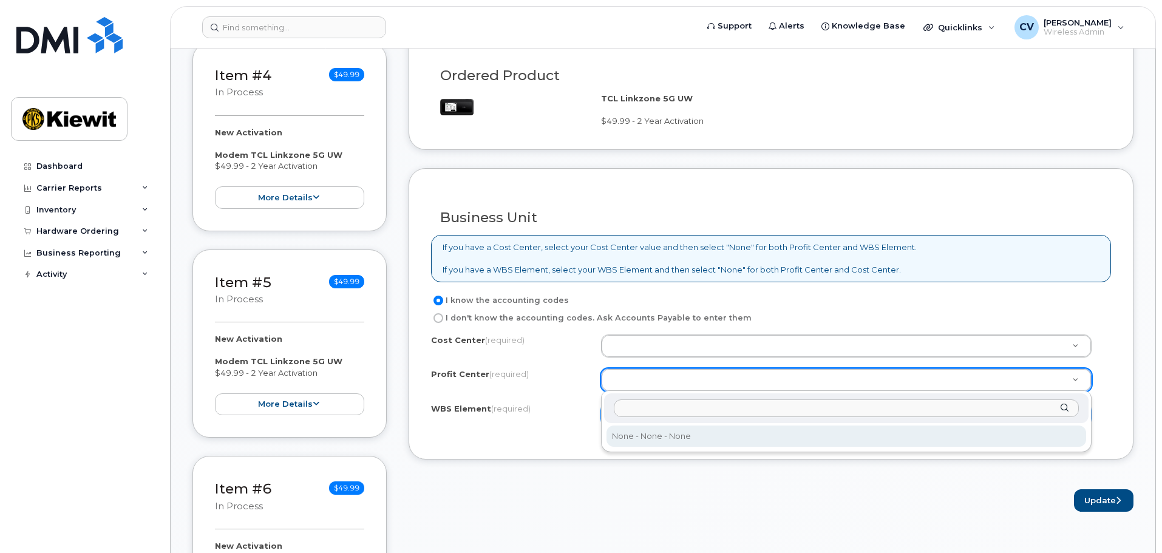
select select "None"
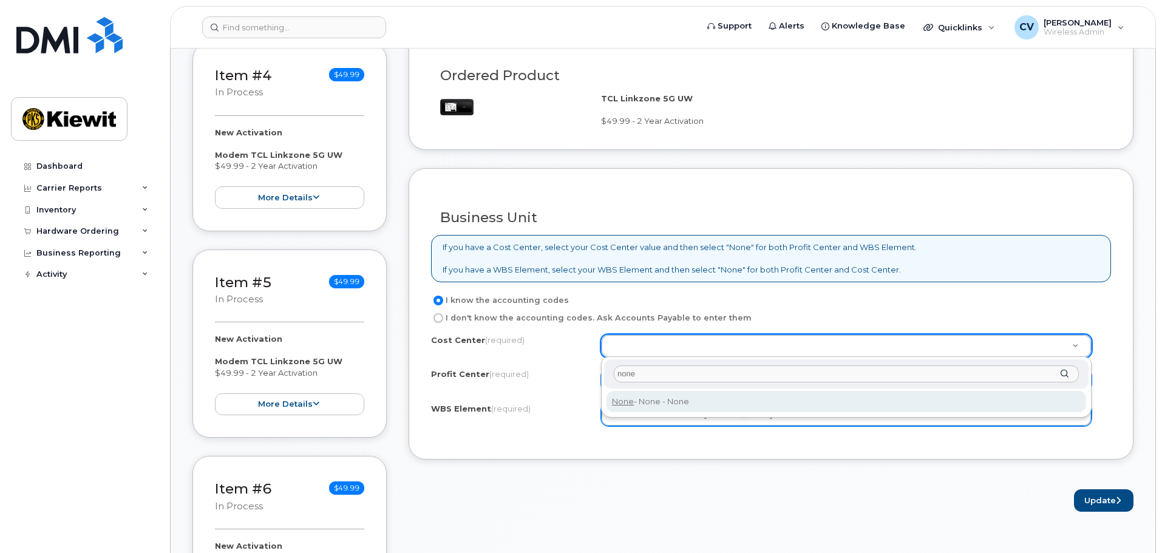
type input "none"
type input "None"
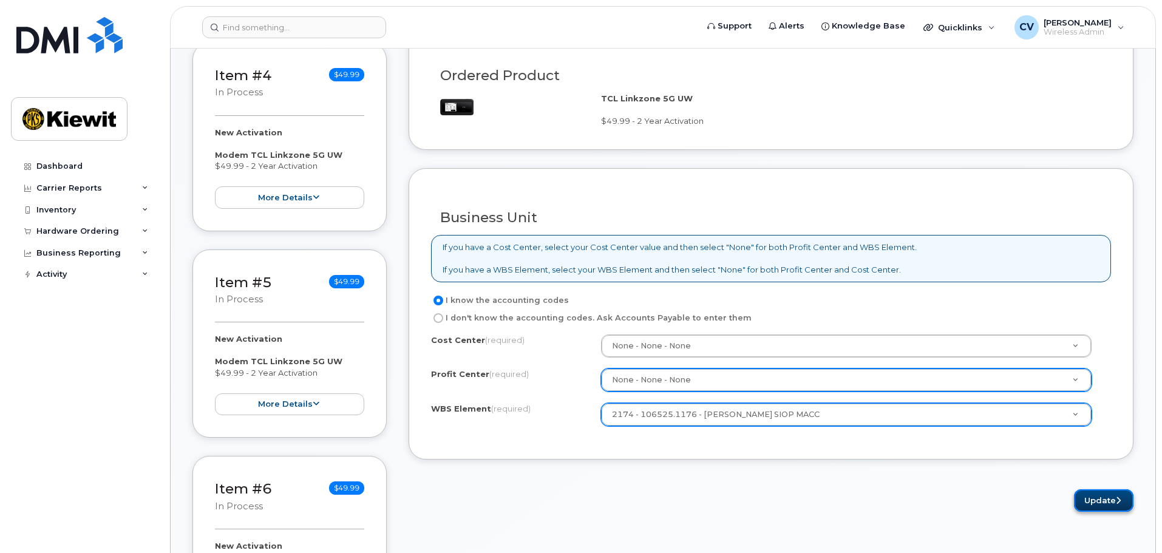
click at [1074, 498] on button "Update" at bounding box center [1104, 500] width 60 height 22
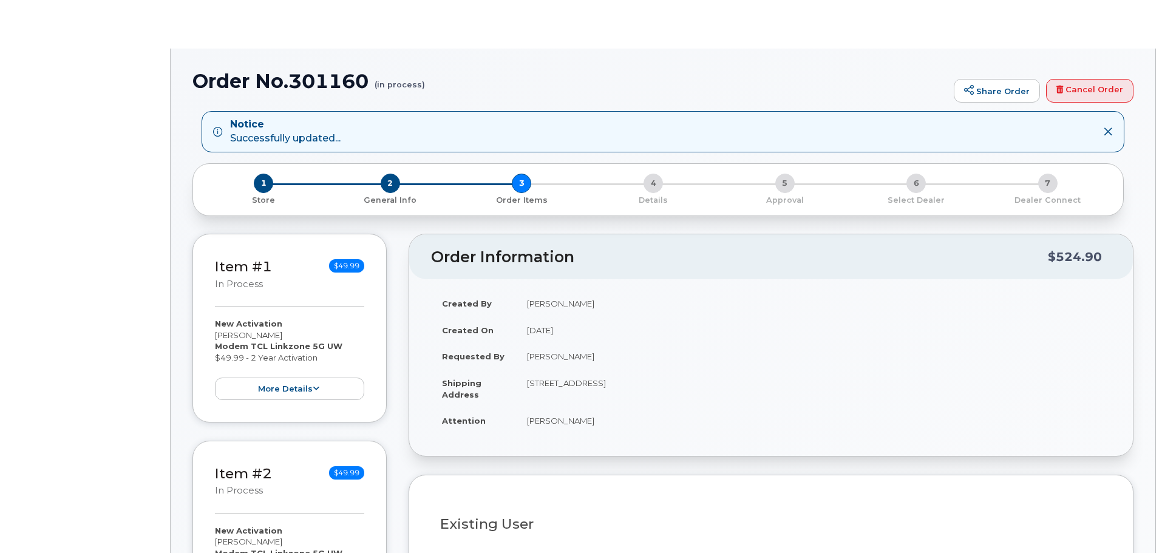
radio input "true"
select select
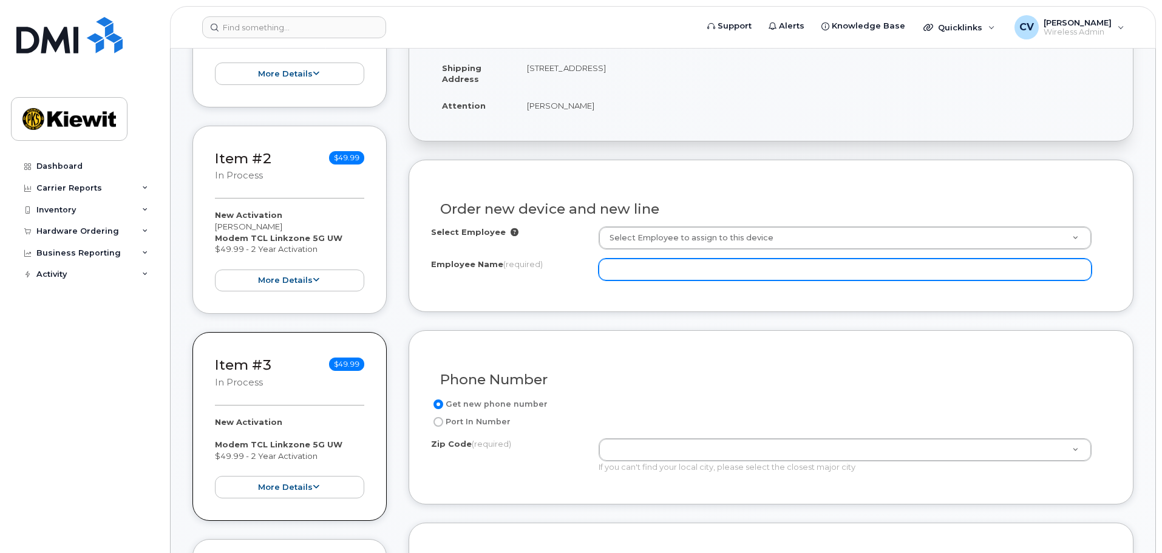
scroll to position [364, 0]
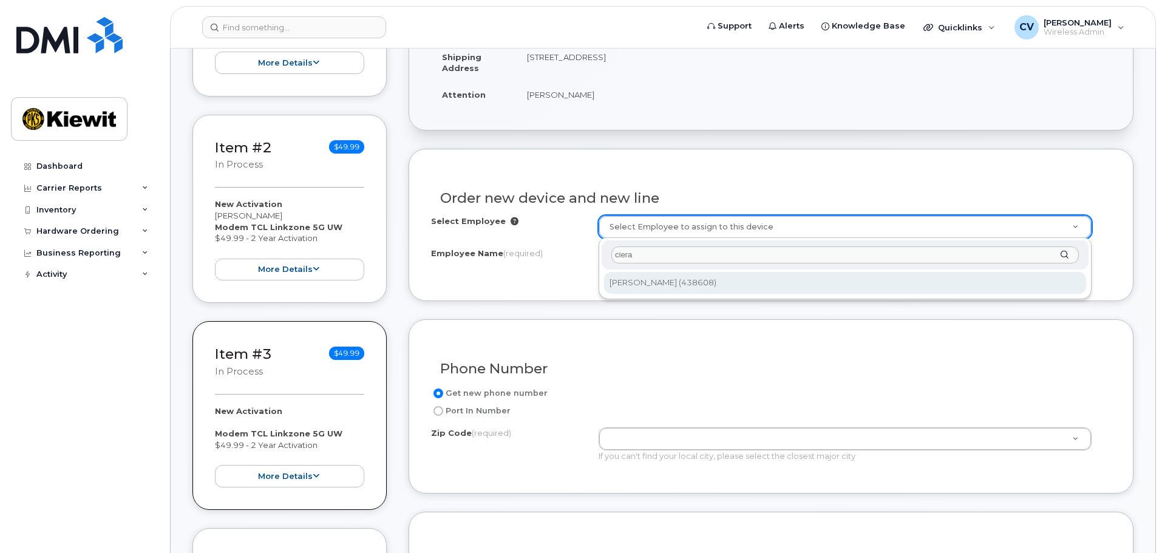
type input "ciera"
type input "2156346"
type input "[PERSON_NAME]"
type input "[STREET_ADDRESS]"
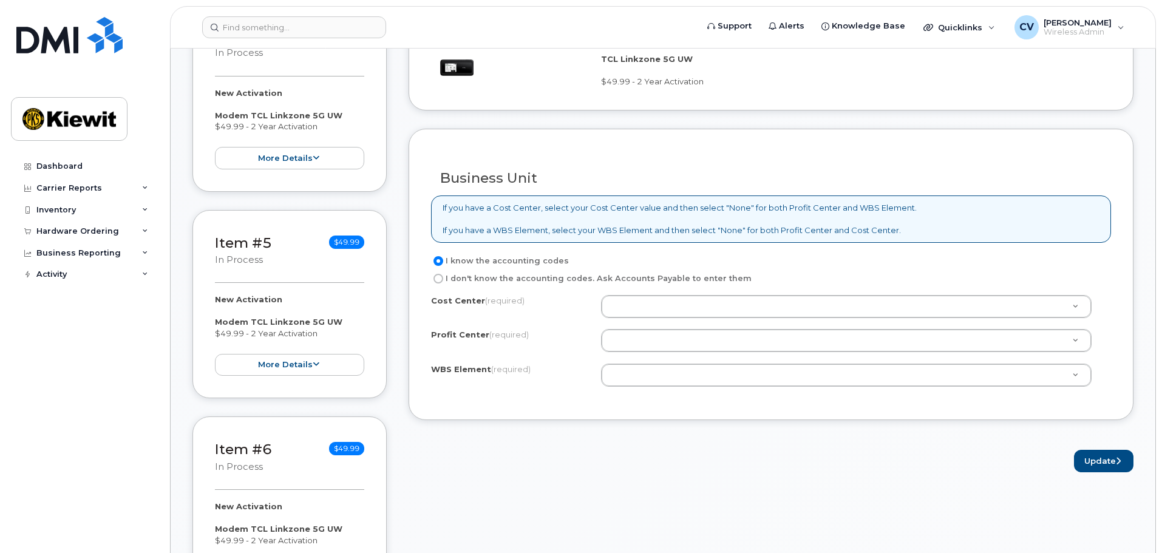
scroll to position [911, 0]
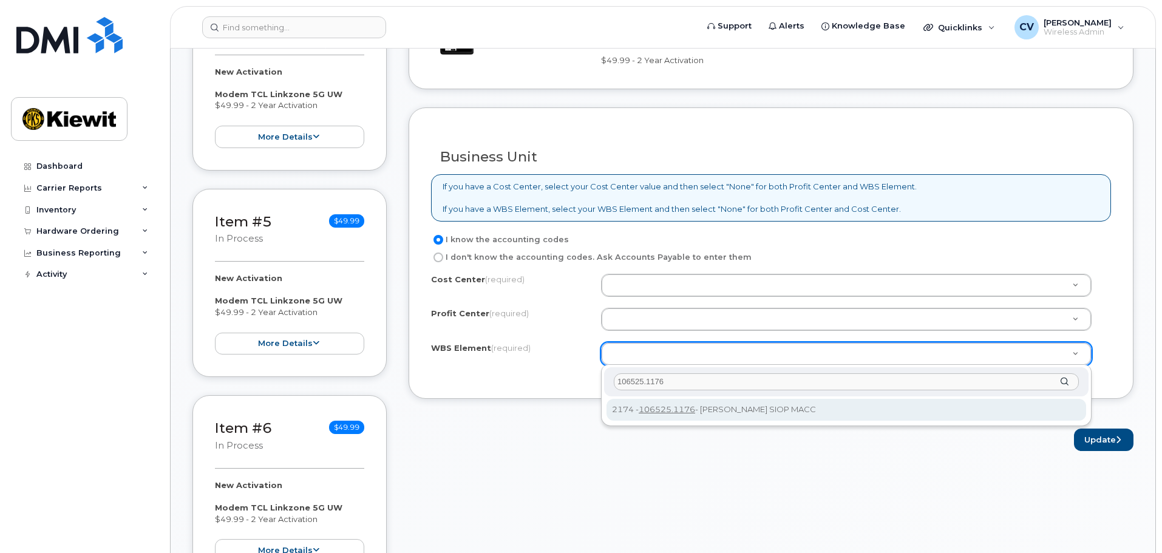
type input "106525.1176"
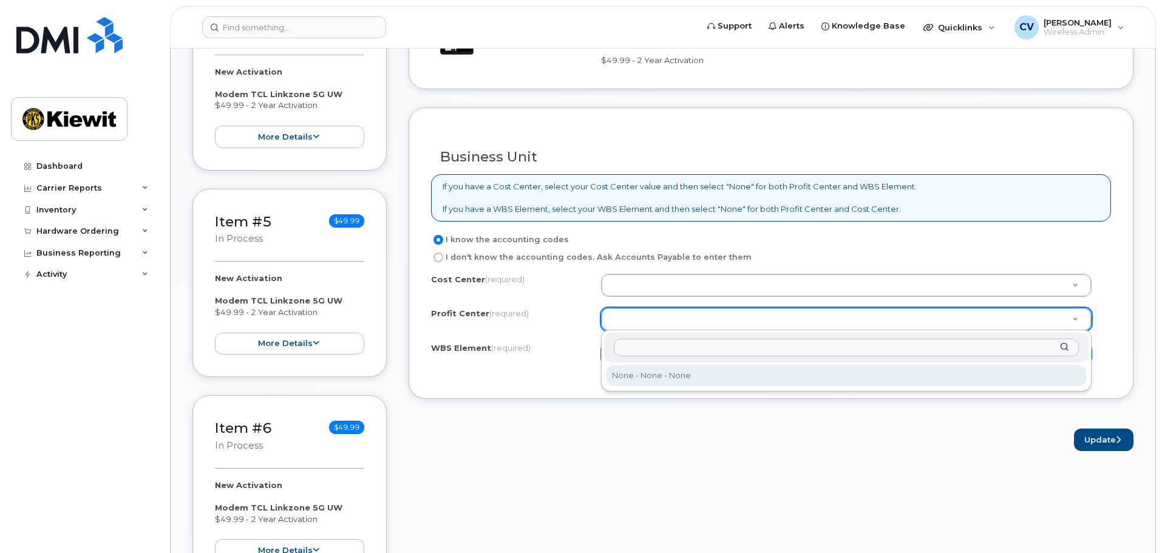
select select "None"
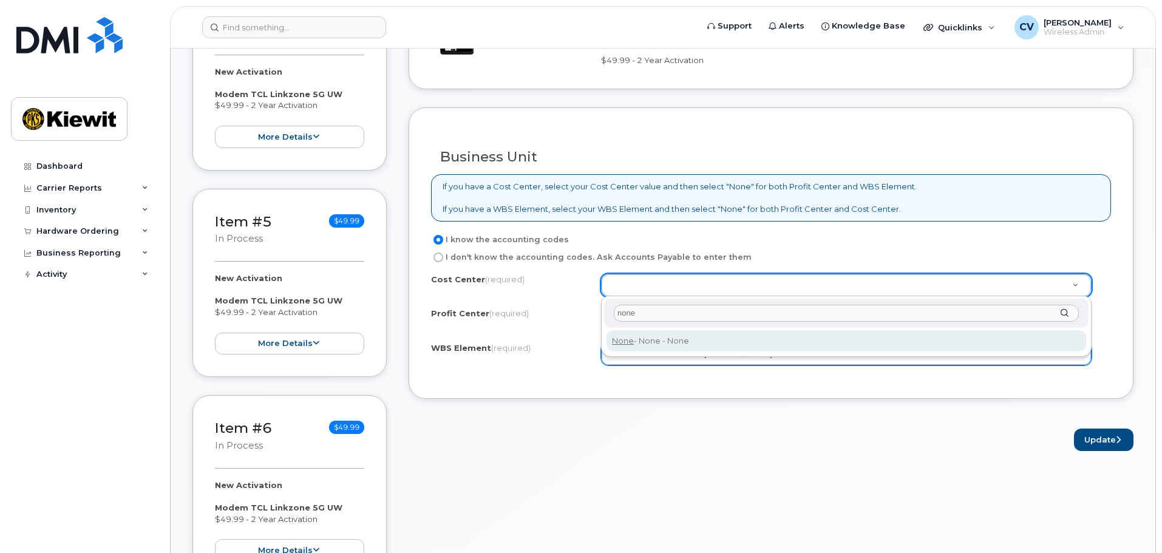
type input "none"
type input "None"
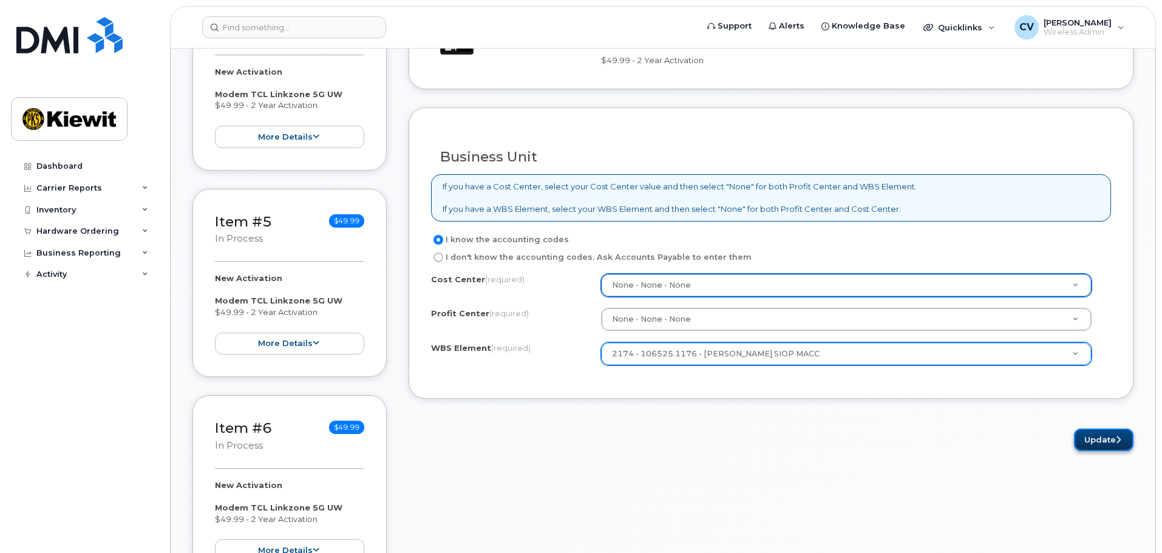
click at [1105, 442] on button "Update" at bounding box center [1104, 440] width 60 height 22
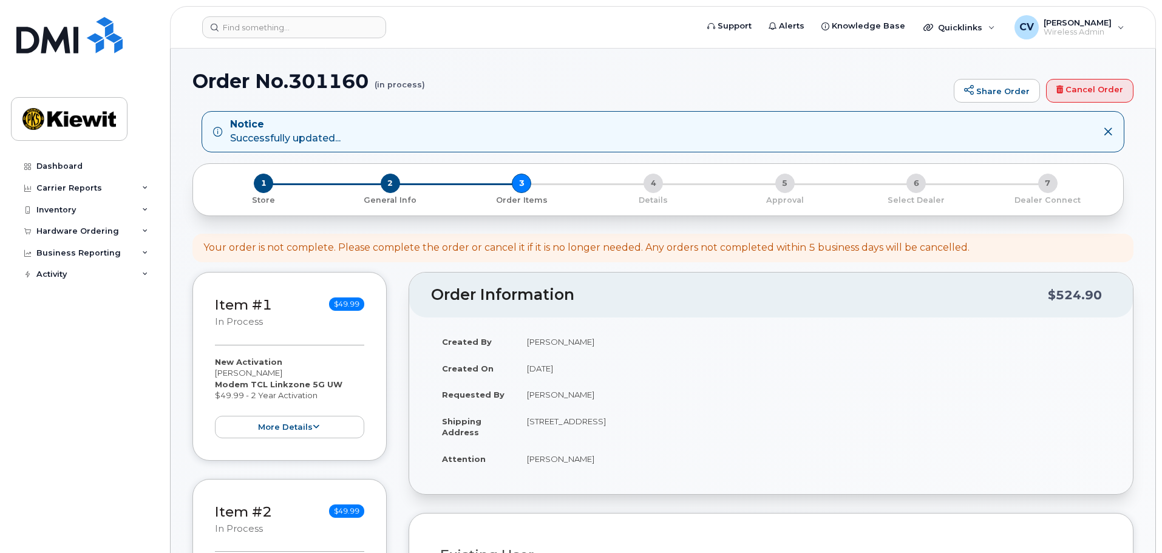
select select
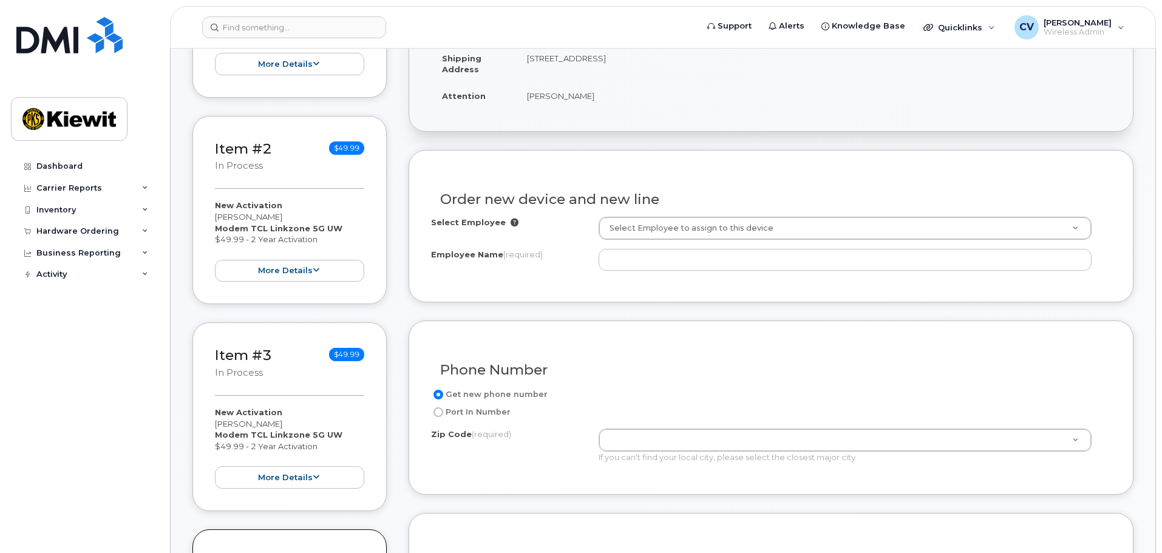
scroll to position [364, 0]
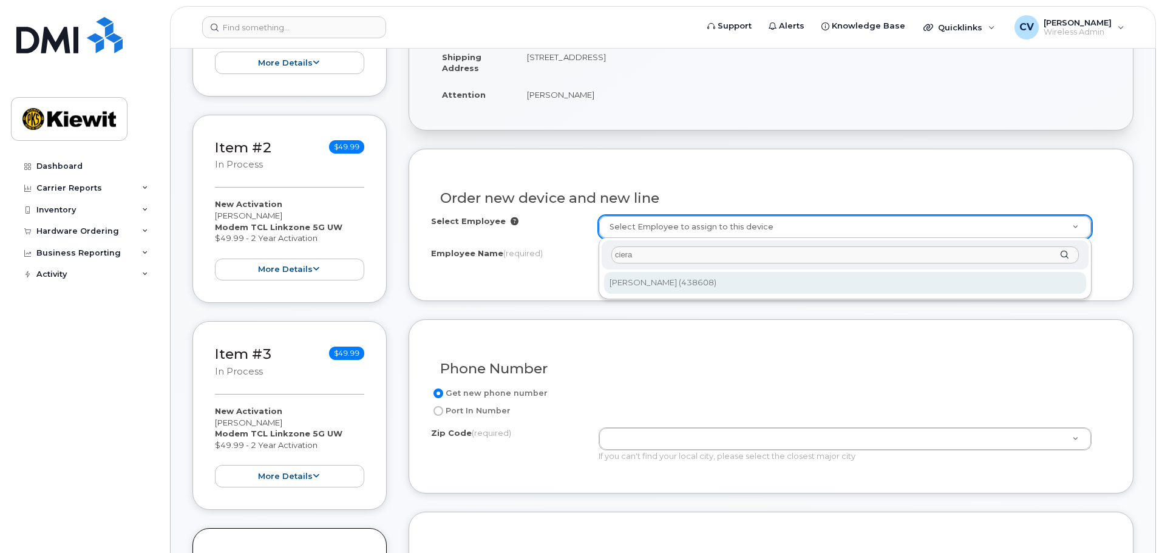
type input "ciera"
type input "2156346"
type input "[PERSON_NAME]"
type input "[STREET_ADDRESS]"
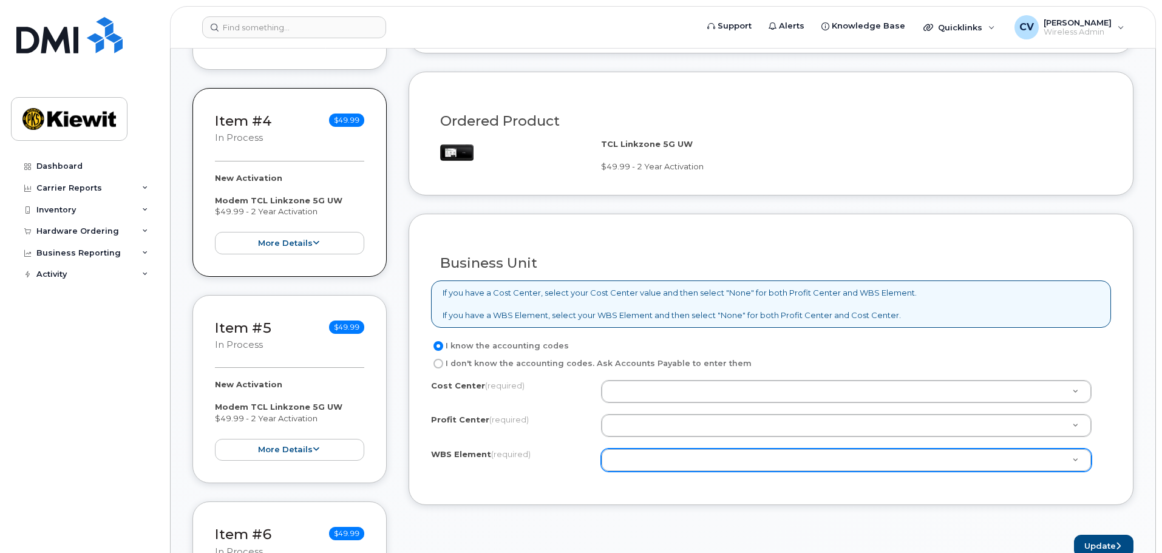
scroll to position [911, 0]
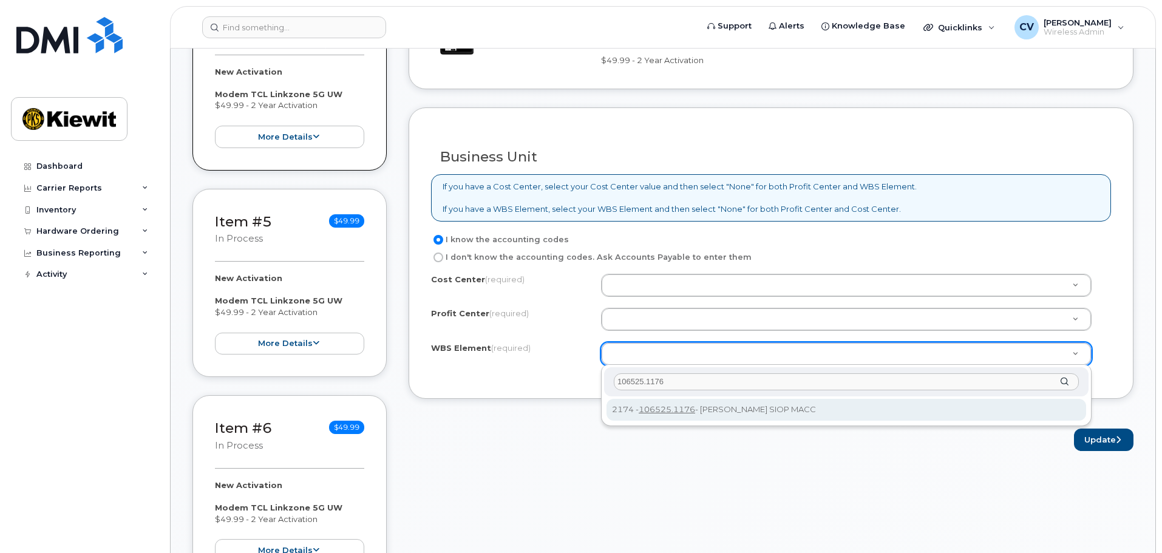
type input "106525.1176"
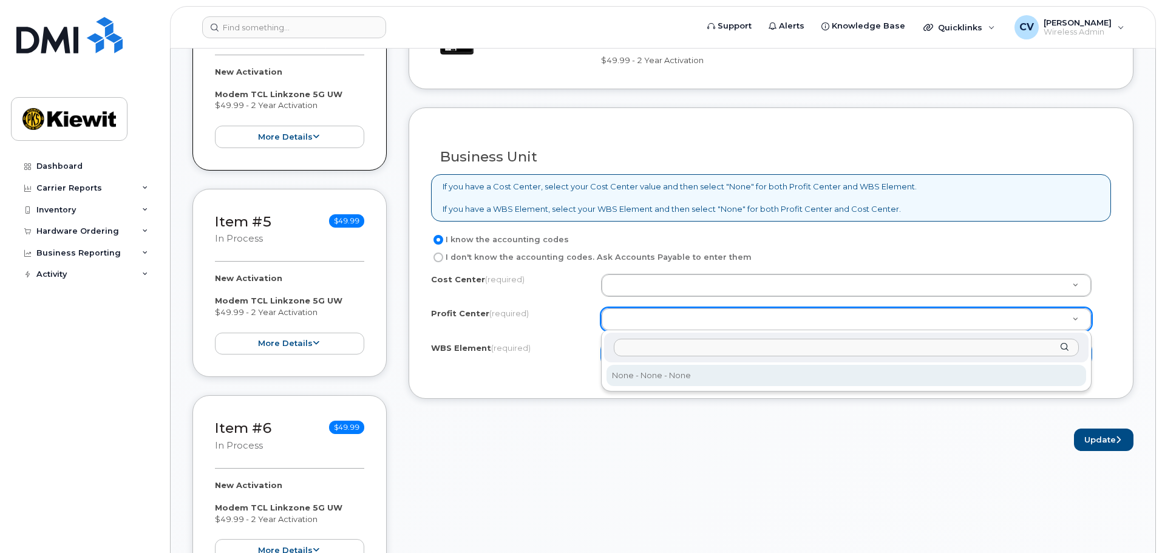
select select "None"
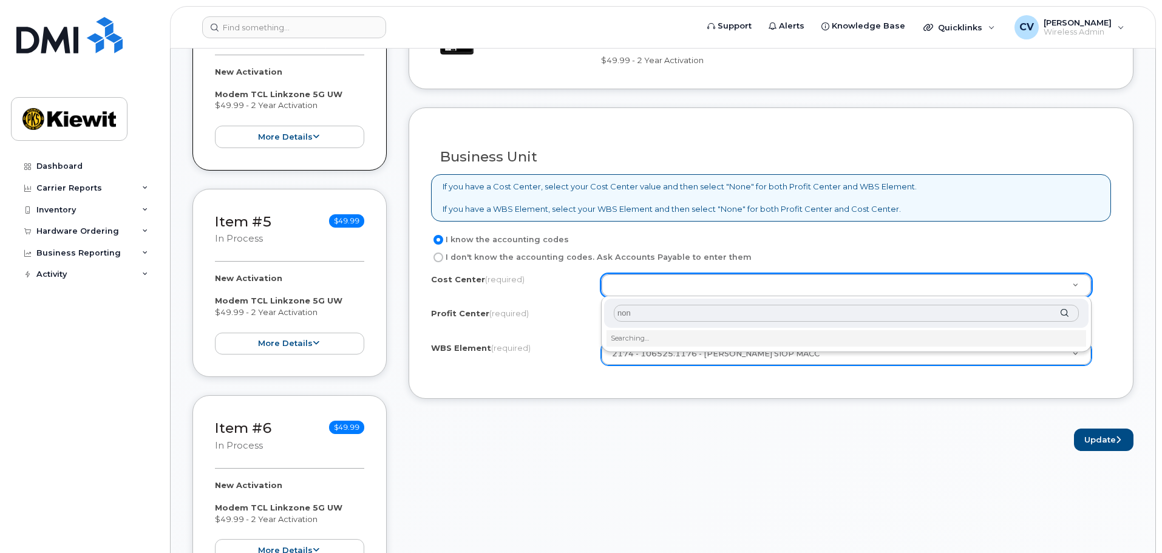
type input "none"
type input "None"
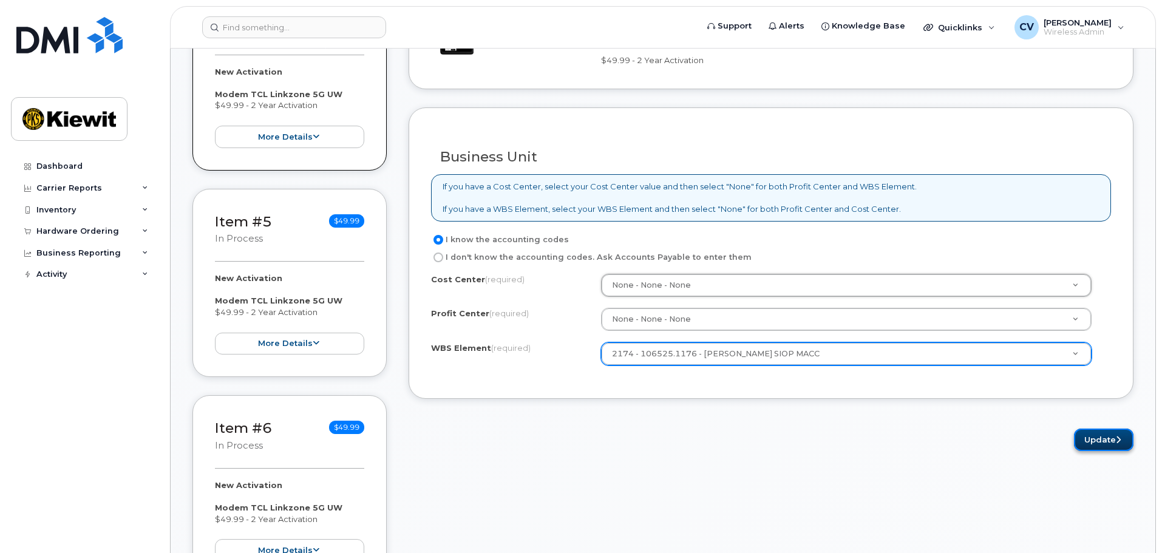
click at [1104, 439] on button "Update" at bounding box center [1104, 440] width 60 height 22
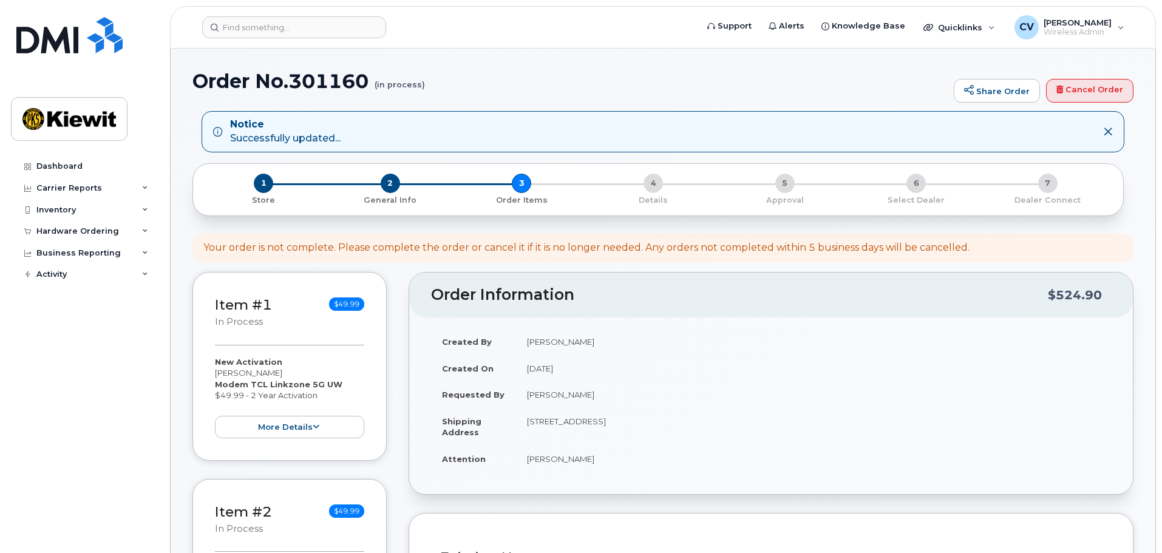
select select
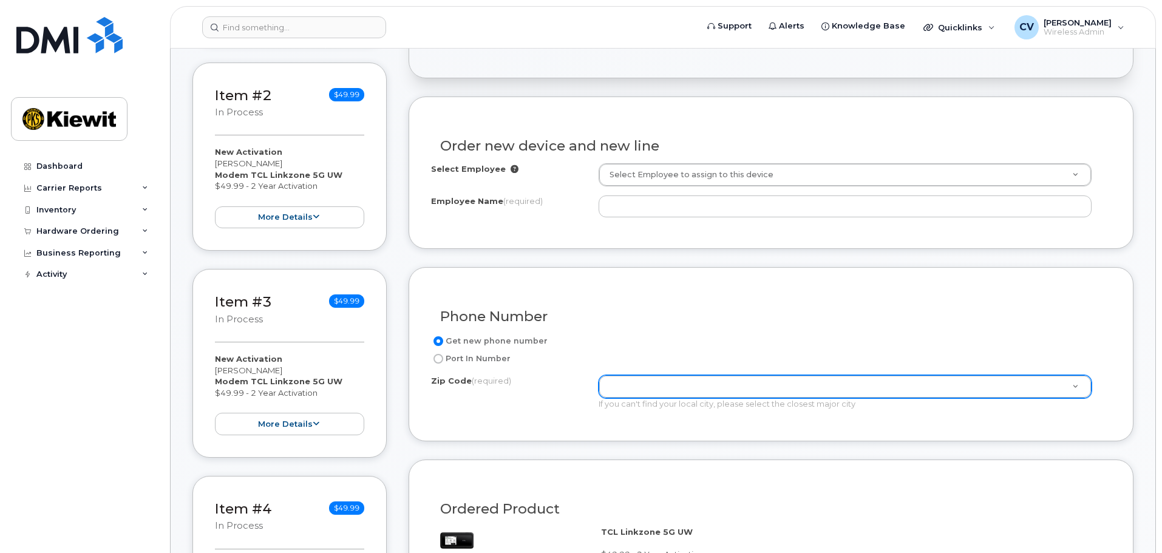
scroll to position [486, 0]
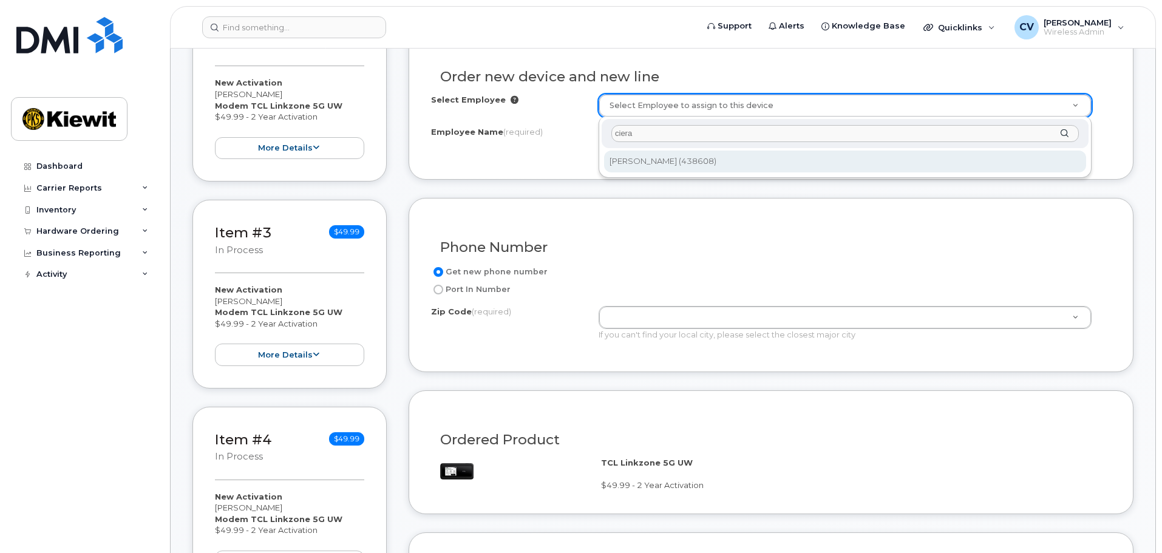
type input "ciera"
type input "2156346"
type input "[PERSON_NAME]"
type input "[STREET_ADDRESS]"
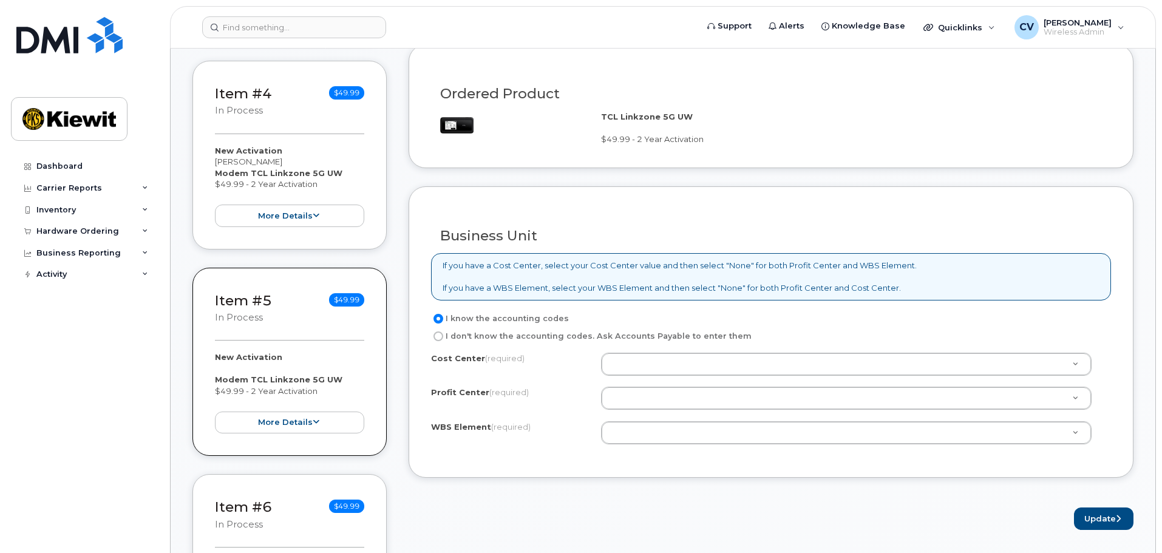
scroll to position [850, 0]
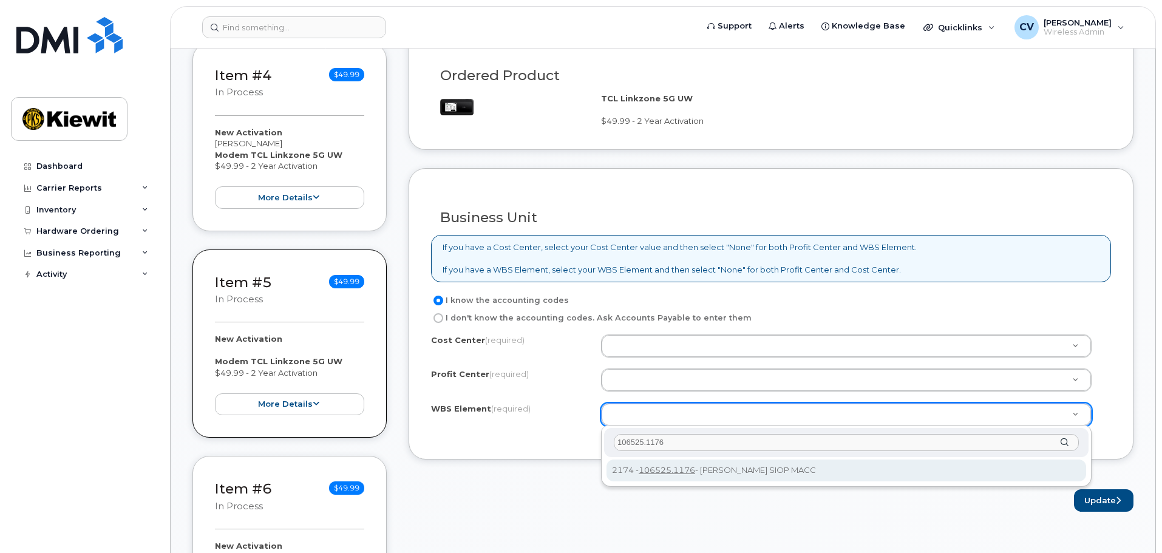
type input "106525.1176"
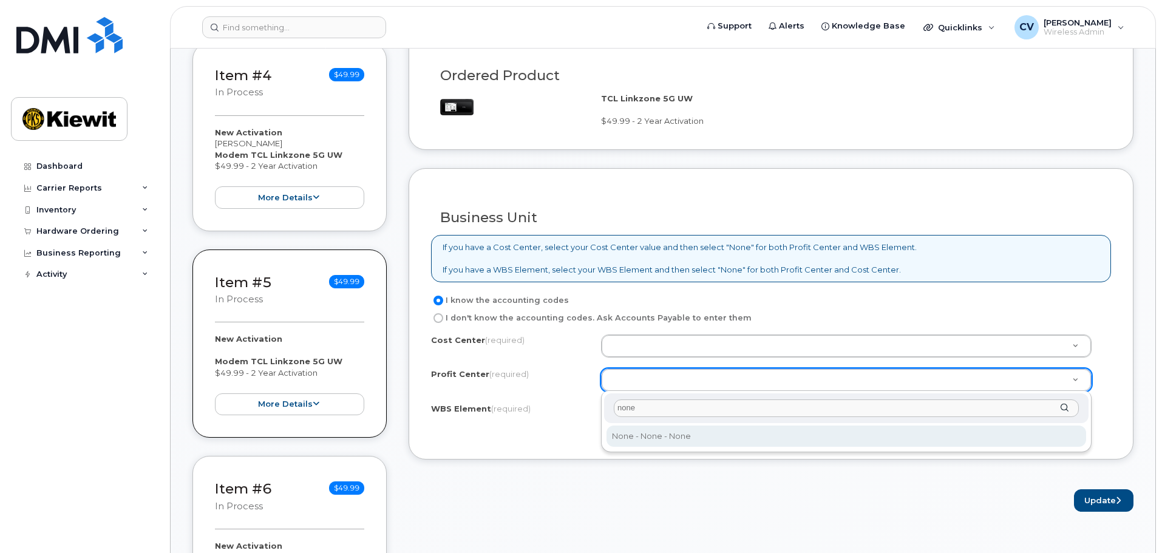
type input "none"
select select "None"
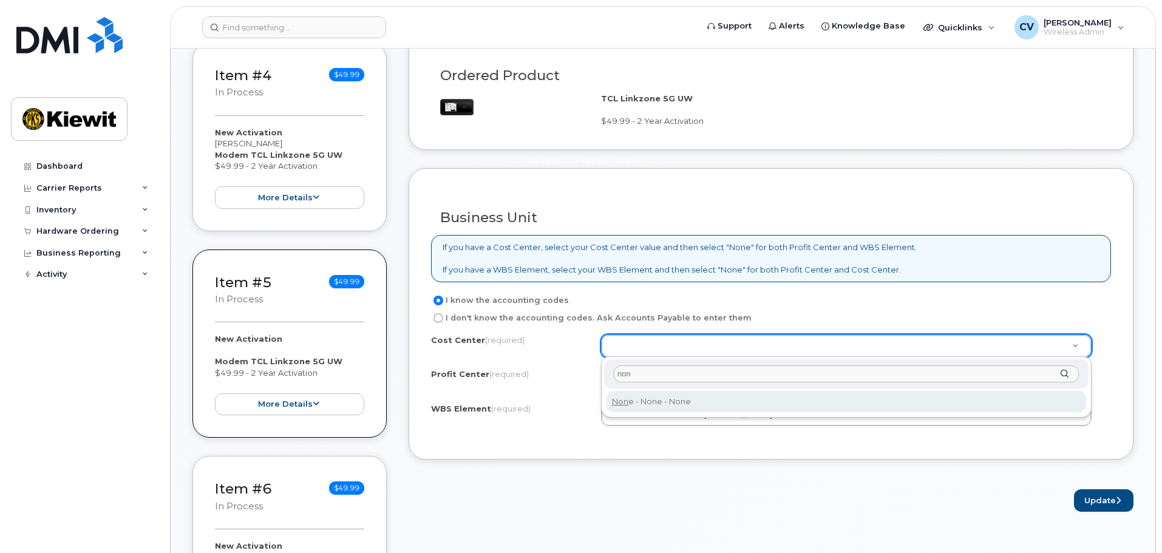
type input "non"
type input "None"
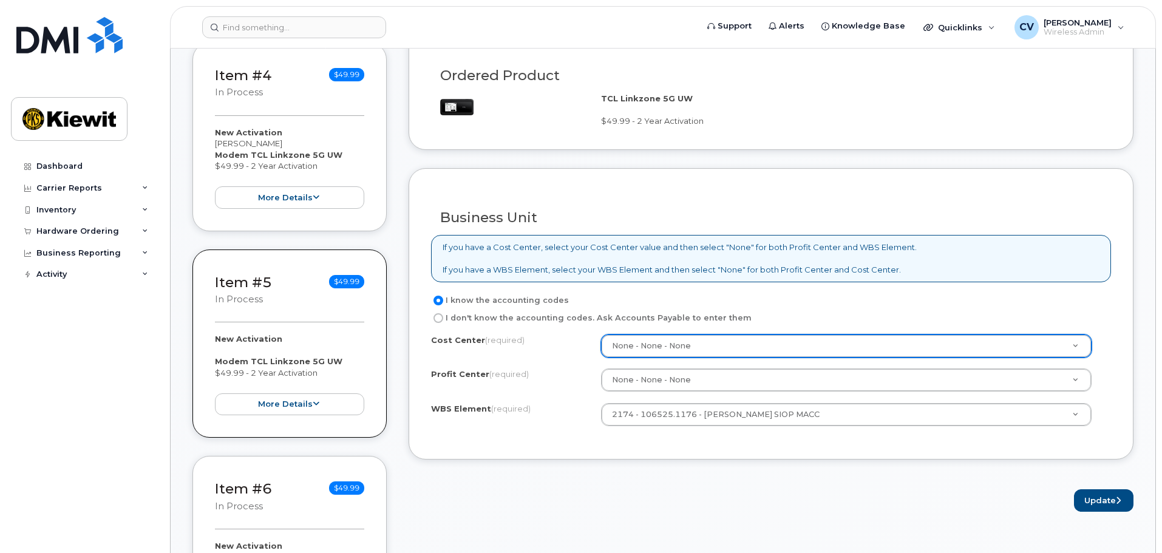
click at [751, 475] on form "Existing User Additional cost to upgrading the device Selected device is Eligib…" at bounding box center [771, 87] width 725 height 849
click at [1074, 503] on button "Update" at bounding box center [1104, 500] width 60 height 22
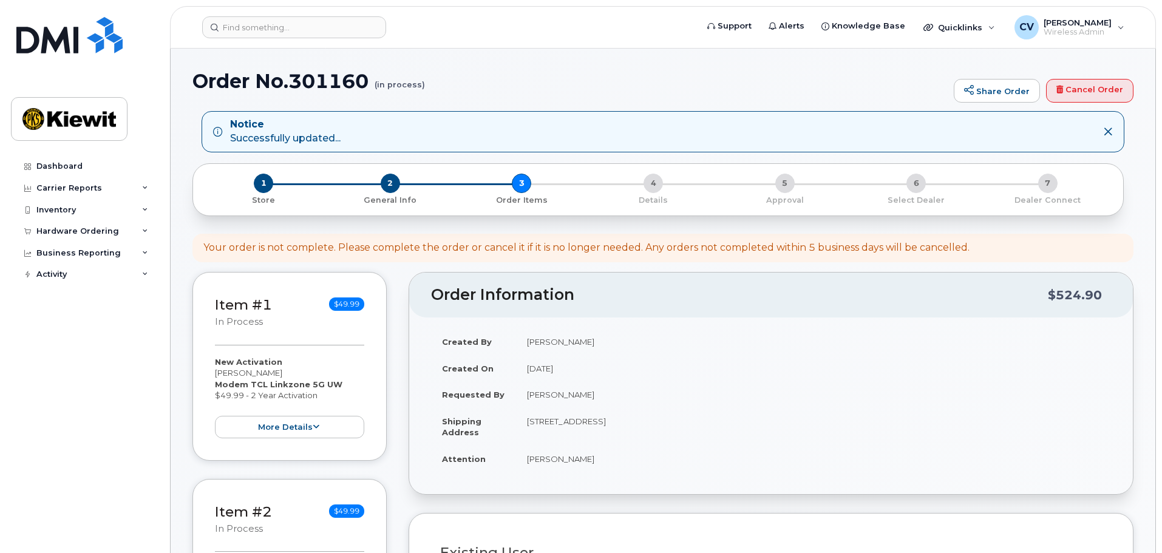
select select
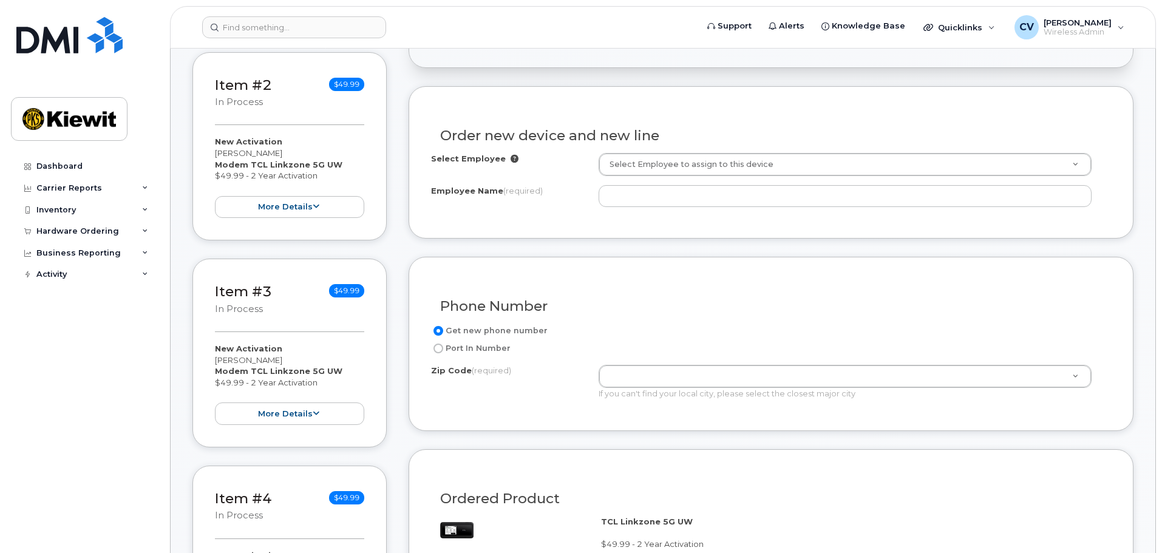
scroll to position [304, 0]
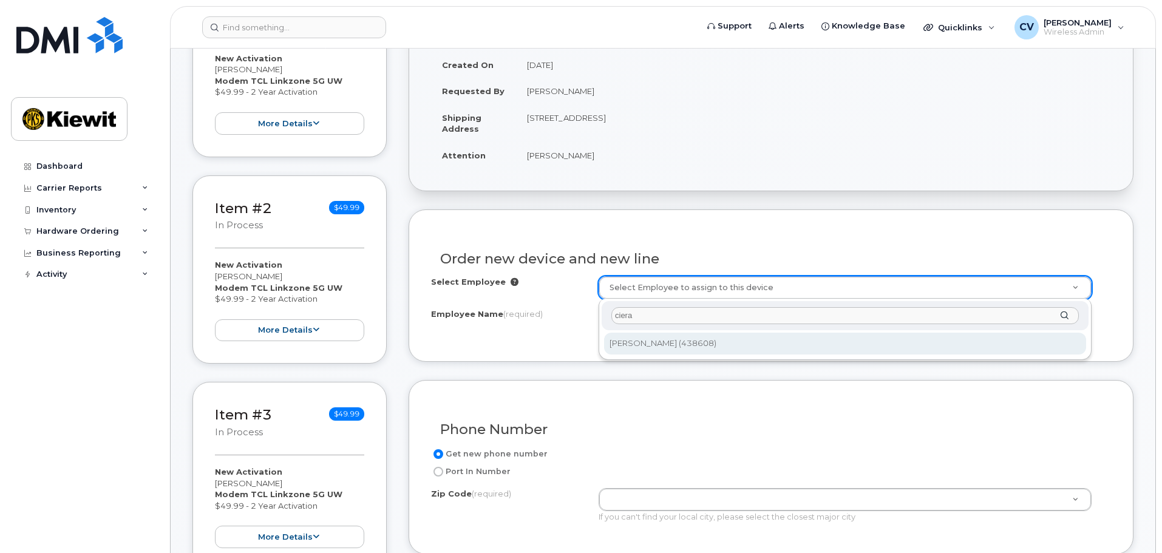
type input "ciera"
type input "2156346"
type input "[PERSON_NAME]"
type input "[STREET_ADDRESS]"
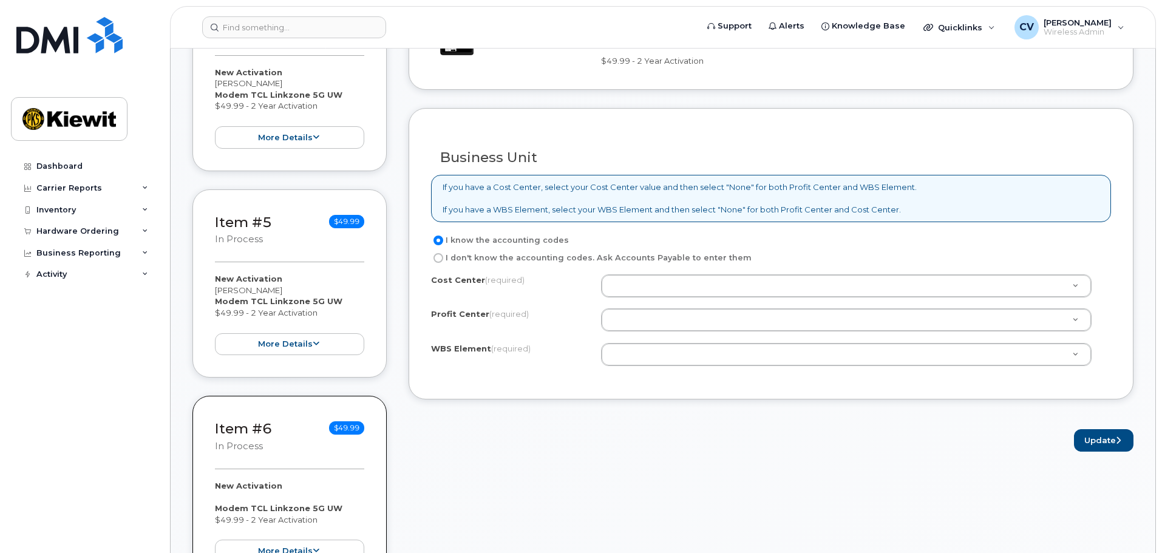
scroll to position [911, 0]
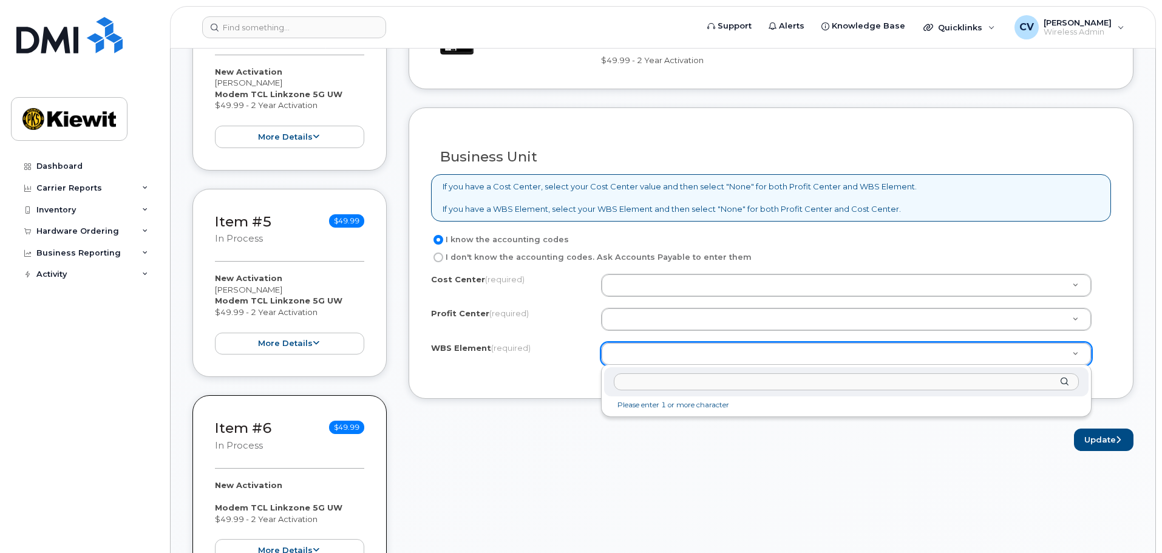
click at [640, 406] on li "Please enter 1 or more character" at bounding box center [847, 405] width 480 height 13
click at [647, 380] on input "text" at bounding box center [846, 382] width 465 height 18
paste input "106525.1176"
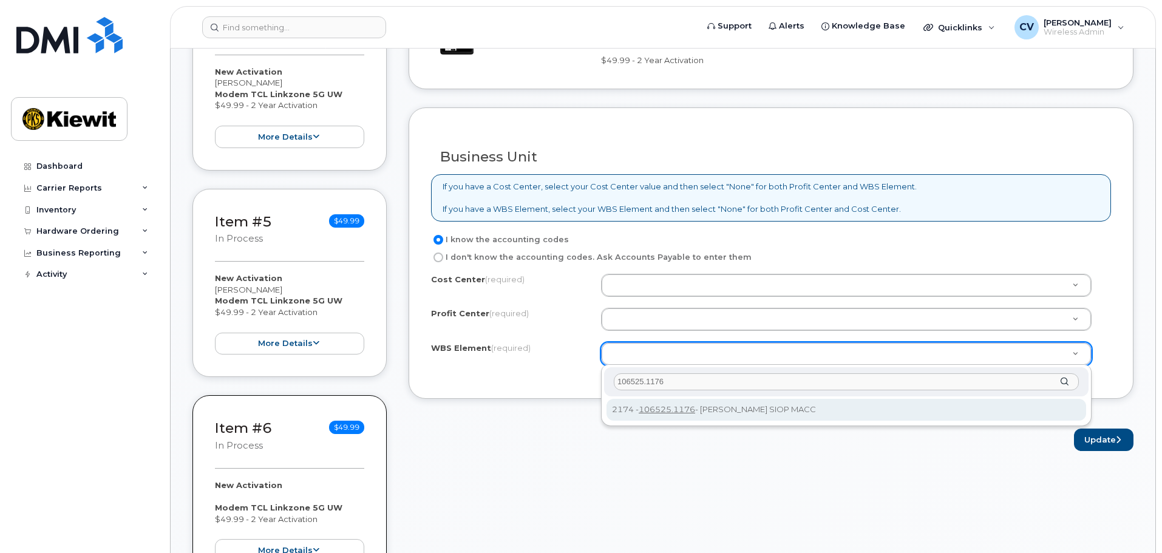
type input "106525.1176"
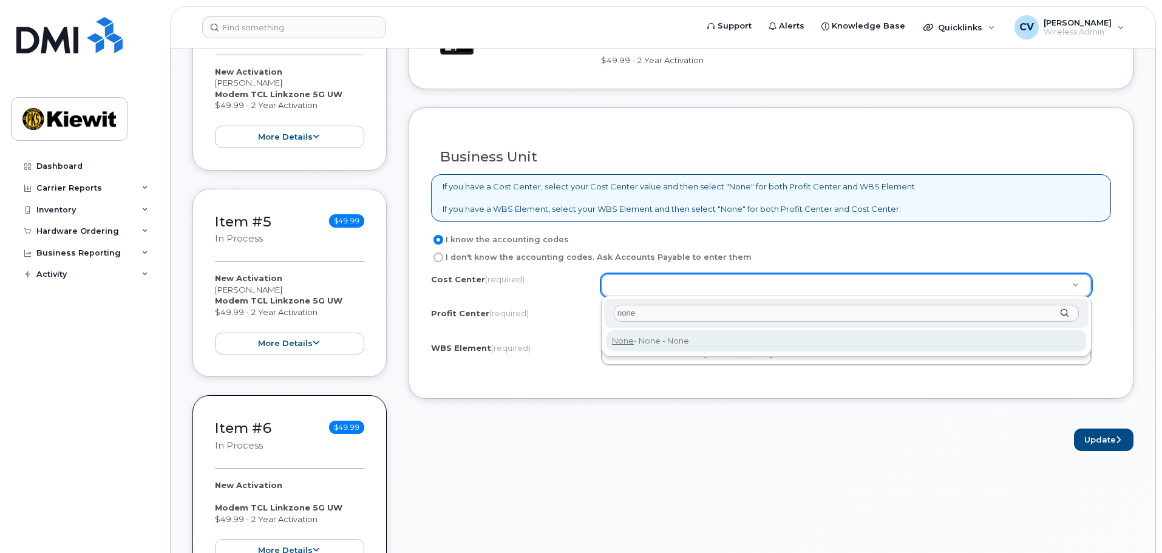
type input "none"
type input "None"
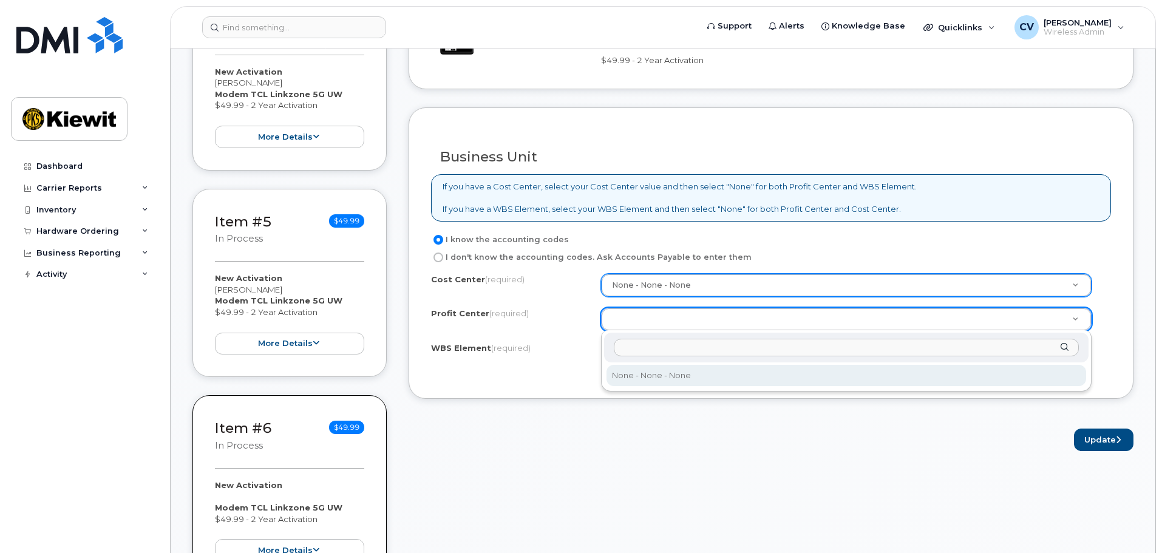
select select "None"
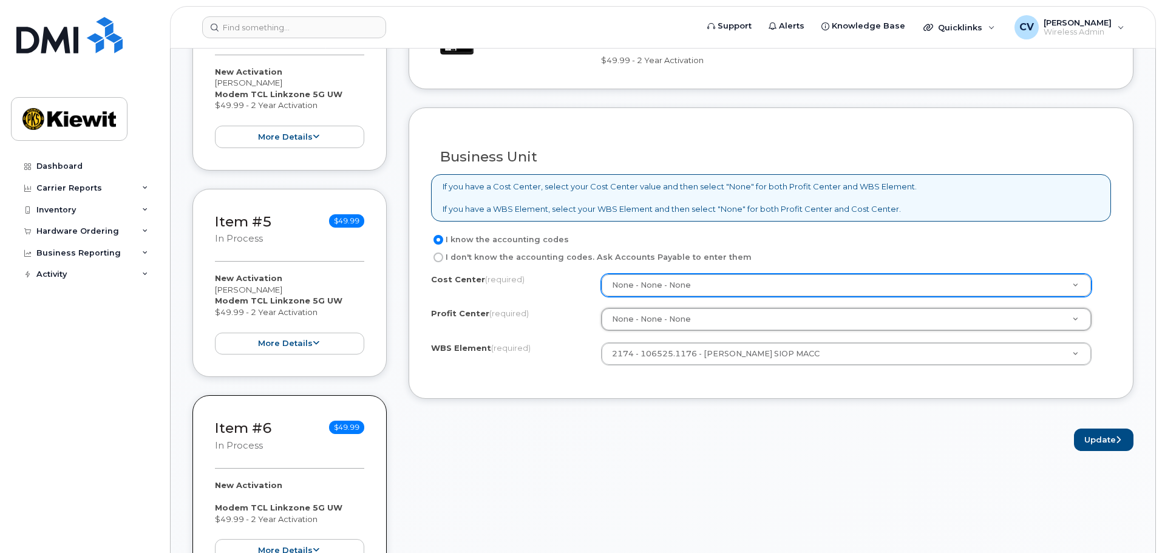
click at [738, 472] on div "Order Information $524.90 Created By Carl Vavrek Created On September 18, 2025 …" at bounding box center [771, 395] width 725 height 2069
click at [1091, 441] on button "Update" at bounding box center [1104, 440] width 60 height 22
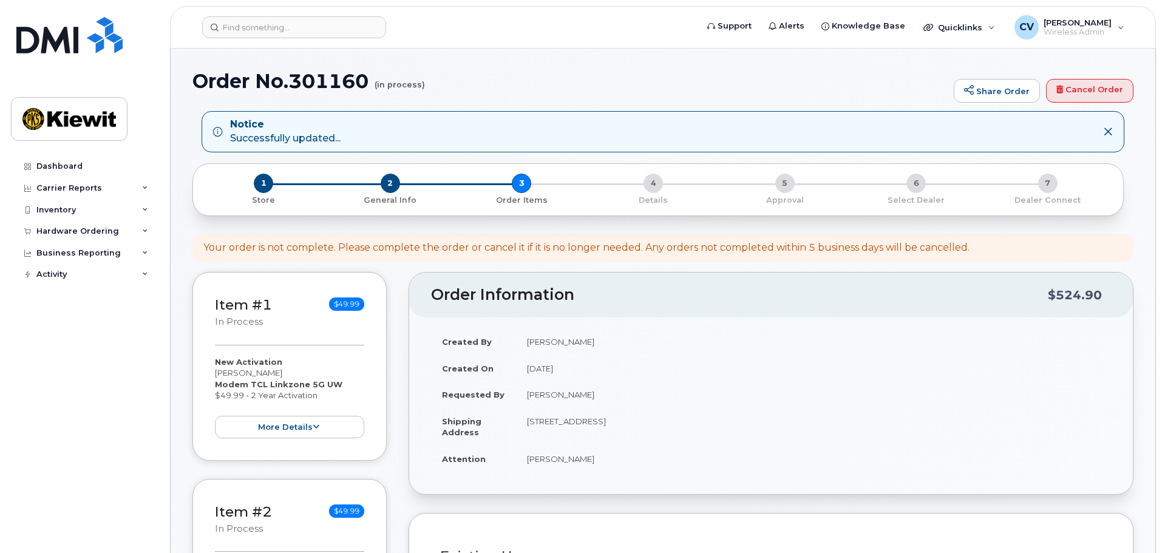
select select
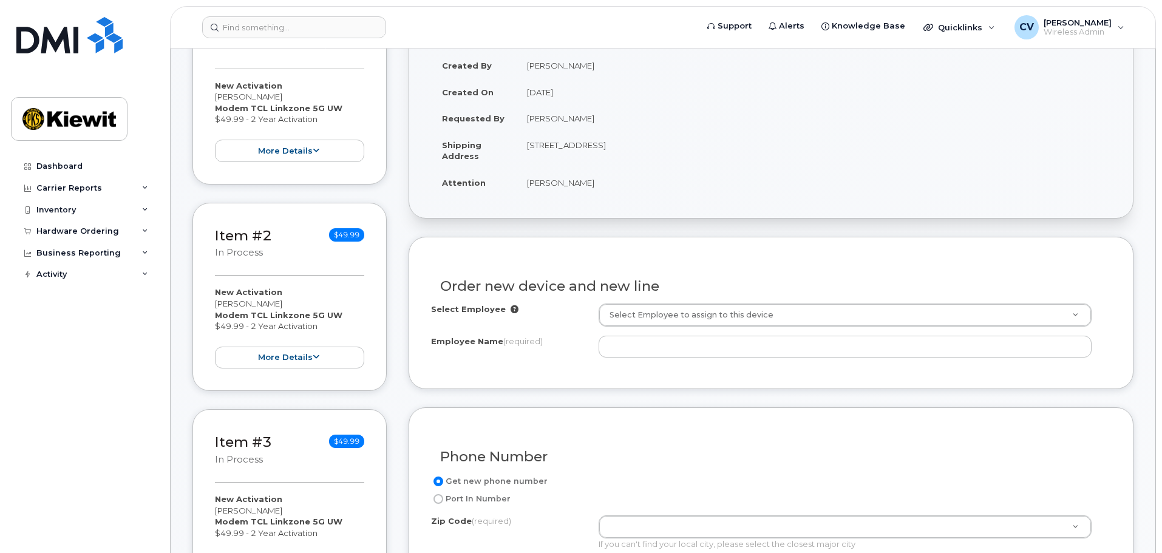
scroll to position [304, 0]
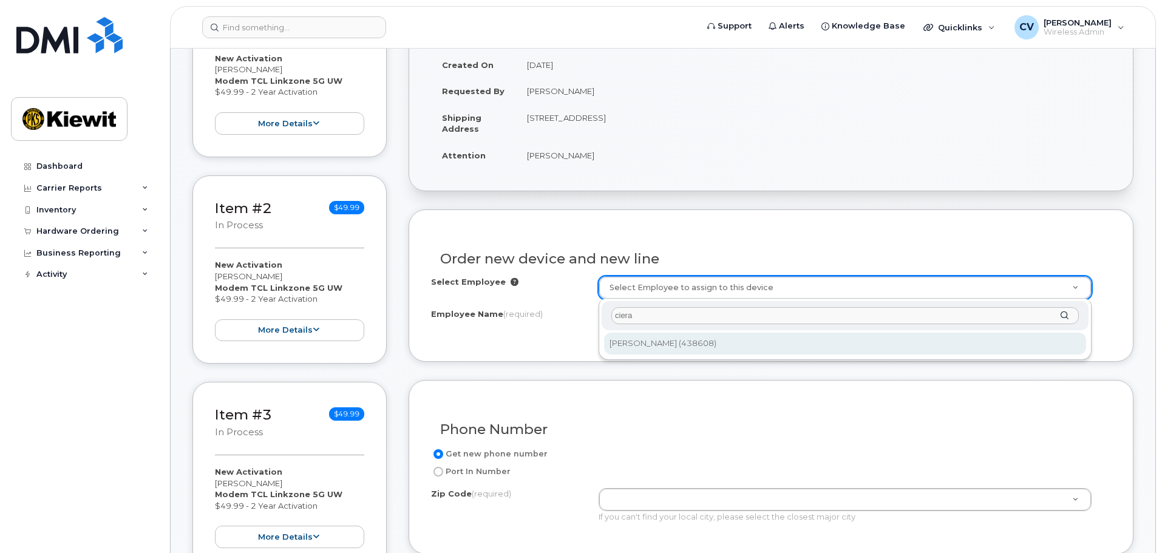
type input "ciera"
type input "2156346"
type input "[PERSON_NAME]"
type input "[STREET_ADDRESS]"
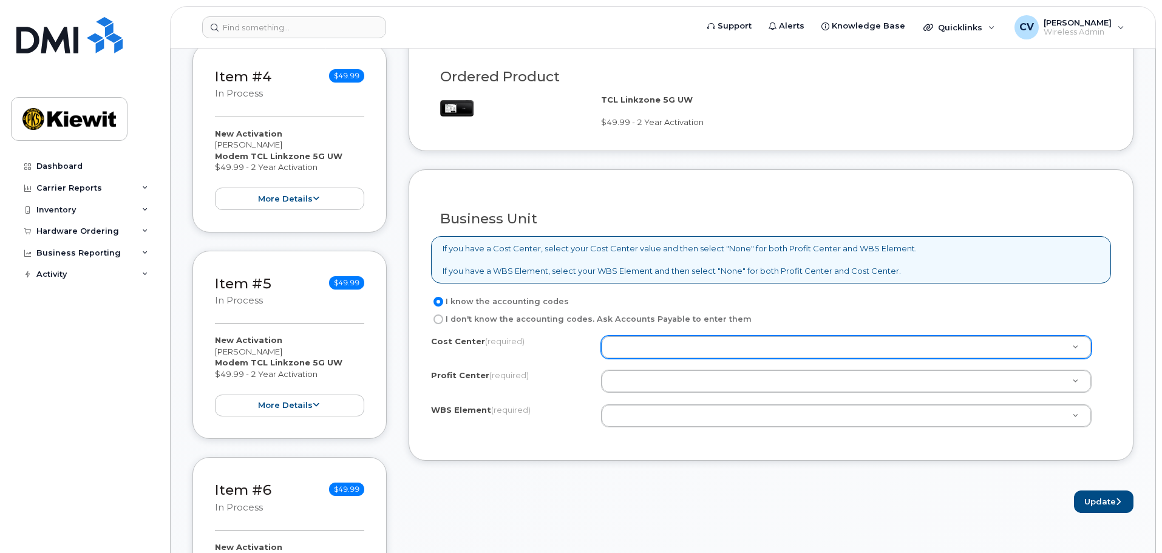
scroll to position [850, 0]
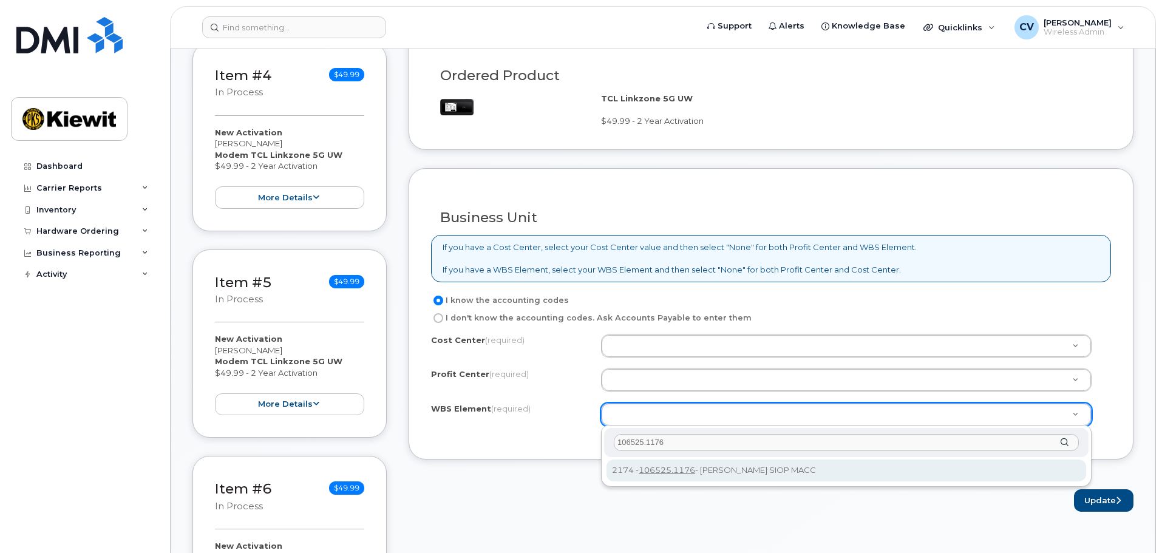
type input "106525.1176"
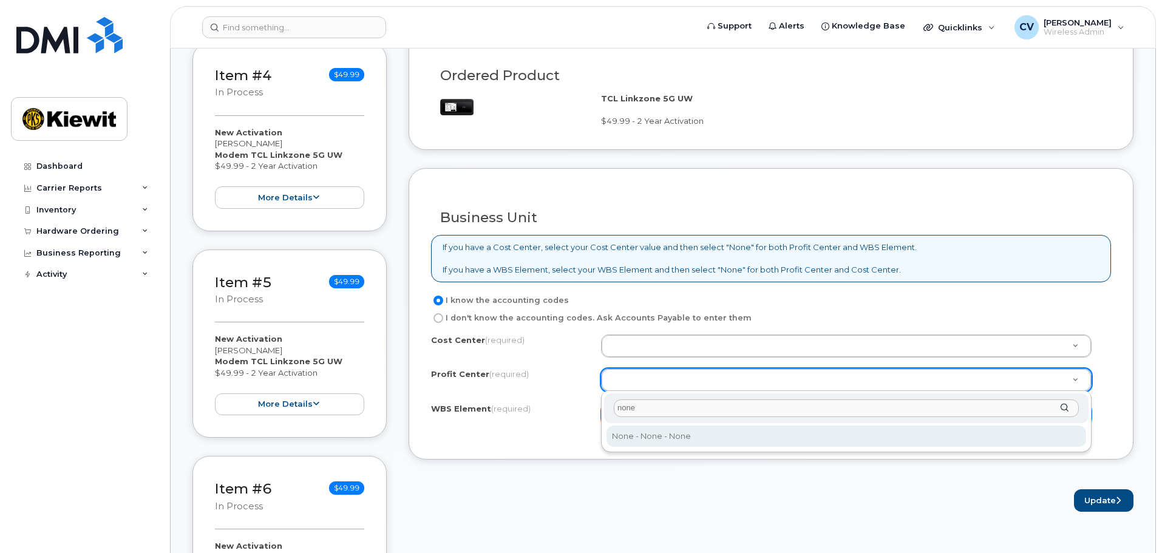
type input "none"
select select "None"
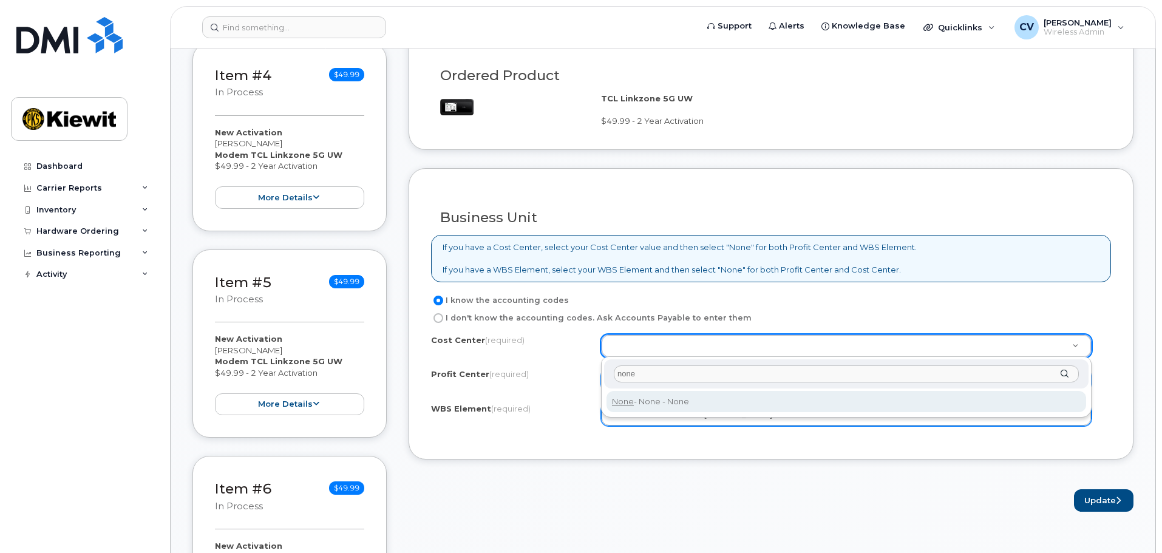
type input "none"
type input "None"
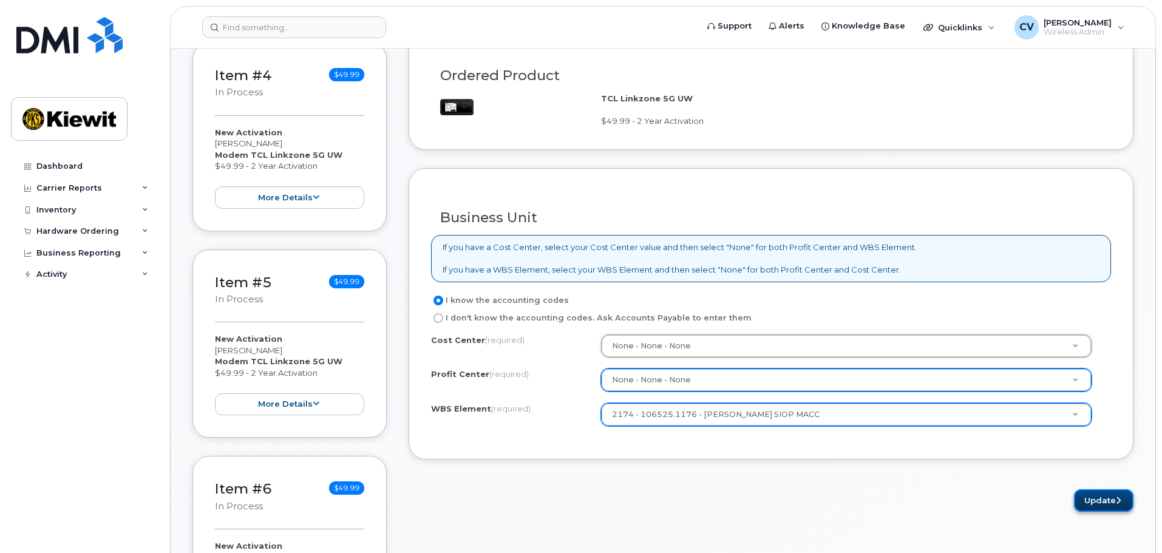
click at [1099, 509] on button "Update" at bounding box center [1104, 500] width 60 height 22
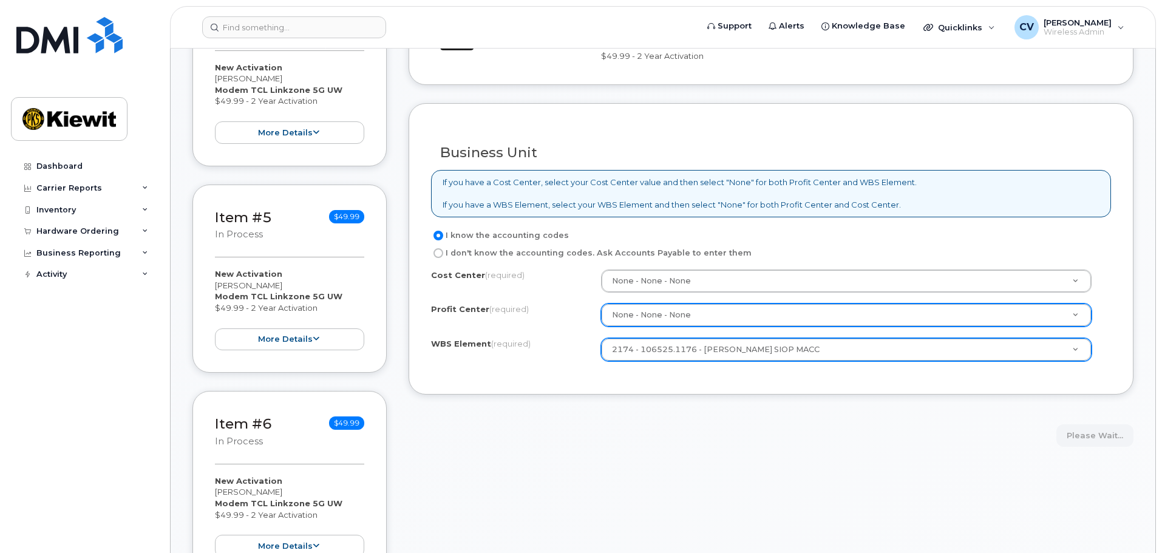
scroll to position [911, 0]
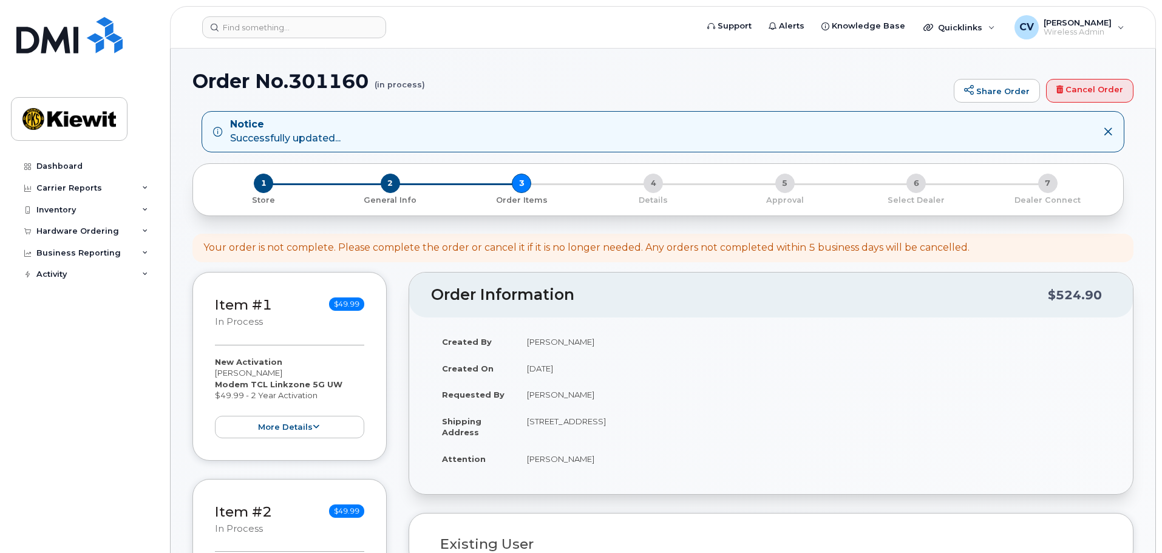
select select
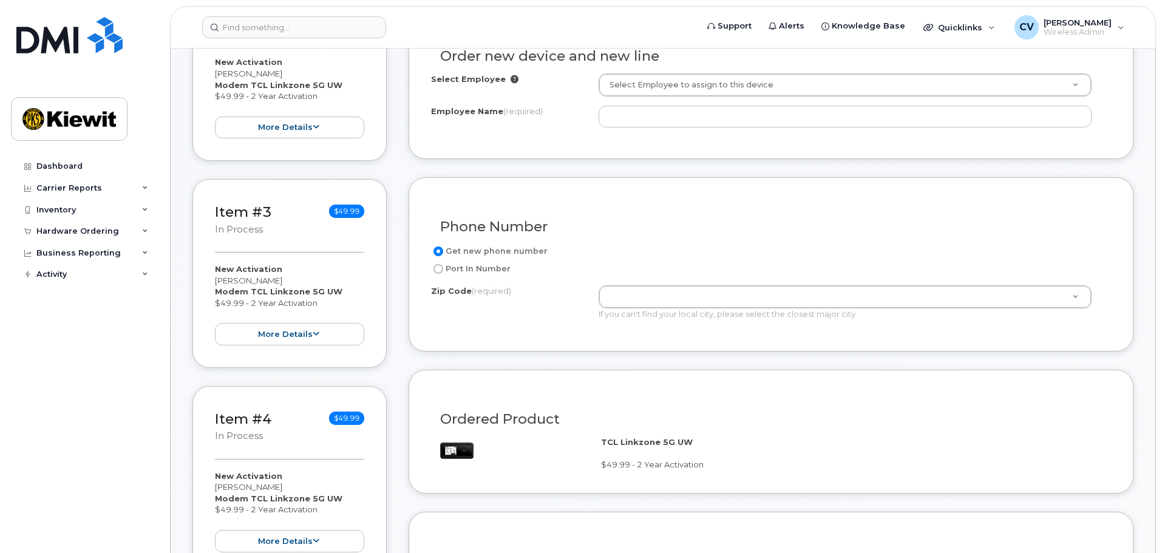
scroll to position [364, 0]
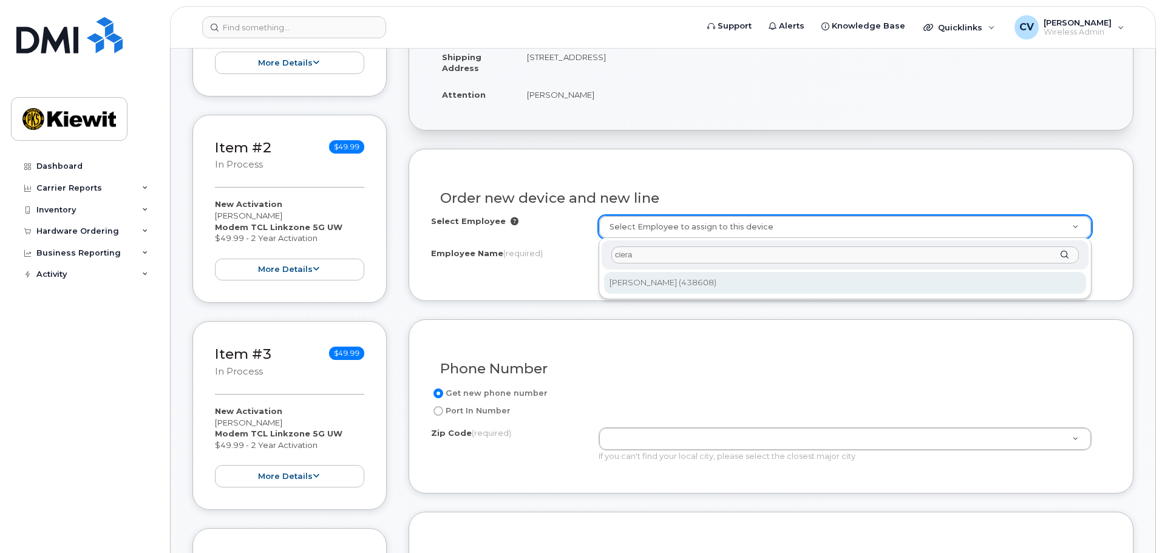
type input "ciera"
type input "2156346"
type input "[PERSON_NAME]"
type input "[STREET_ADDRESS]"
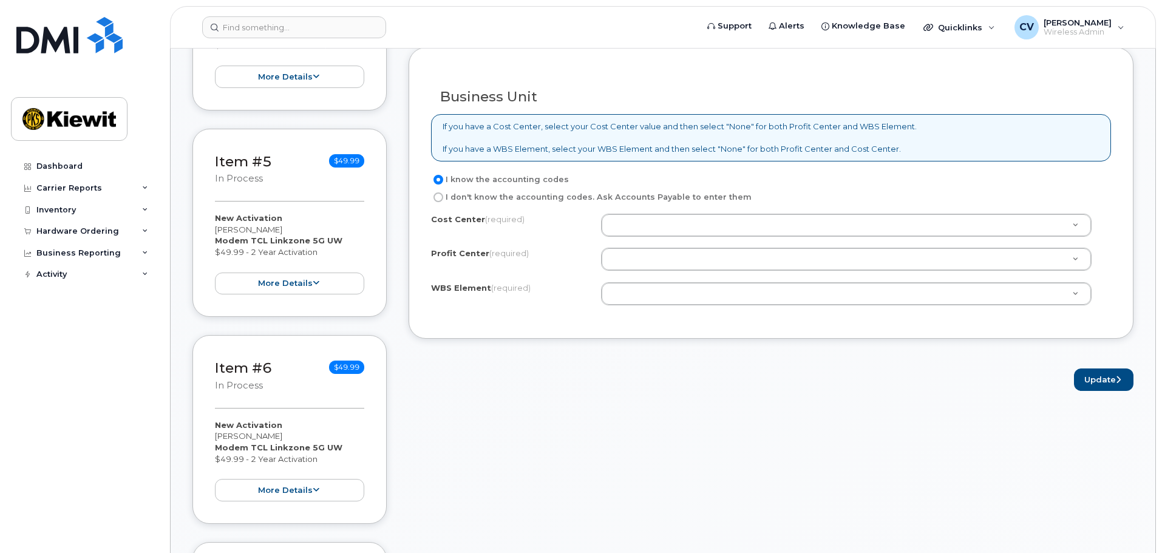
scroll to position [972, 0]
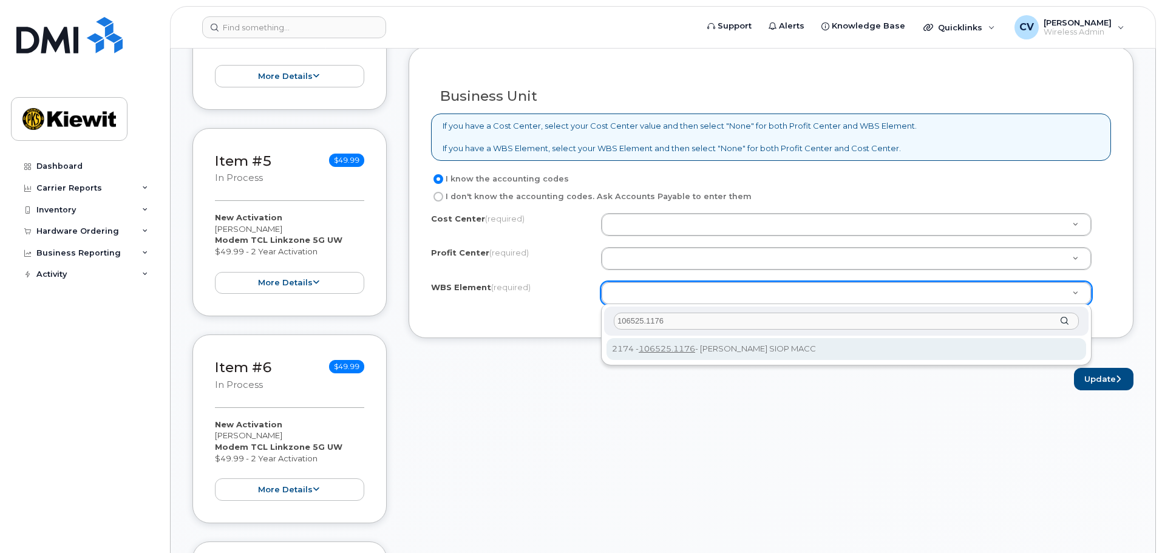
type input "106525.1176"
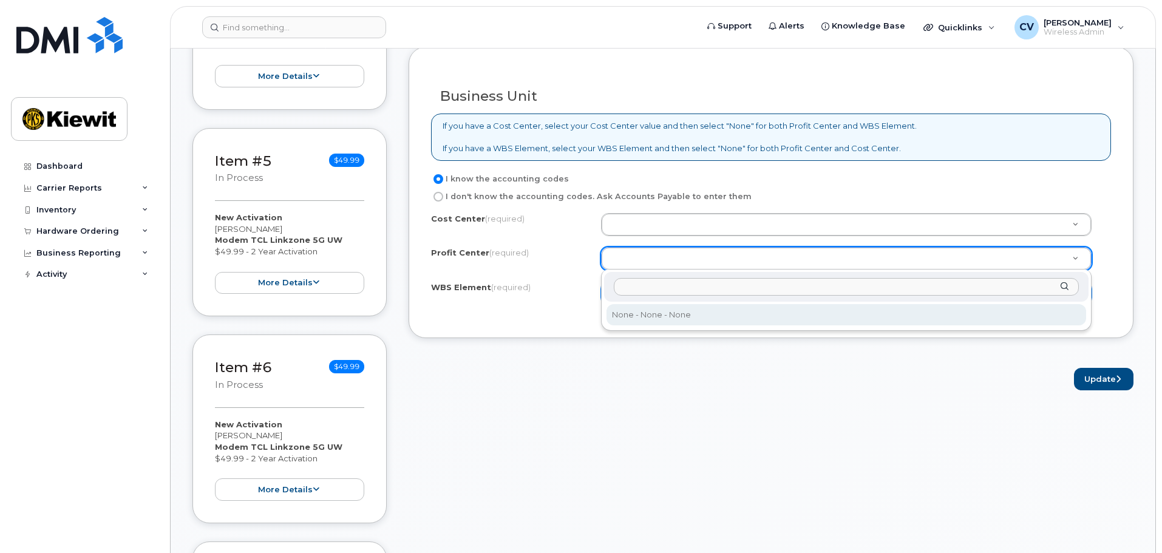
select select "None"
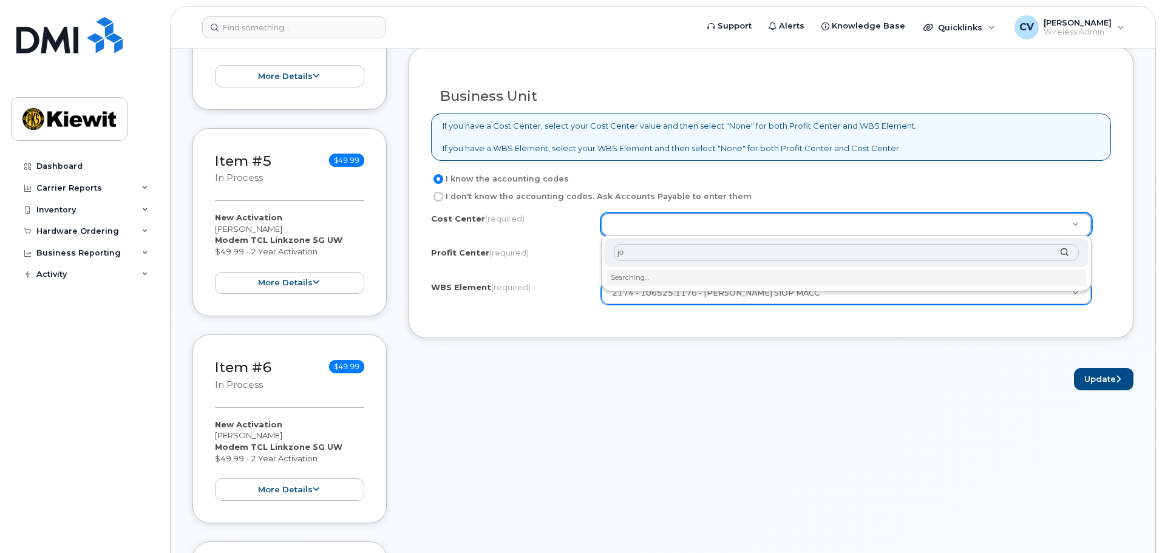
type input "j"
type input "none"
type input "None"
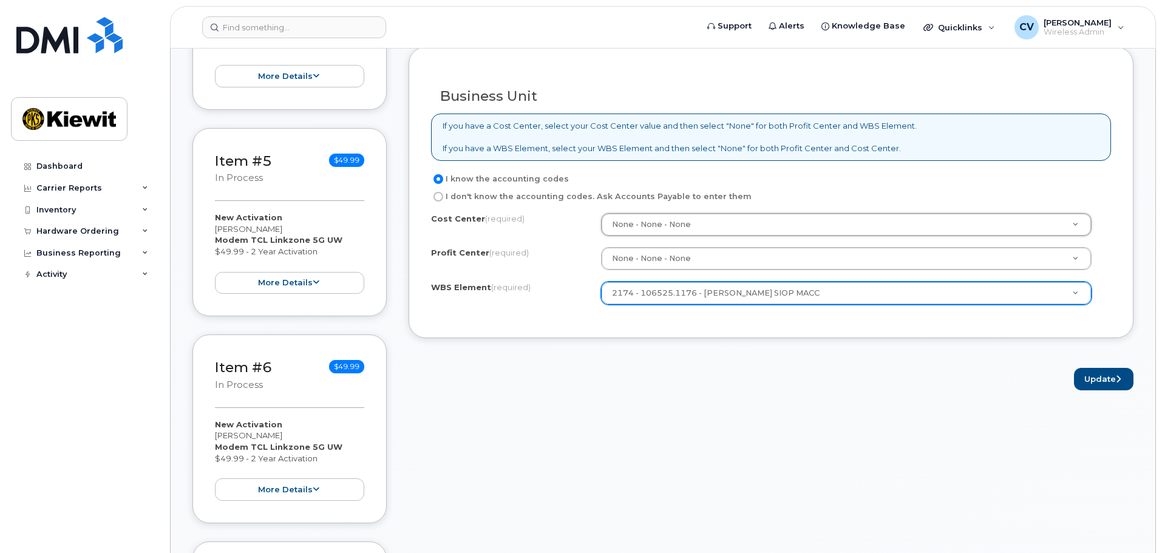
click at [776, 448] on div "Order Information $524.90 Created By [PERSON_NAME] Created On [DATE] Requested …" at bounding box center [771, 334] width 725 height 2069
click at [1097, 375] on button "Update" at bounding box center [1104, 379] width 60 height 22
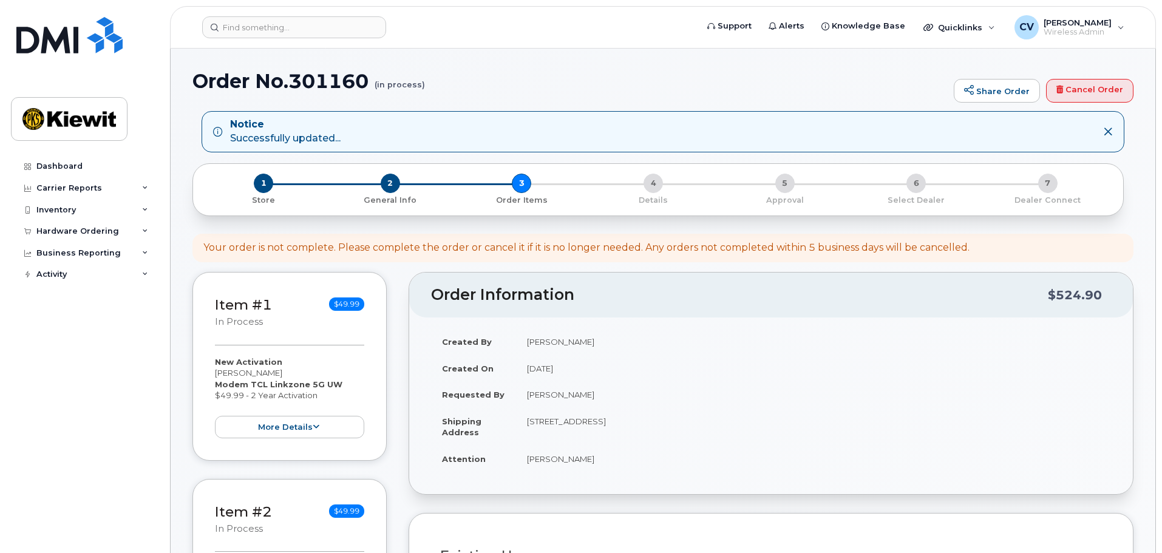
select select
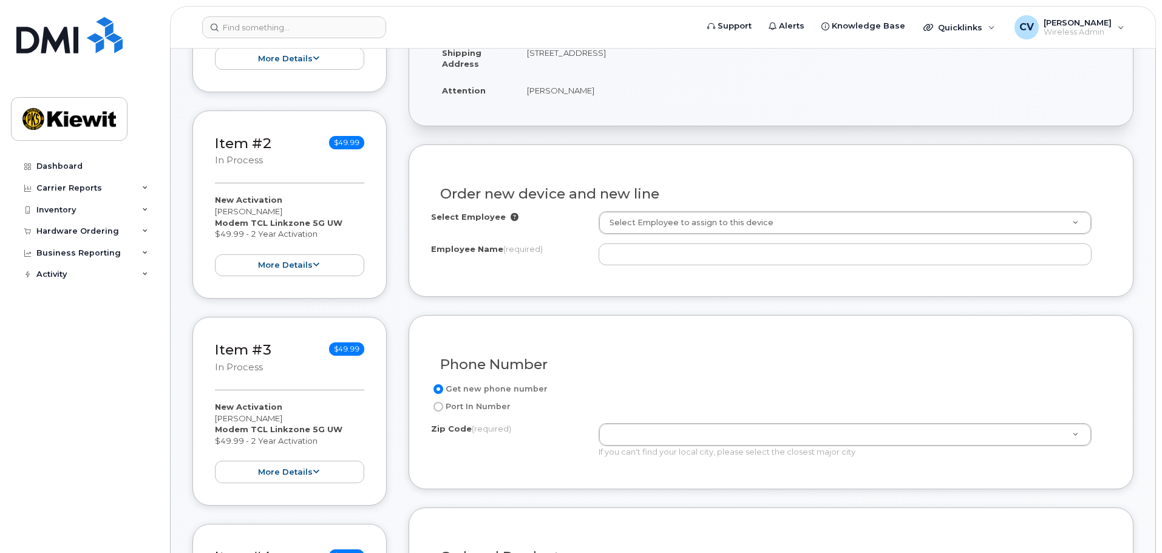
scroll to position [364, 0]
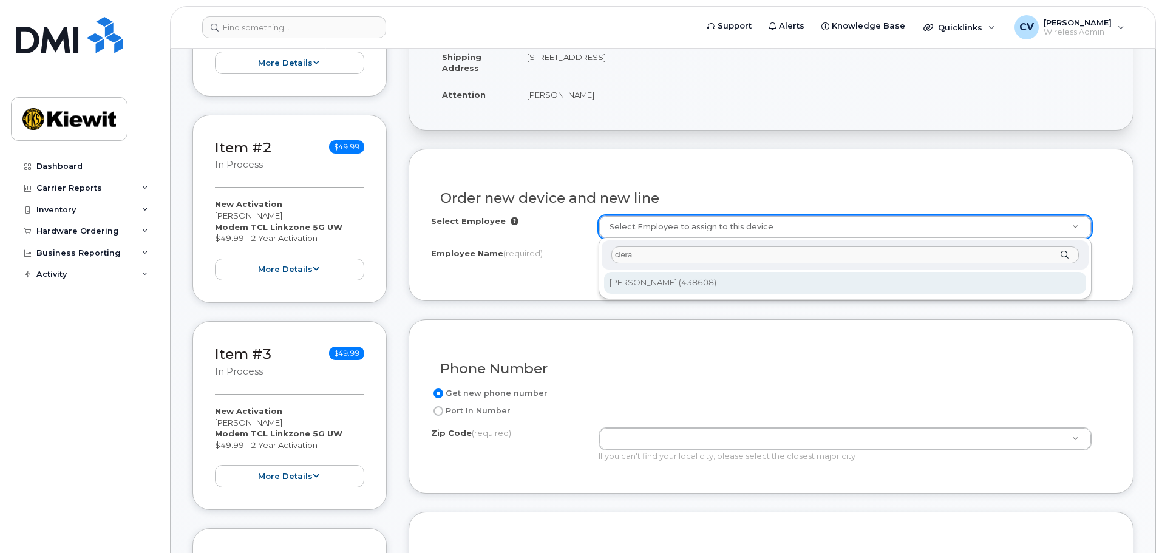
type input "ciera"
type input "2156346"
type input "[PERSON_NAME]"
type input "201-209 B Avenue"
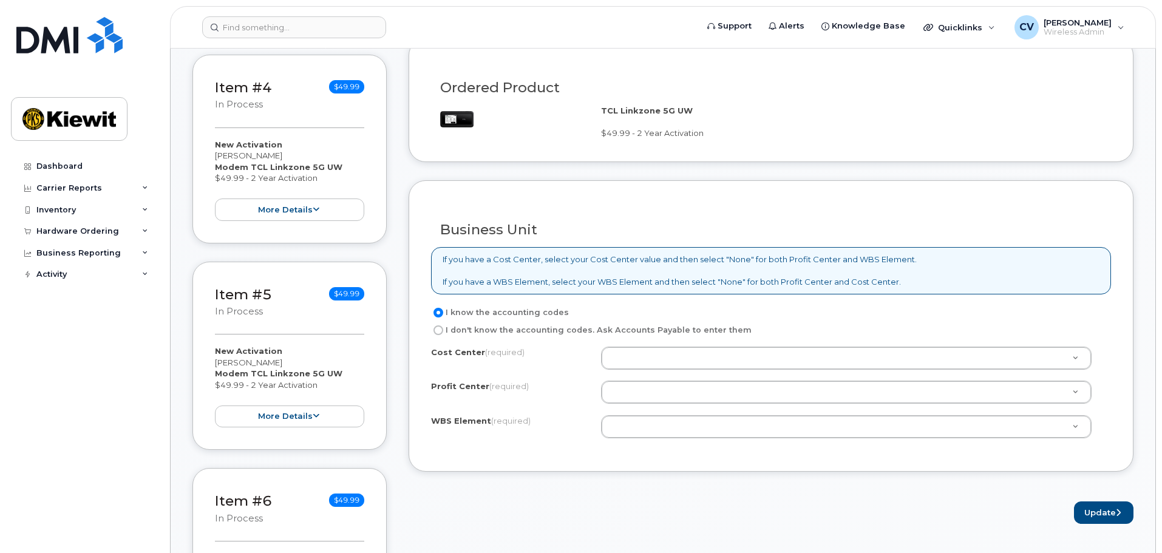
scroll to position [850, 0]
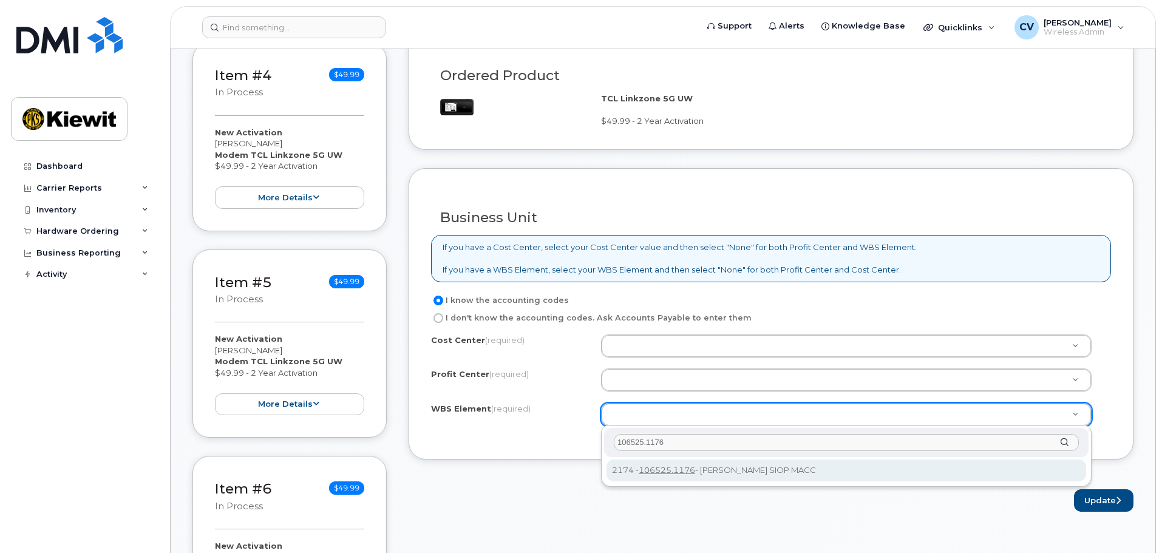
type input "106525.1176"
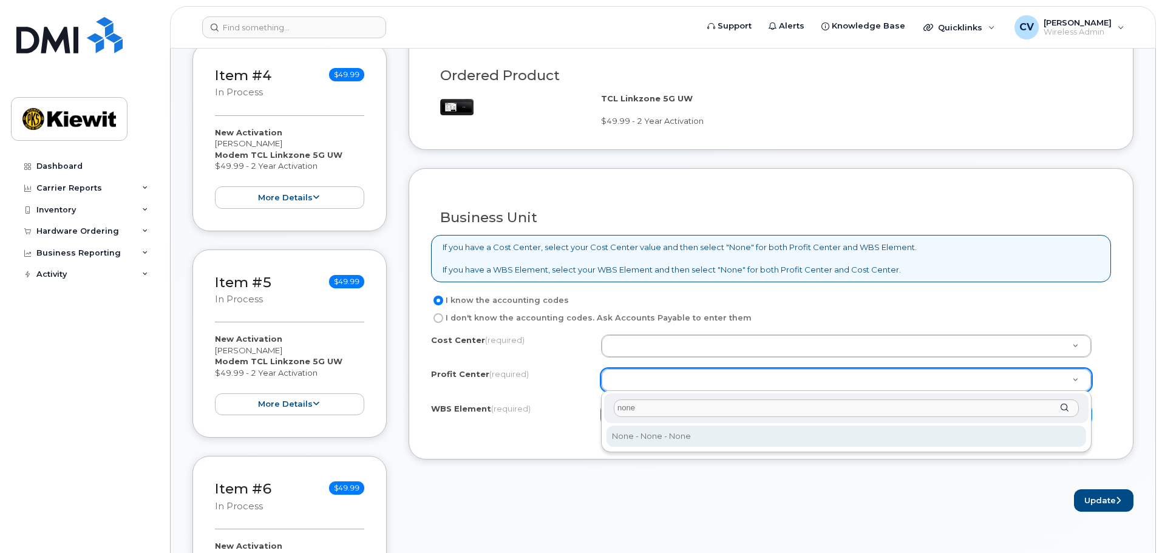
type input "none"
select select "None"
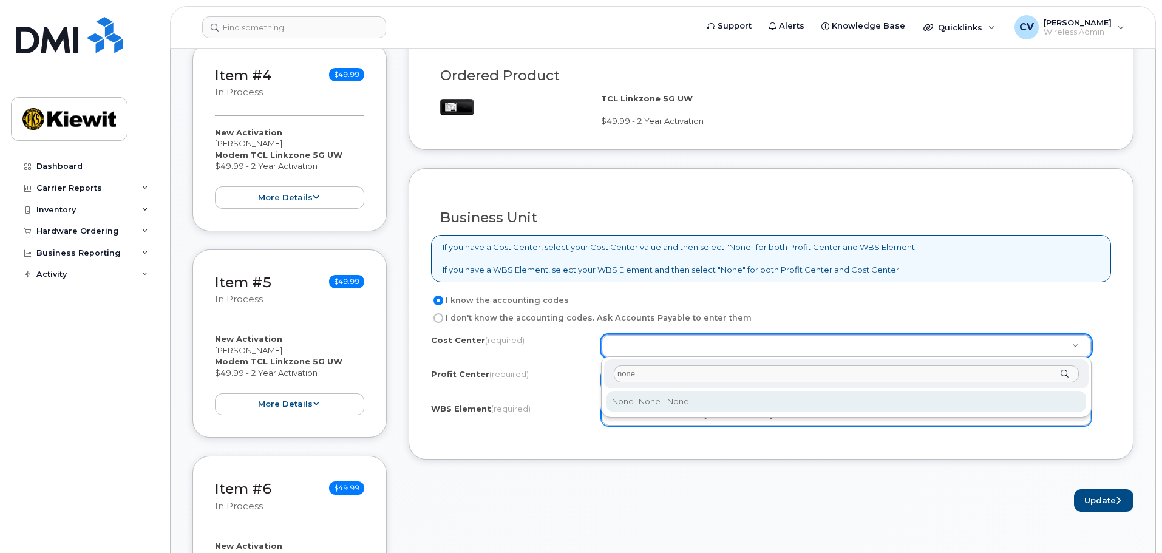
type input "none"
type input "None"
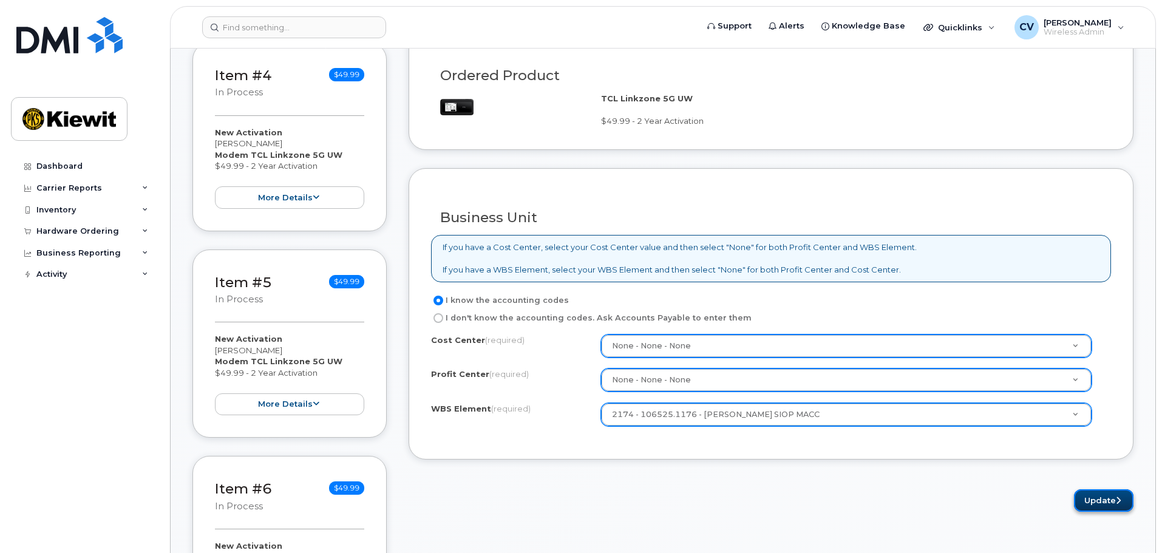
click at [1098, 502] on button "Update" at bounding box center [1104, 500] width 60 height 22
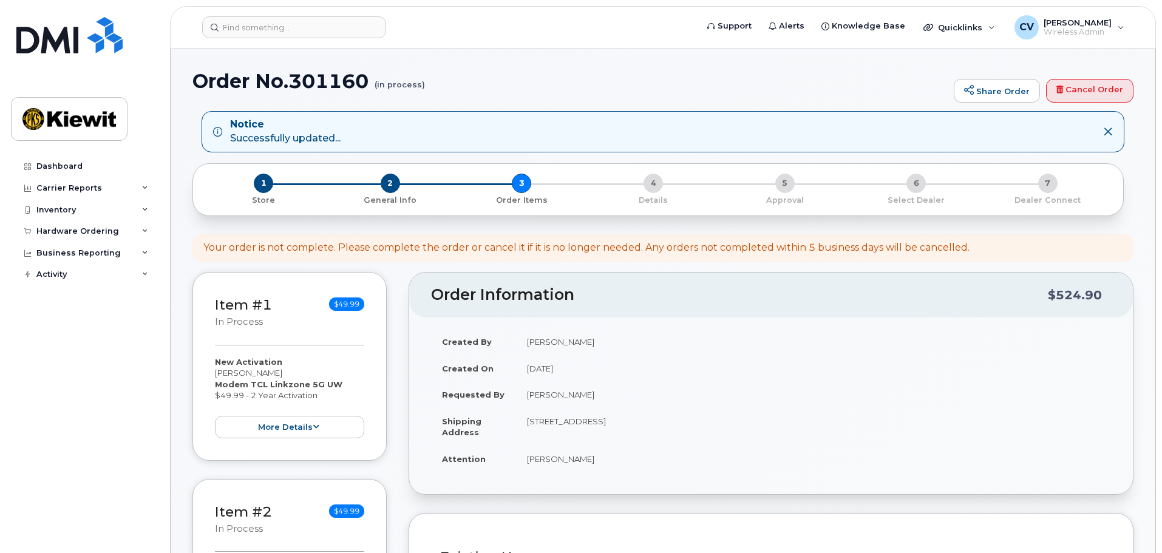
select select
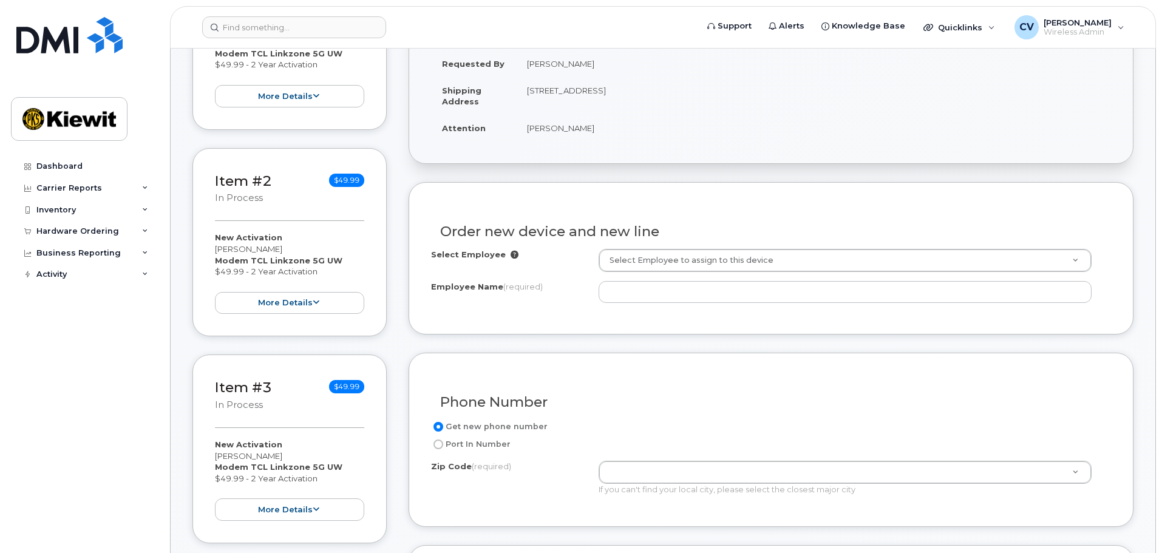
scroll to position [304, 0]
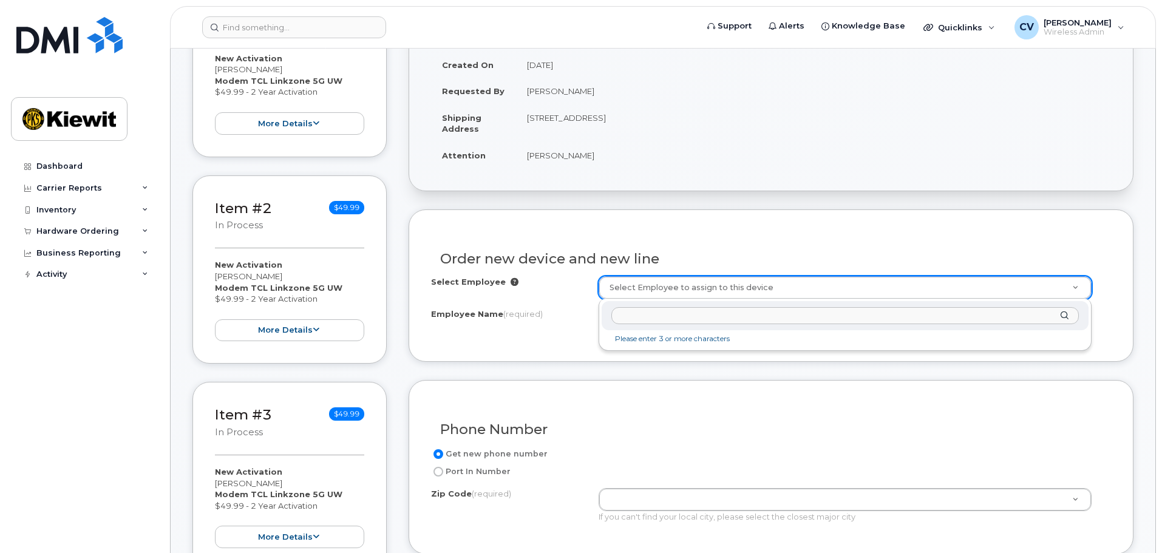
click at [657, 321] on input "text" at bounding box center [846, 316] width 468 height 18
type input "ciera"
type input "2156346"
type input "[PERSON_NAME]"
type input "[STREET_ADDRESS]"
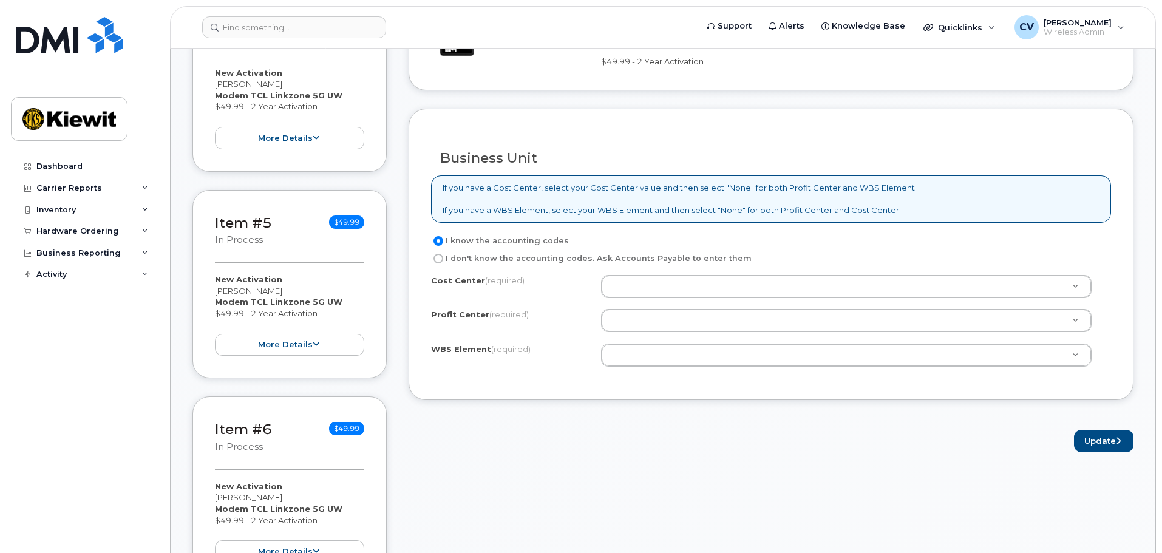
scroll to position [911, 0]
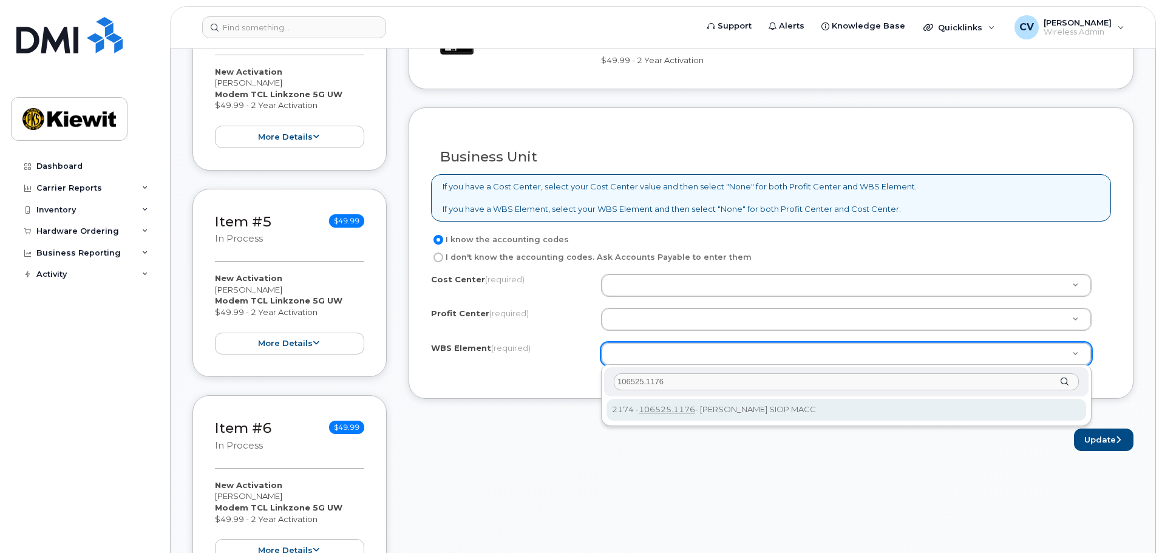
type input "106525.1176"
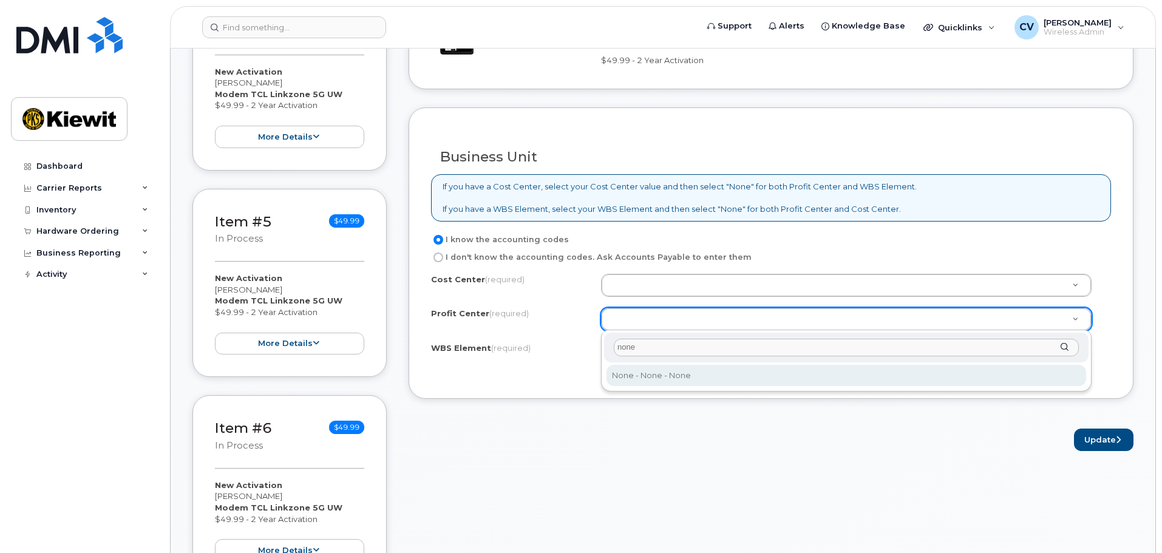
type input "none"
select select "None"
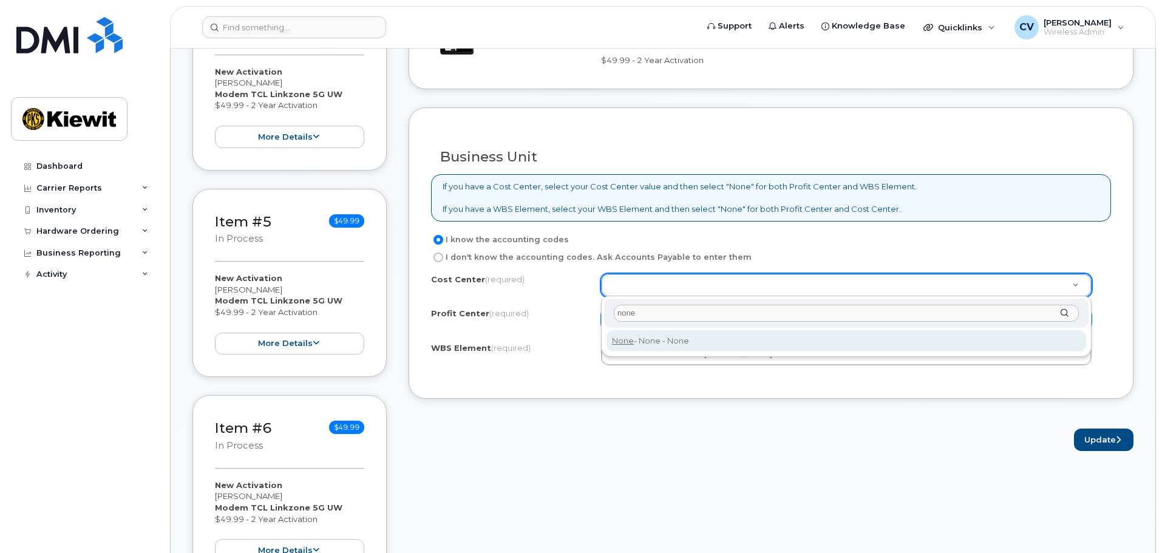
type input "none"
type input "None"
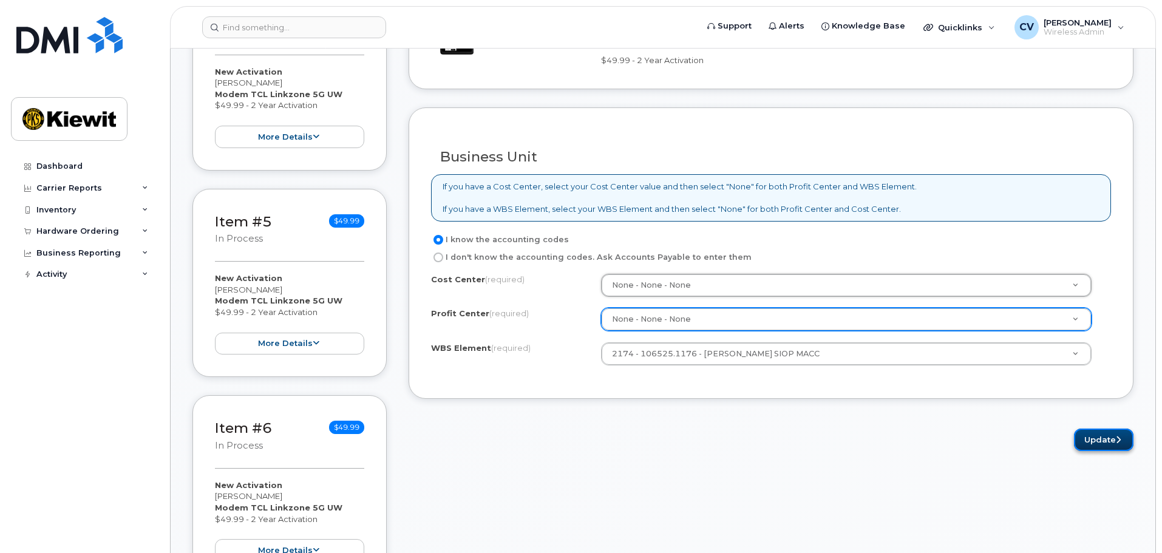
click at [1086, 438] on button "Update" at bounding box center [1104, 440] width 60 height 22
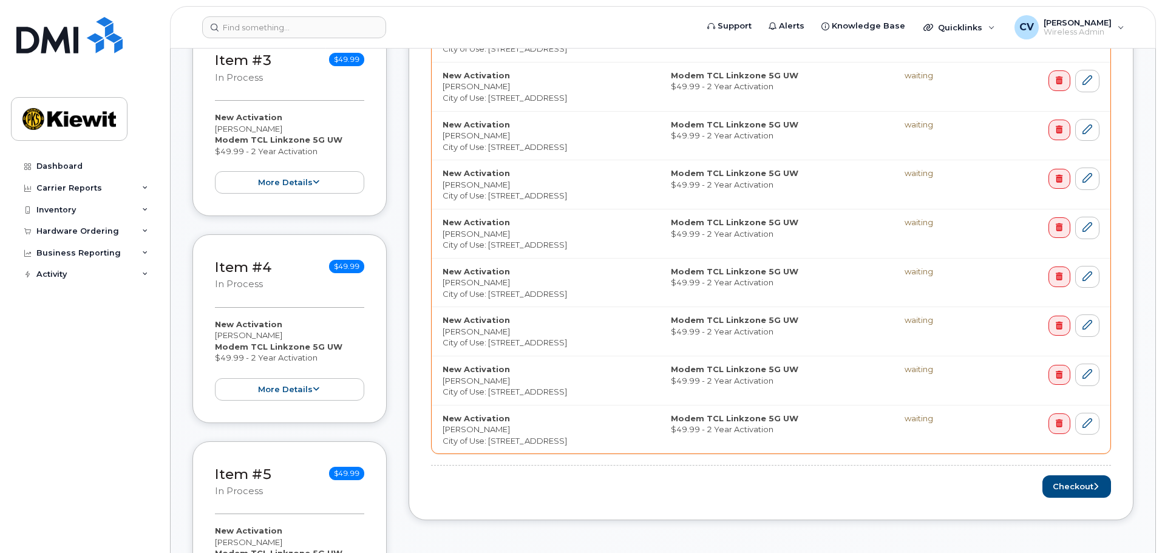
scroll to position [729, 0]
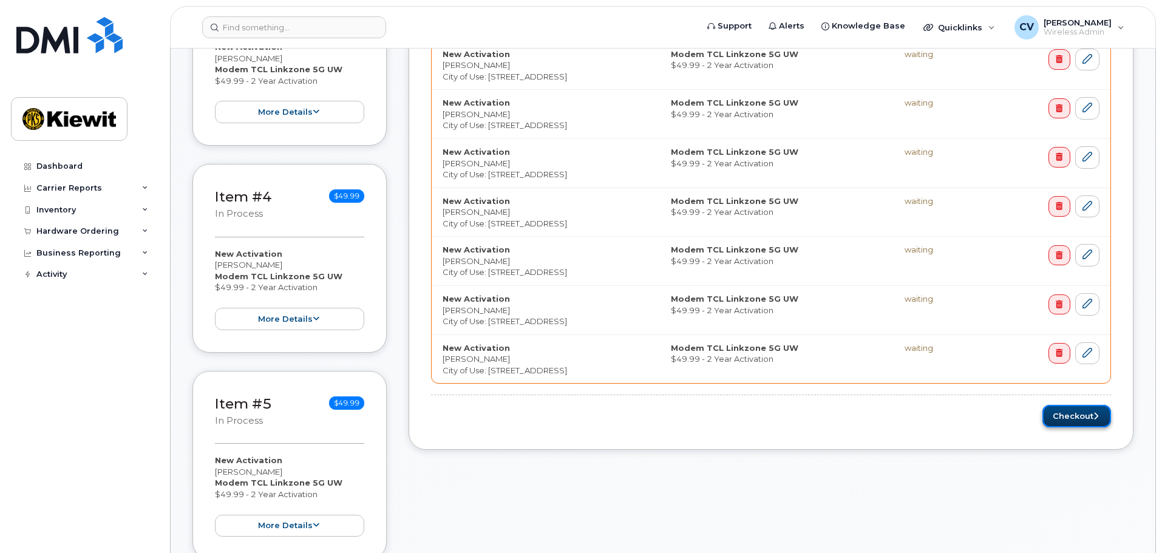
click at [1069, 414] on button "Checkout" at bounding box center [1077, 416] width 69 height 22
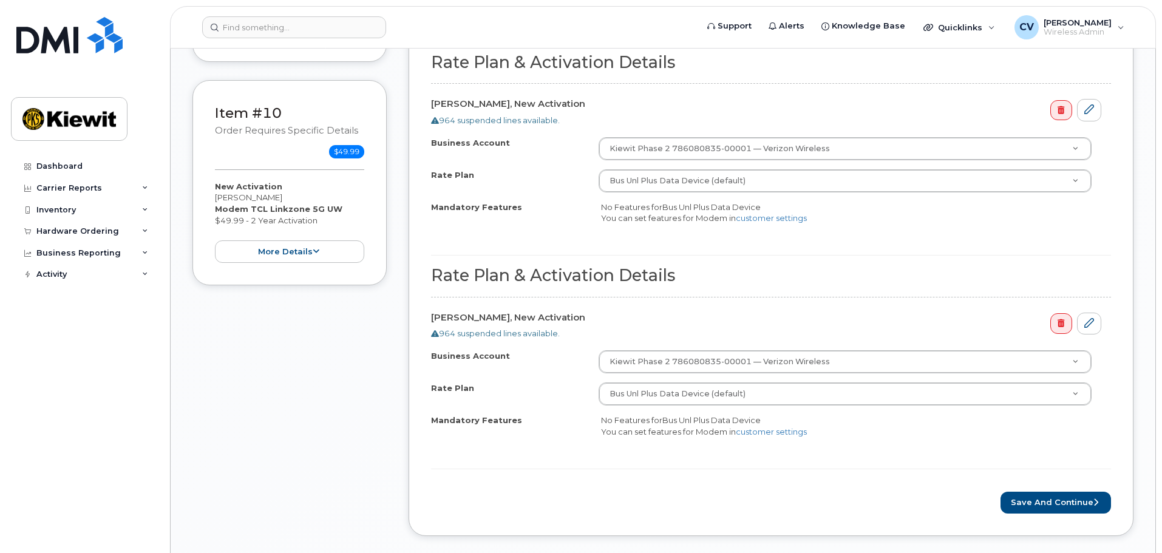
scroll to position [2247, 0]
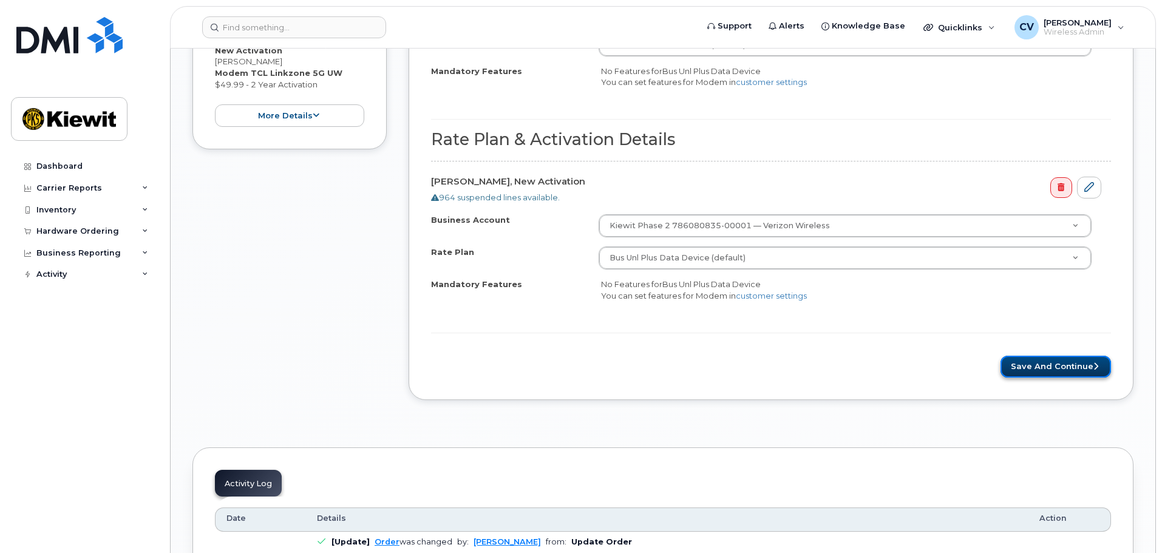
click at [1022, 367] on button "Save and Continue" at bounding box center [1056, 367] width 111 height 22
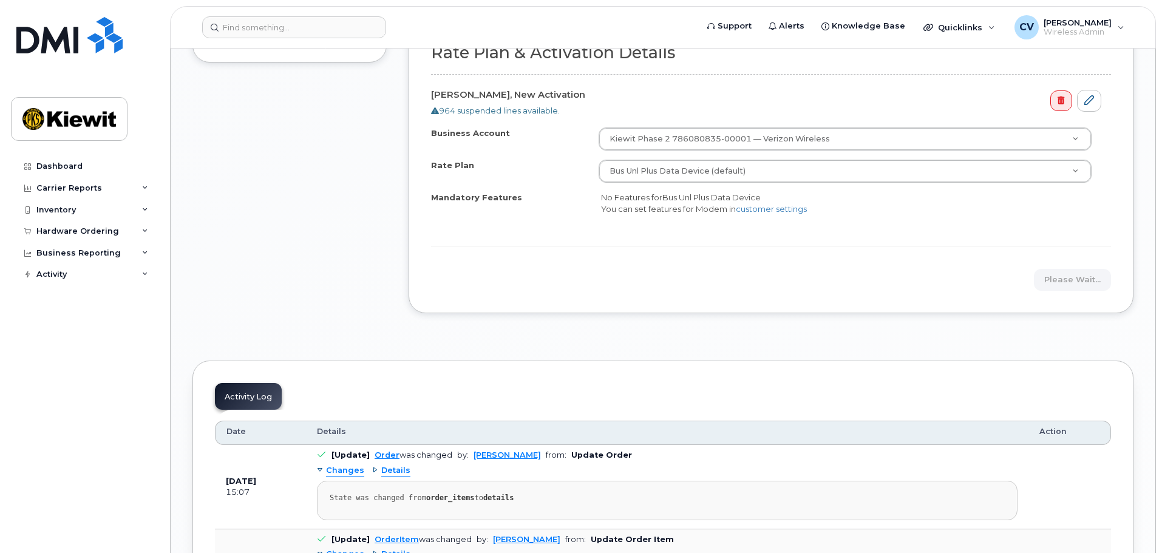
scroll to position [2369, 0]
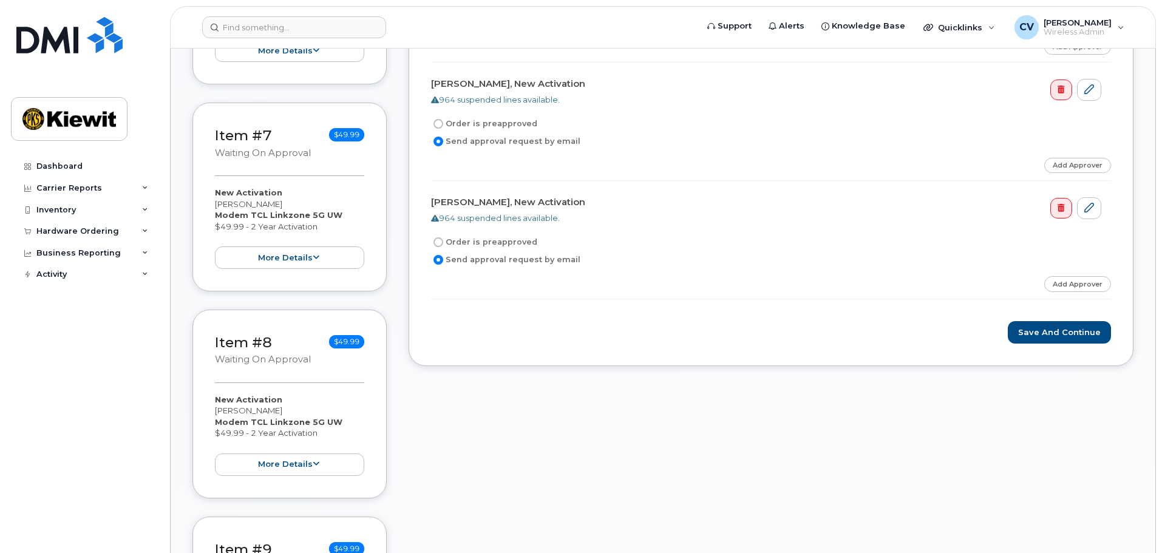
scroll to position [1336, 0]
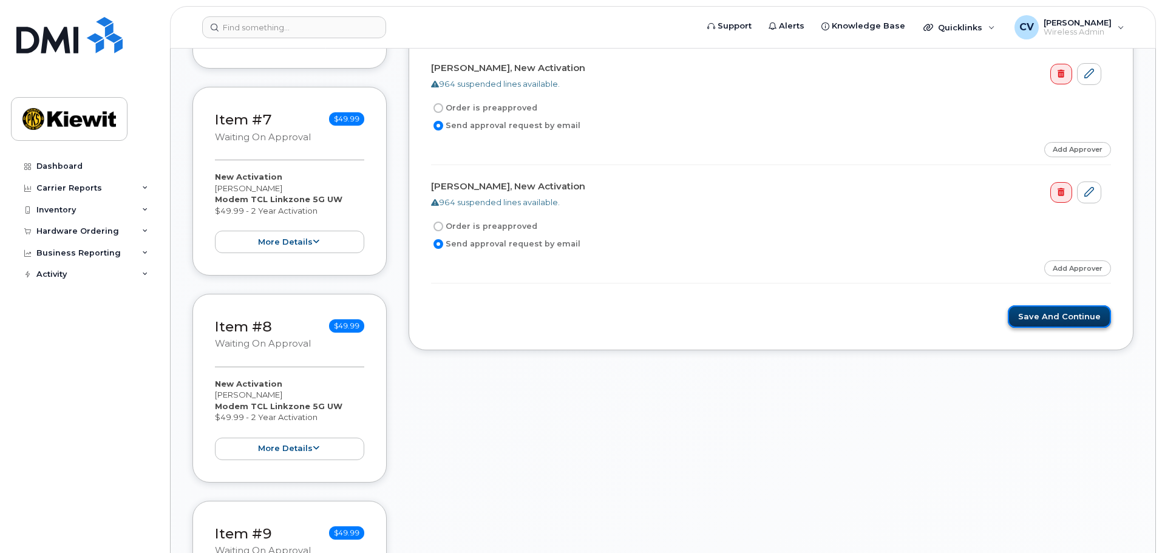
click at [1049, 315] on button "Save and Continue" at bounding box center [1059, 316] width 103 height 22
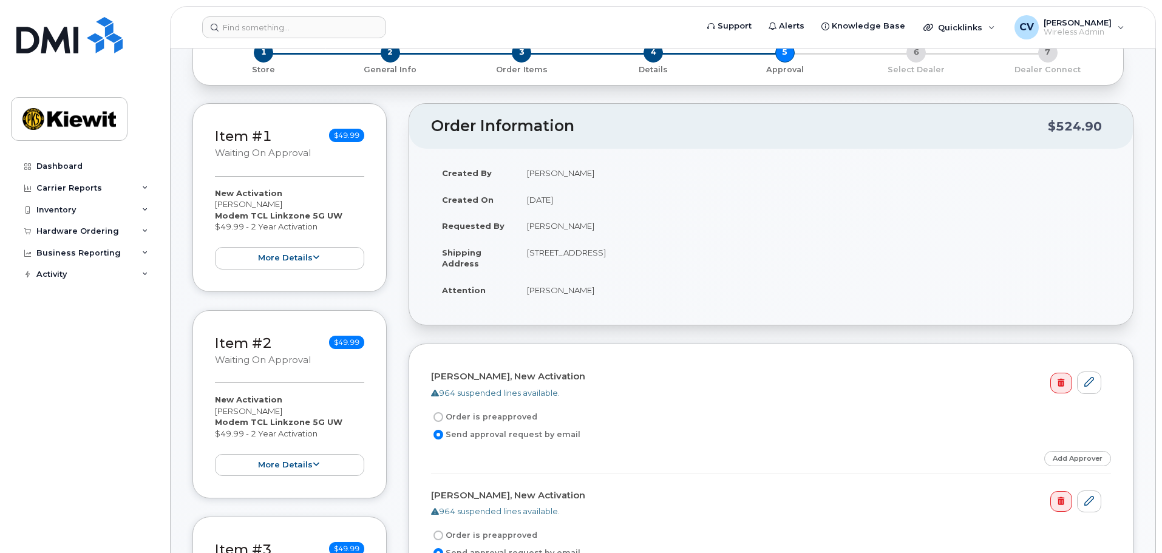
scroll to position [243, 0]
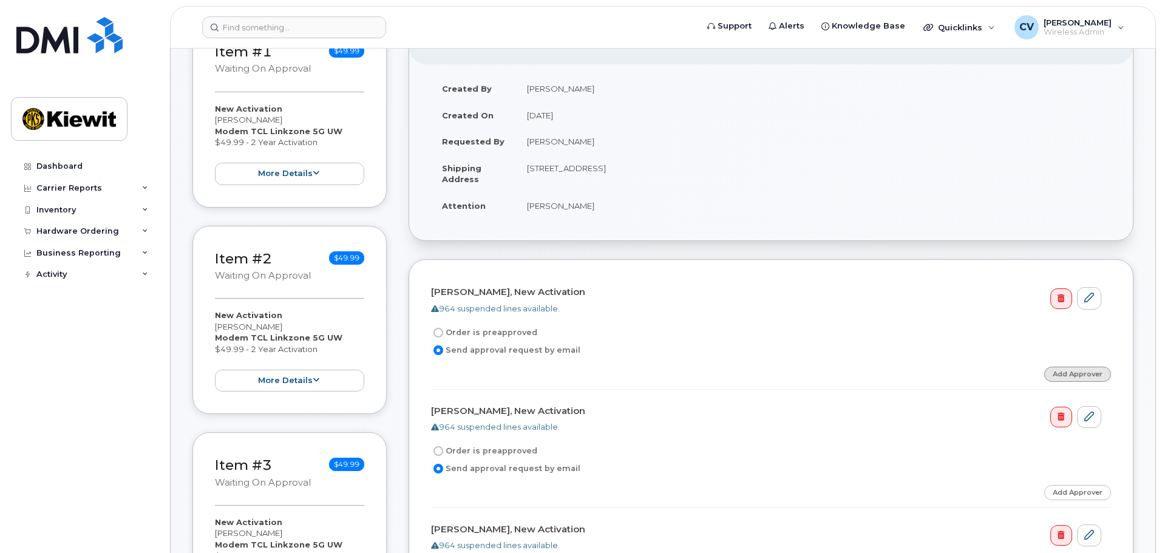
click at [1066, 370] on link "Add Approver" at bounding box center [1078, 374] width 67 height 15
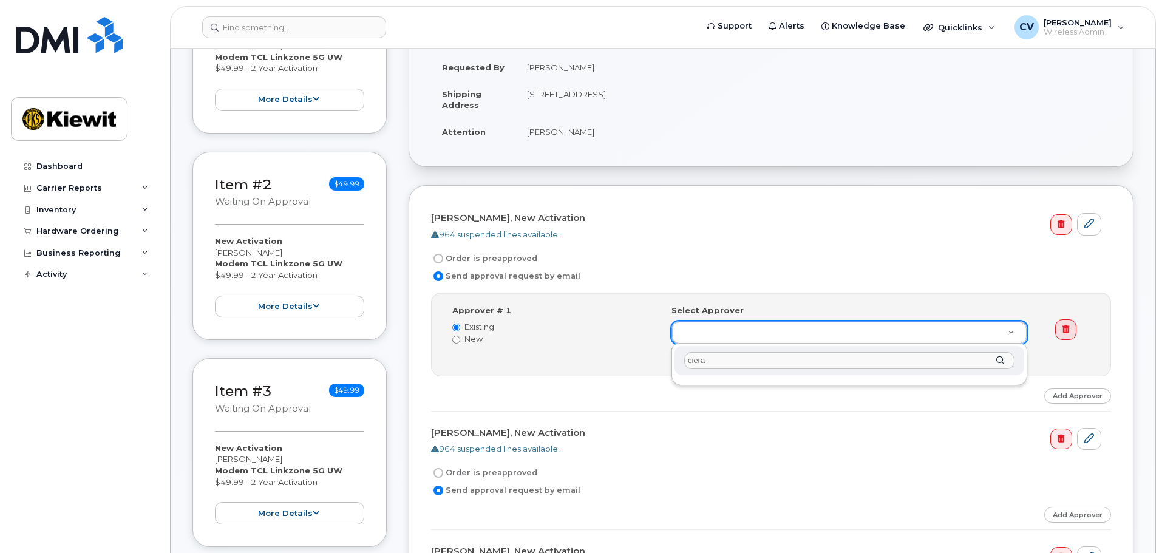
scroll to position [425, 0]
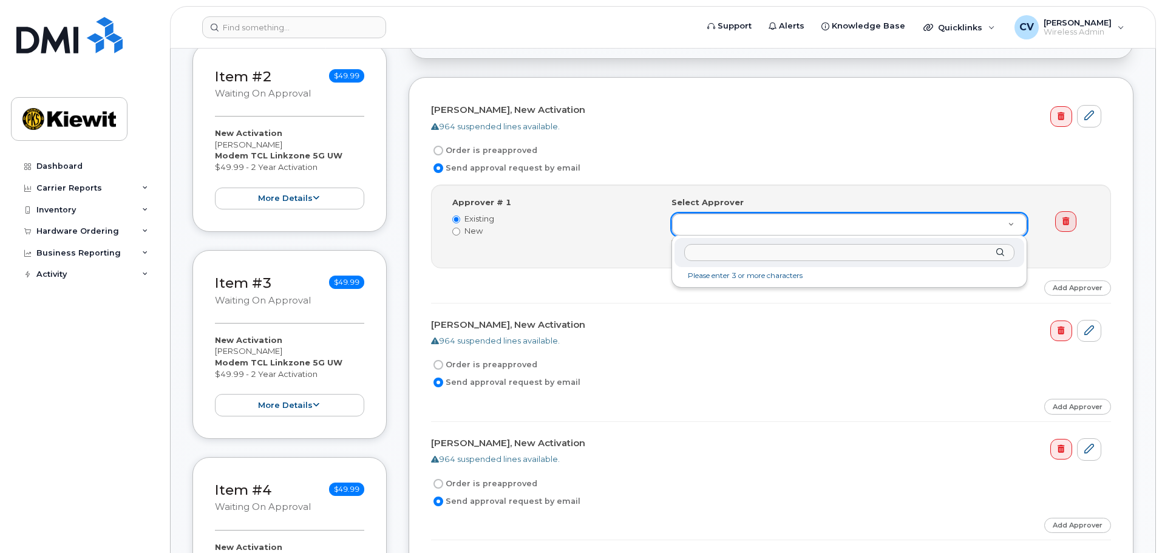
click at [930, 253] on input "text" at bounding box center [849, 253] width 330 height 18
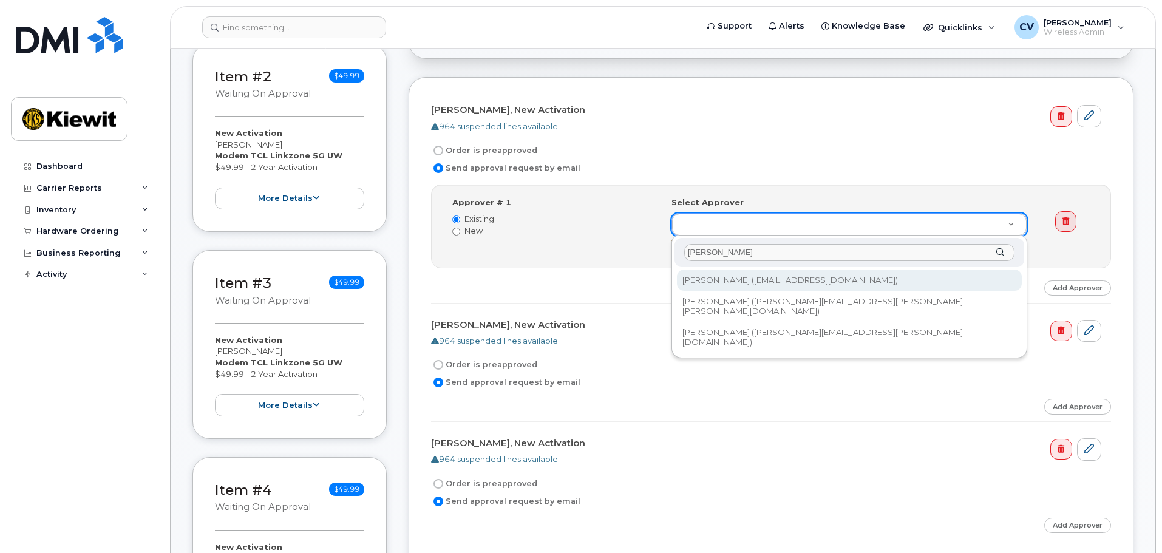
type input "[PERSON_NAME]"
drag, startPoint x: 711, startPoint y: 251, endPoint x: 684, endPoint y: 250, distance: 27.4
click at [684, 250] on div "[PERSON_NAME]" at bounding box center [850, 253] width 350 height 30
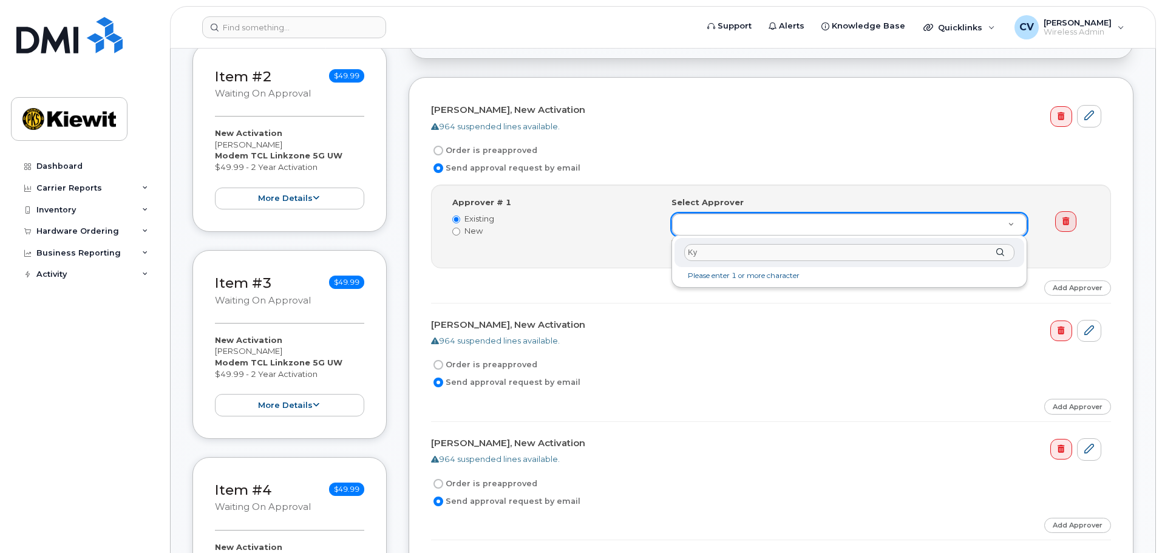
type input "K"
type input "c"
type input "j"
click at [471, 148] on label "Order is preapproved" at bounding box center [484, 150] width 106 height 15
click at [443, 148] on input "Order is preapproved" at bounding box center [439, 151] width 10 height 10
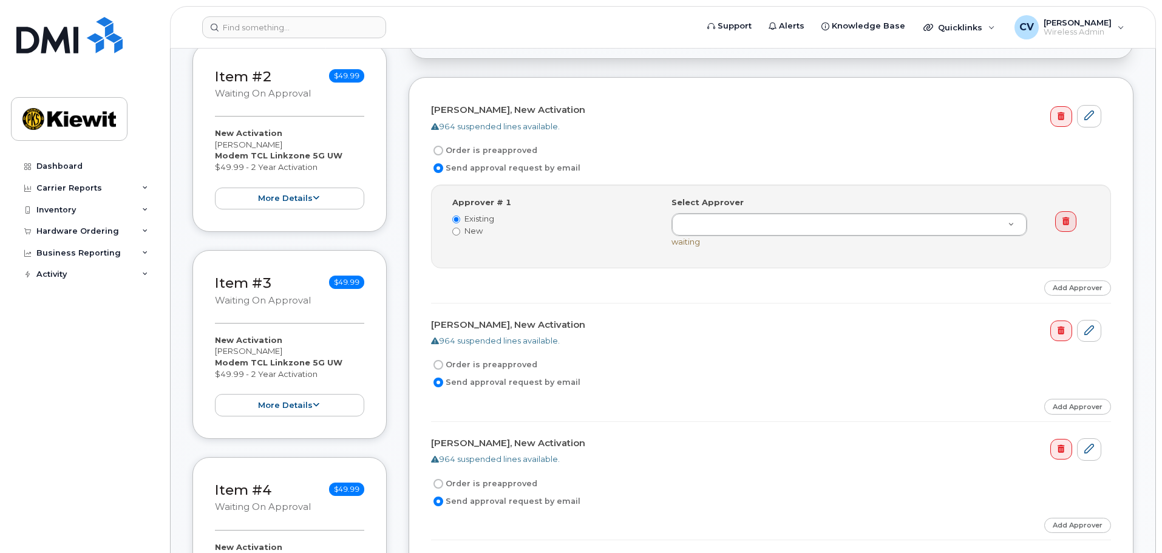
radio input "true"
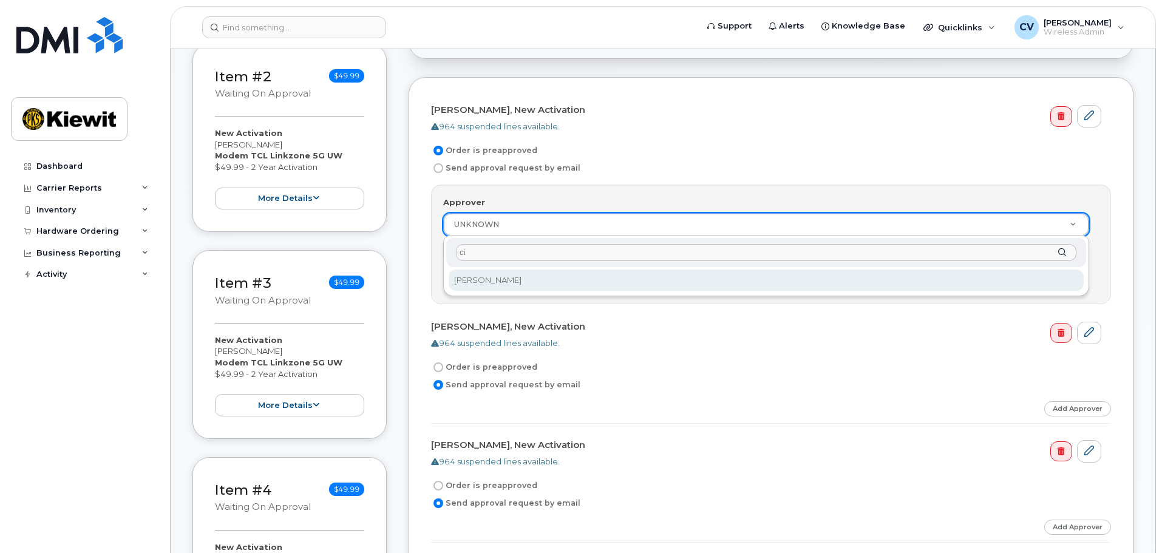
type input "c"
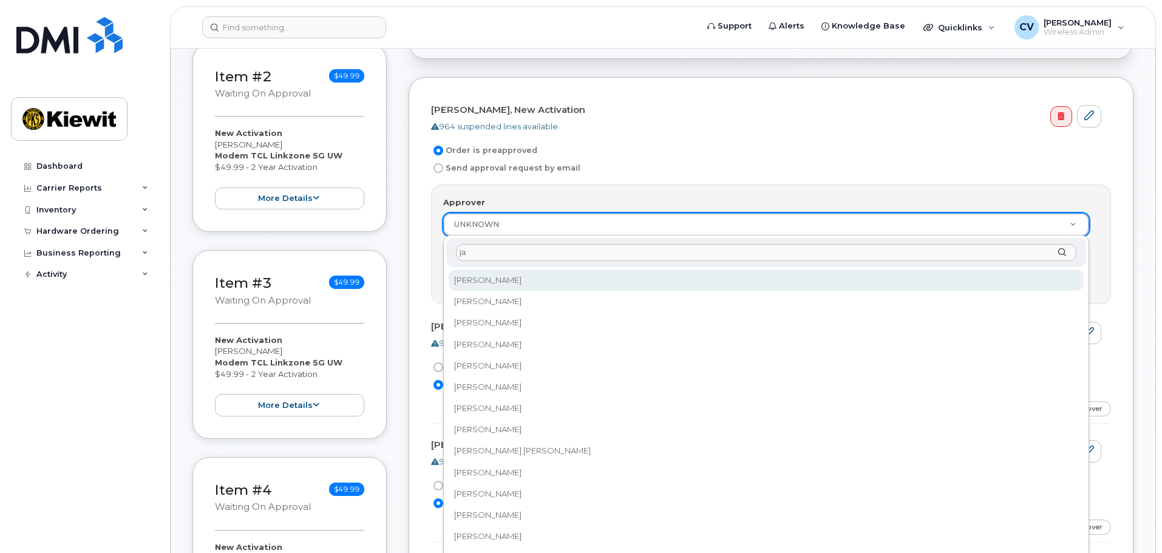
type input "j"
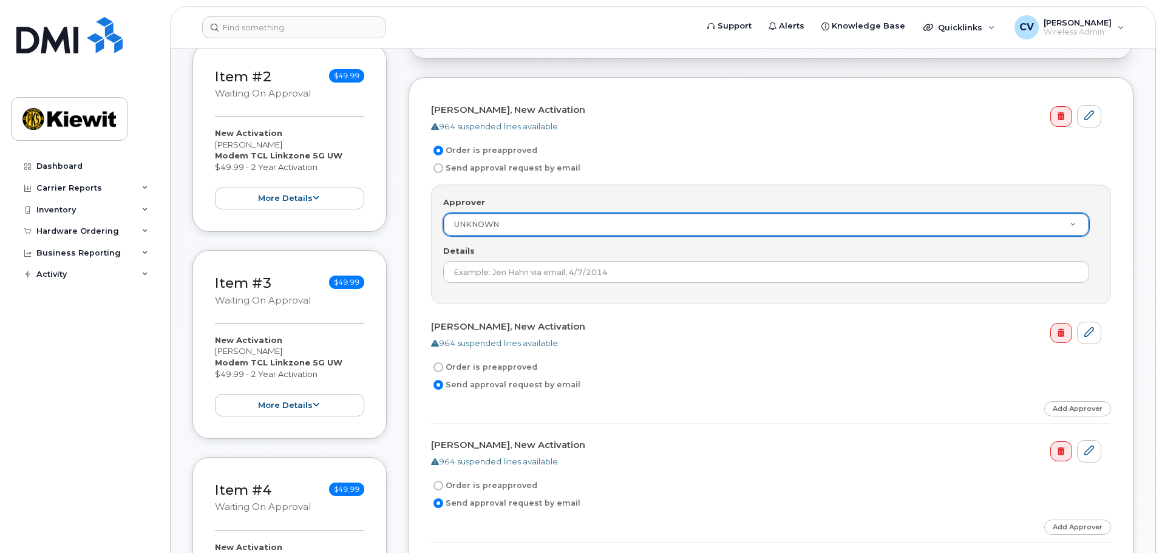
click at [454, 166] on label "Send approval request by email" at bounding box center [505, 168] width 149 height 15
click at [443, 166] on input "Send approval request by email" at bounding box center [439, 168] width 10 height 10
radio input "true"
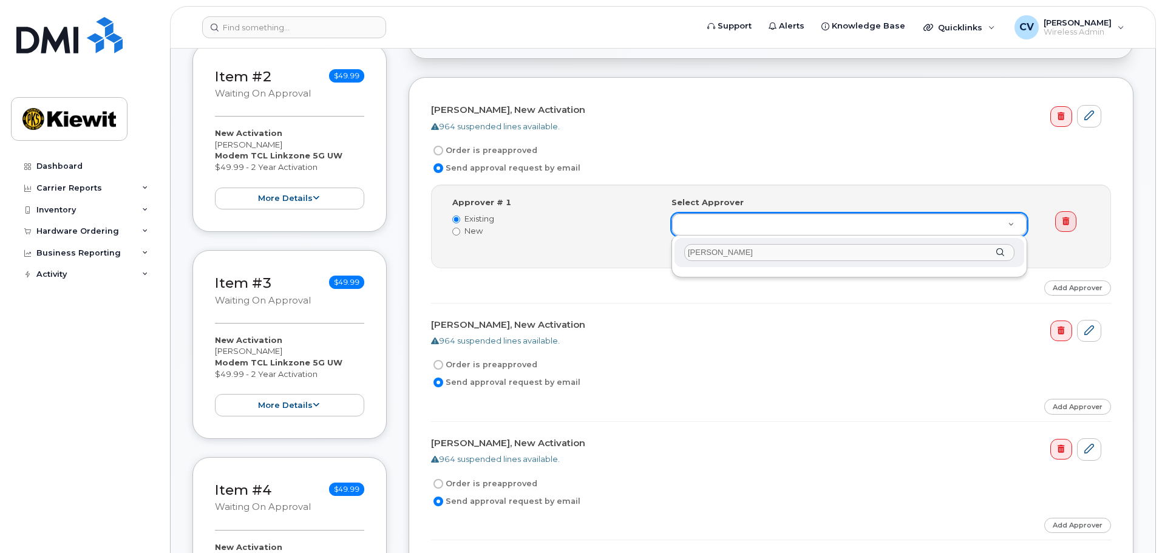
click at [739, 254] on input "[PERSON_NAME]" at bounding box center [849, 253] width 330 height 18
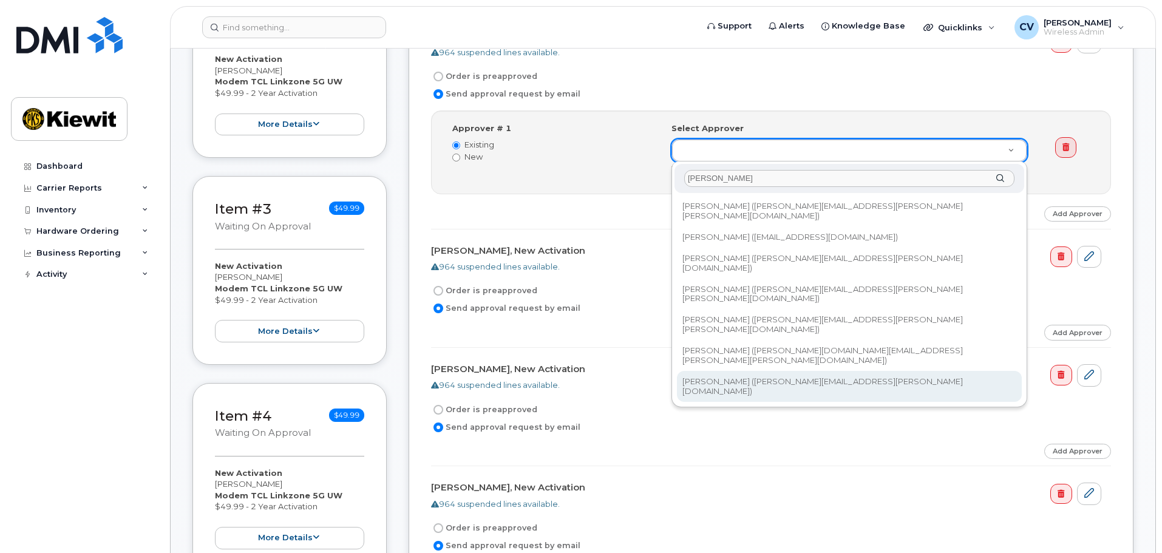
scroll to position [486, 0]
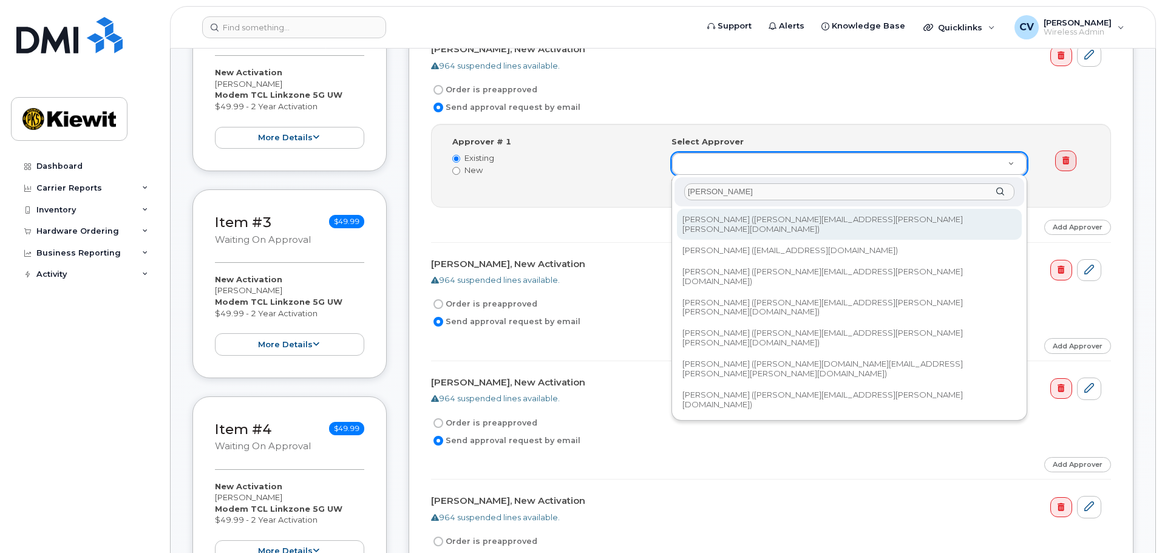
click at [740, 182] on div "[PERSON_NAME]" at bounding box center [850, 192] width 350 height 30
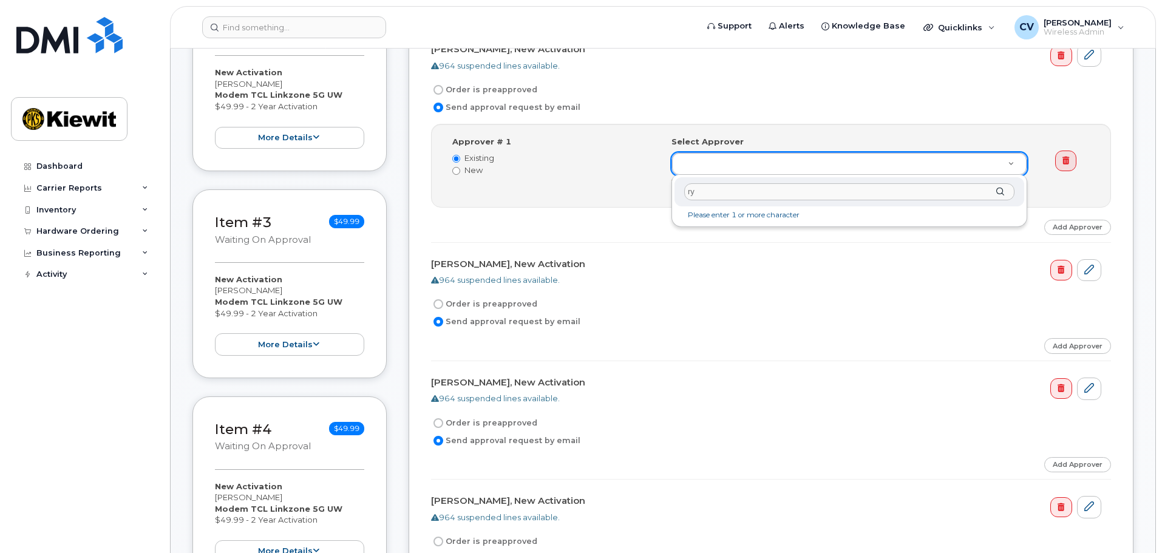
type input "r"
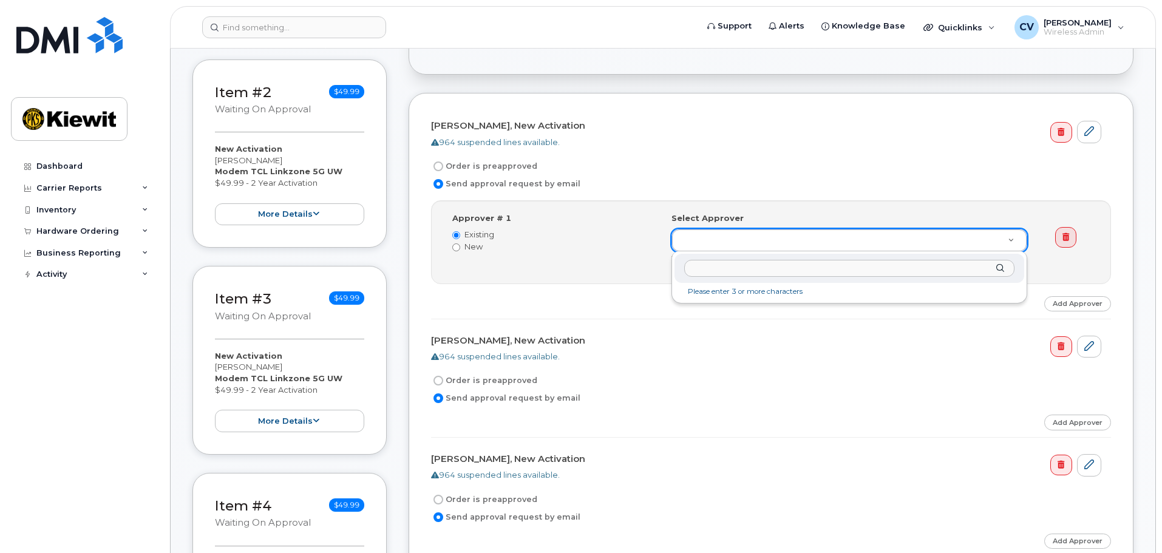
scroll to position [425, 0]
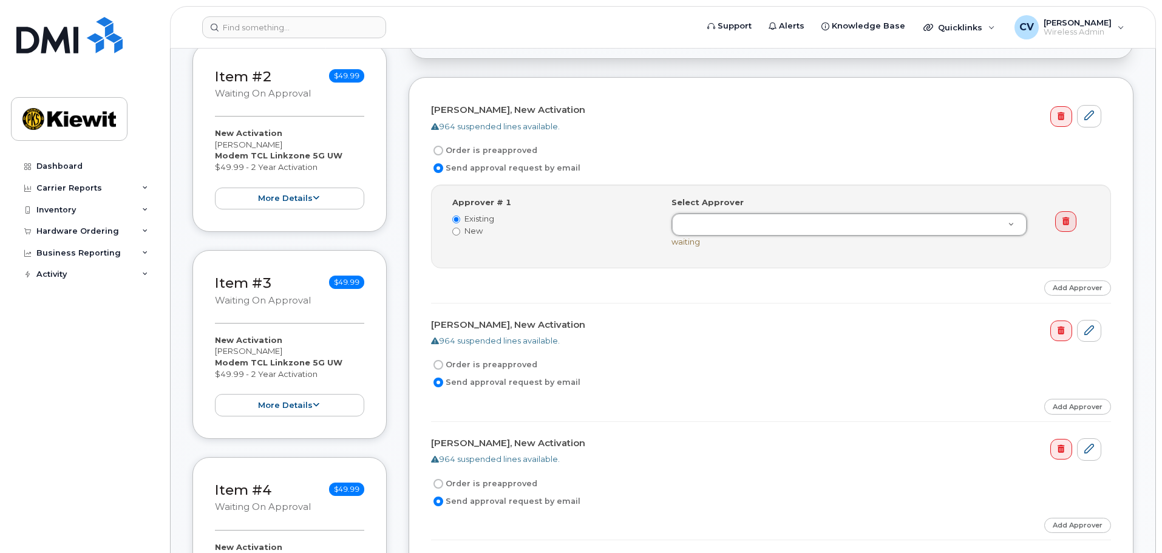
click at [520, 152] on label "Order is preapproved" at bounding box center [484, 150] width 106 height 15
click at [443, 152] on input "Order is preapproved" at bounding box center [439, 151] width 10 height 10
radio input "true"
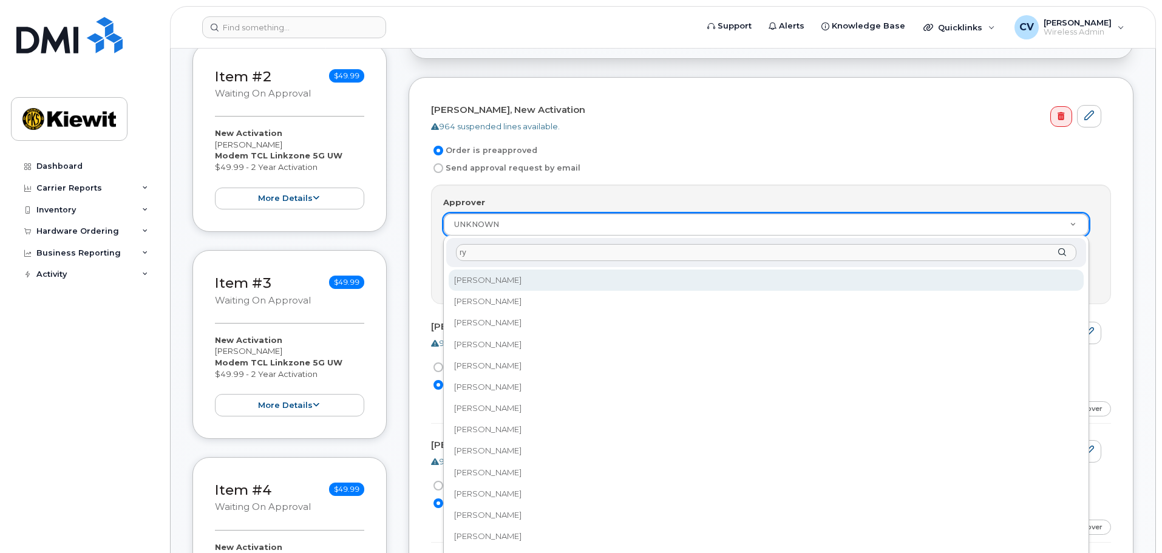
type input "r"
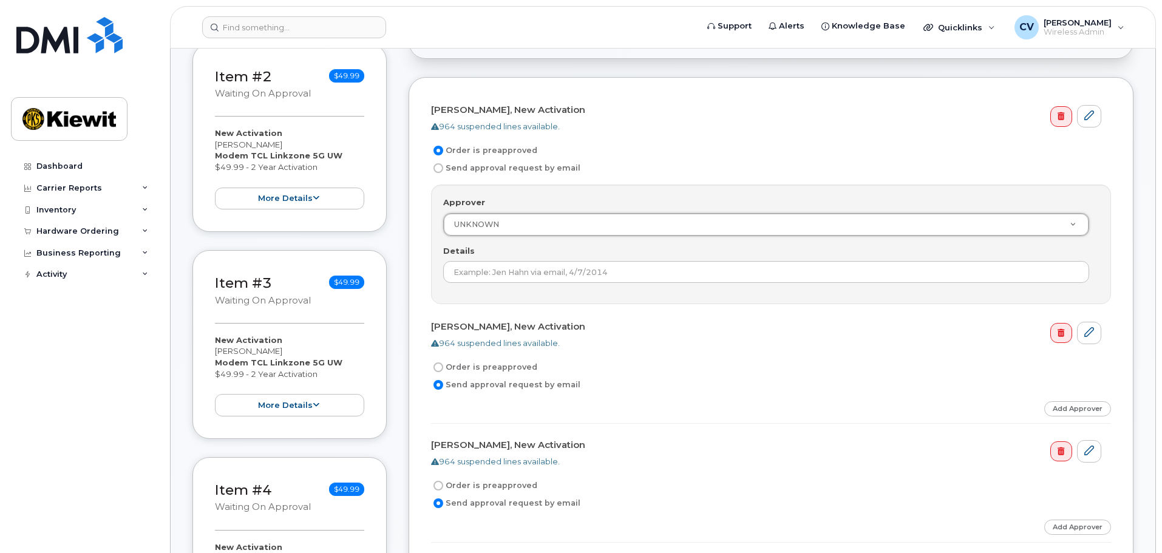
click at [455, 168] on label "Send approval request by email" at bounding box center [505, 168] width 149 height 15
click at [443, 168] on input "Send approval request by email" at bounding box center [439, 168] width 10 height 10
radio input "true"
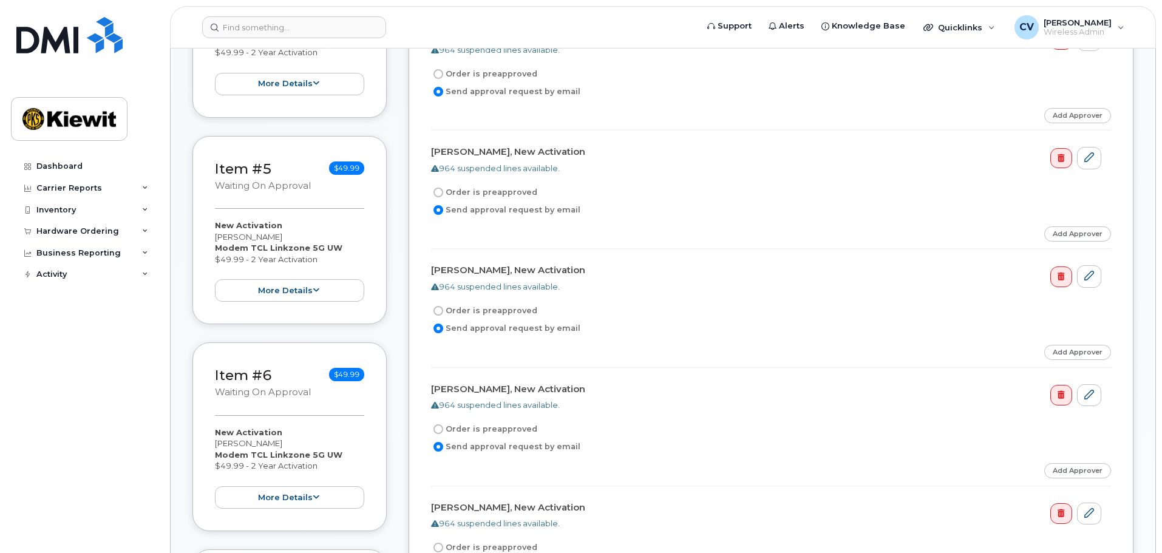
scroll to position [972, 0]
